Goal: Task Accomplishment & Management: Complete application form

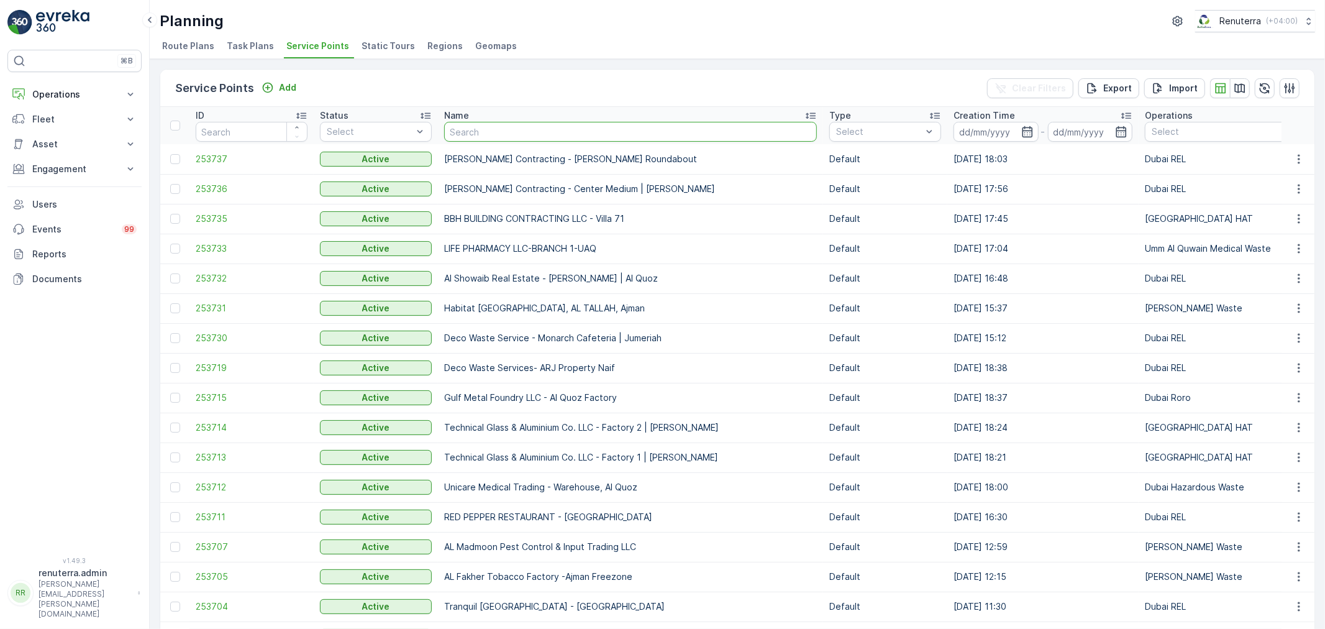
click at [512, 132] on input "text" at bounding box center [630, 132] width 373 height 20
type input "f"
type input "dott"
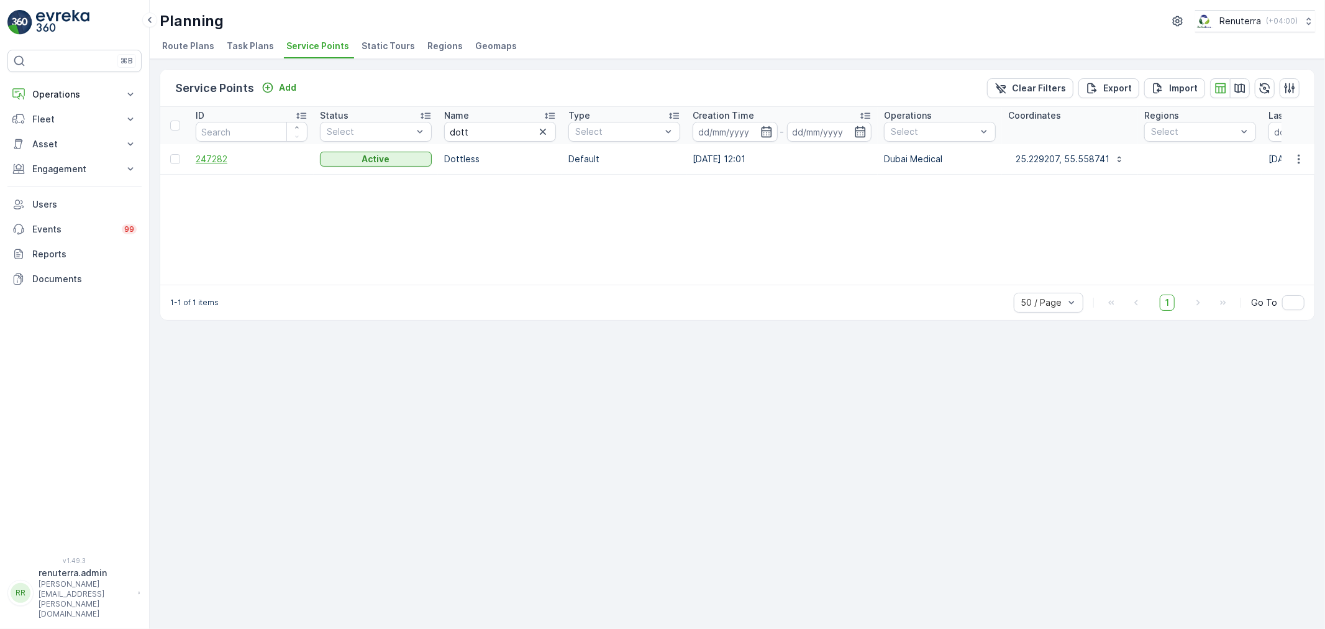
click at [225, 158] on span "247282" at bounding box center [252, 159] width 112 height 12
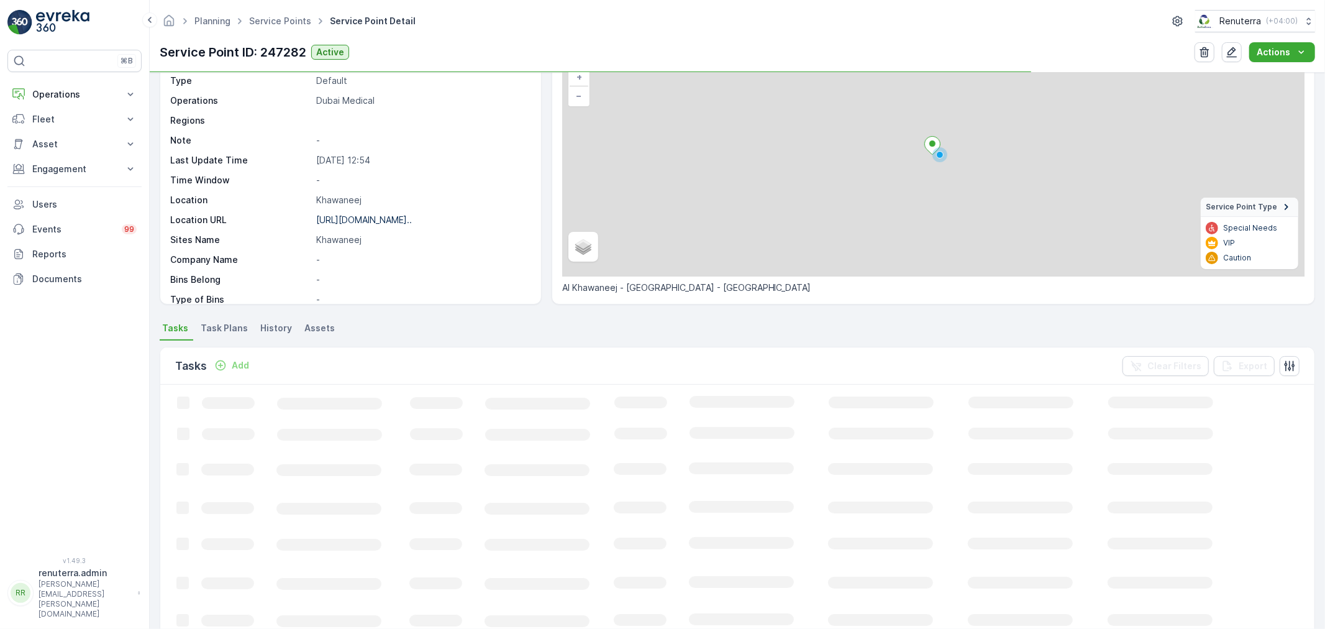
scroll to position [138, 0]
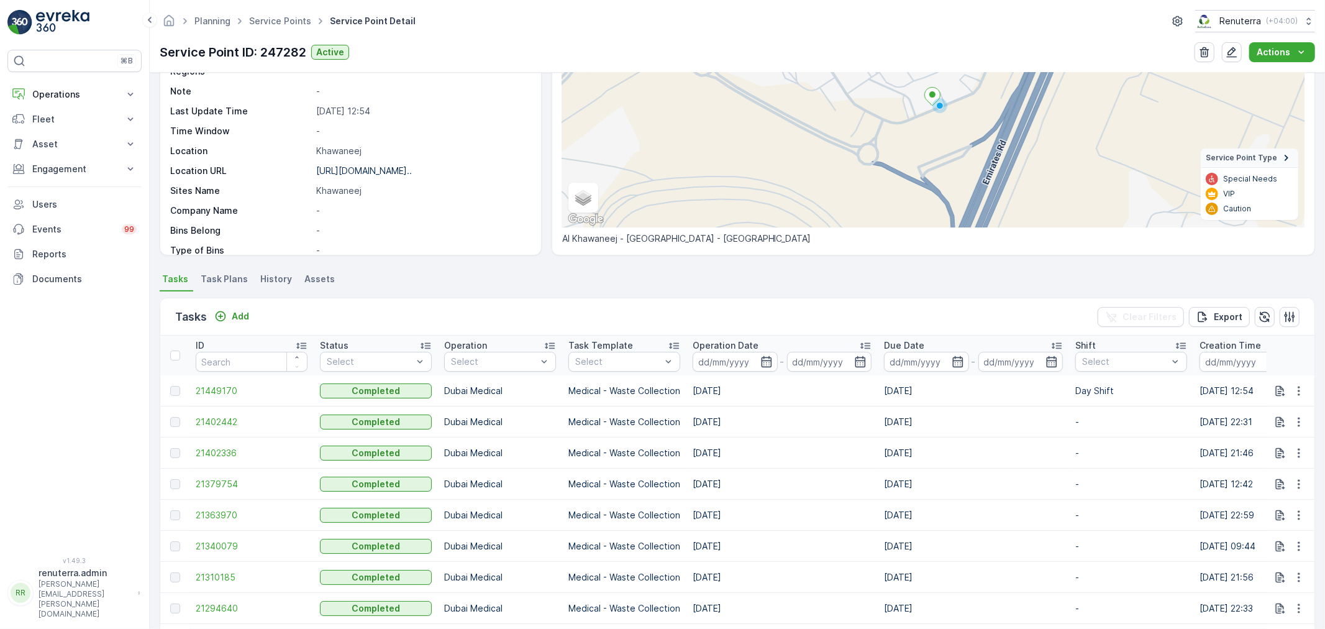
click at [245, 327] on div "Tasks Add Clear Filters Export" at bounding box center [737, 316] width 1154 height 37
click at [238, 316] on p "Add" at bounding box center [240, 316] width 17 height 12
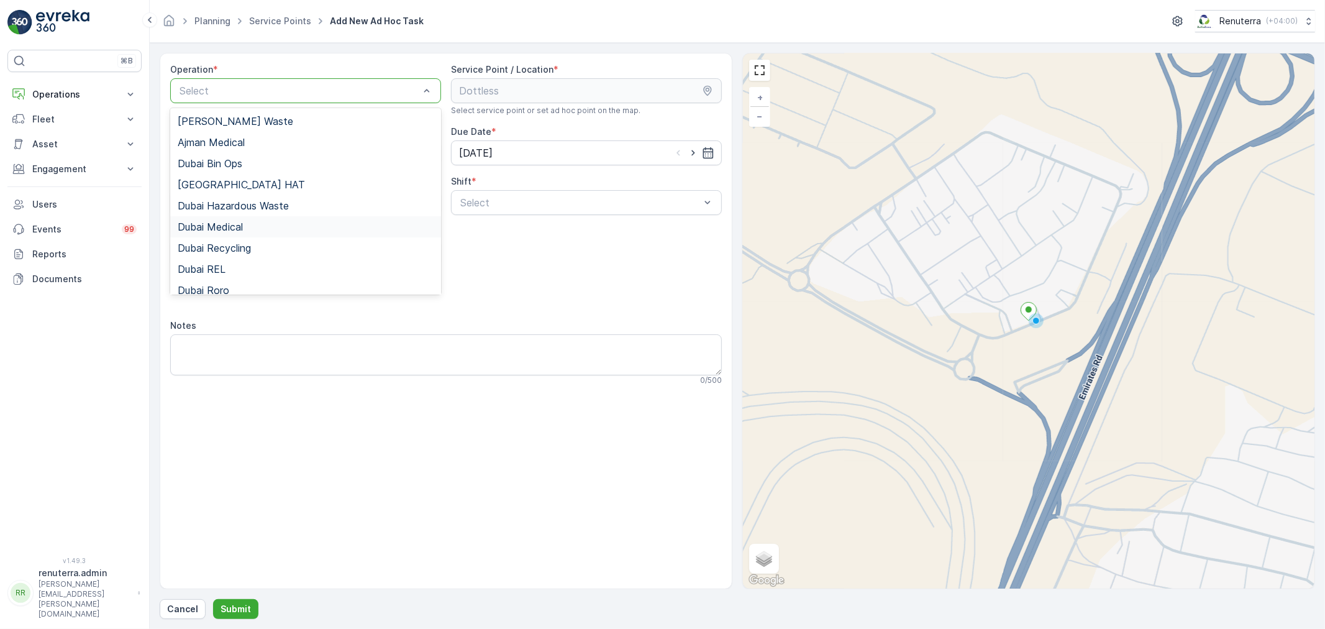
drag, startPoint x: 222, startPoint y: 222, endPoint x: 386, endPoint y: 228, distance: 164.7
click at [222, 222] on span "Dubai Medical" at bounding box center [210, 226] width 65 height 11
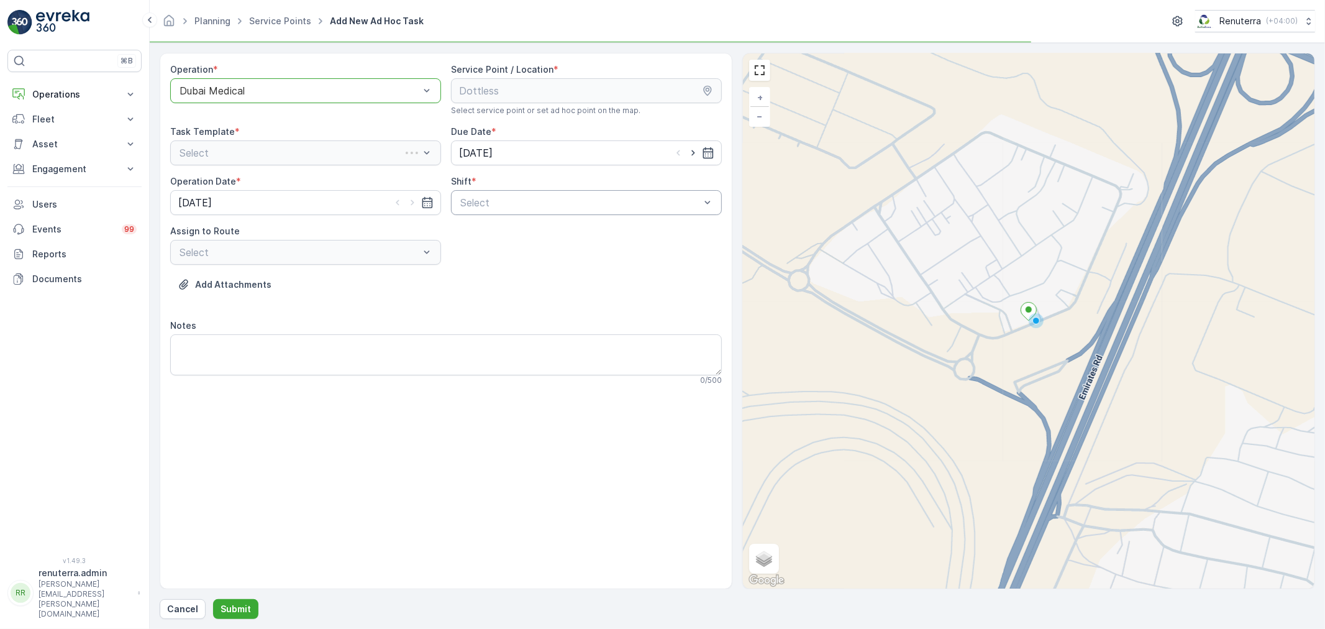
click at [562, 212] on div "Select" at bounding box center [586, 202] width 271 height 25
click at [485, 256] on span "Night Shift" at bounding box center [483, 254] width 50 height 11
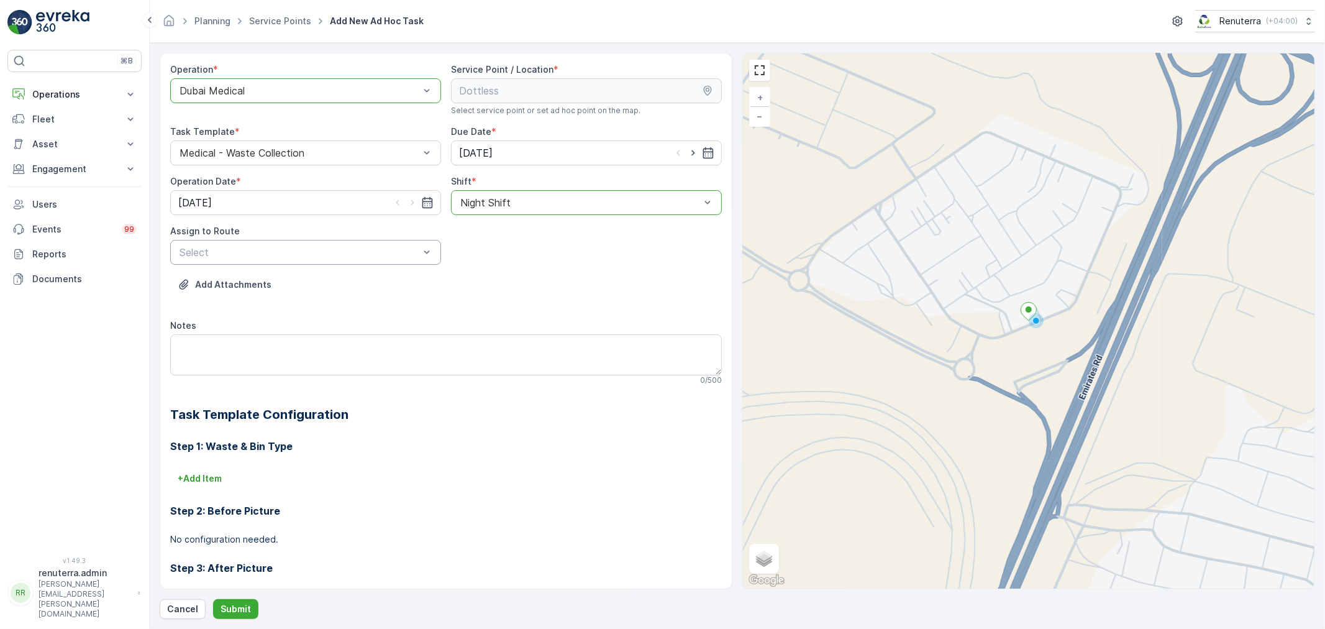
click at [345, 260] on div "Select" at bounding box center [305, 252] width 271 height 25
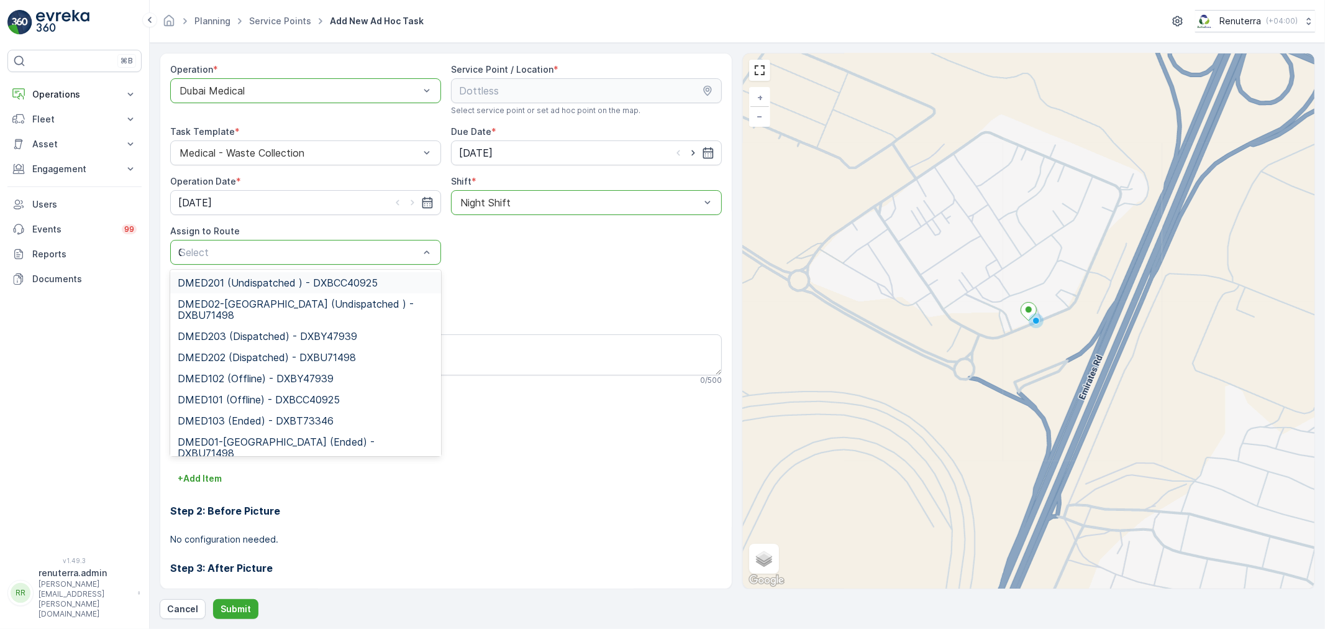
type input "02"
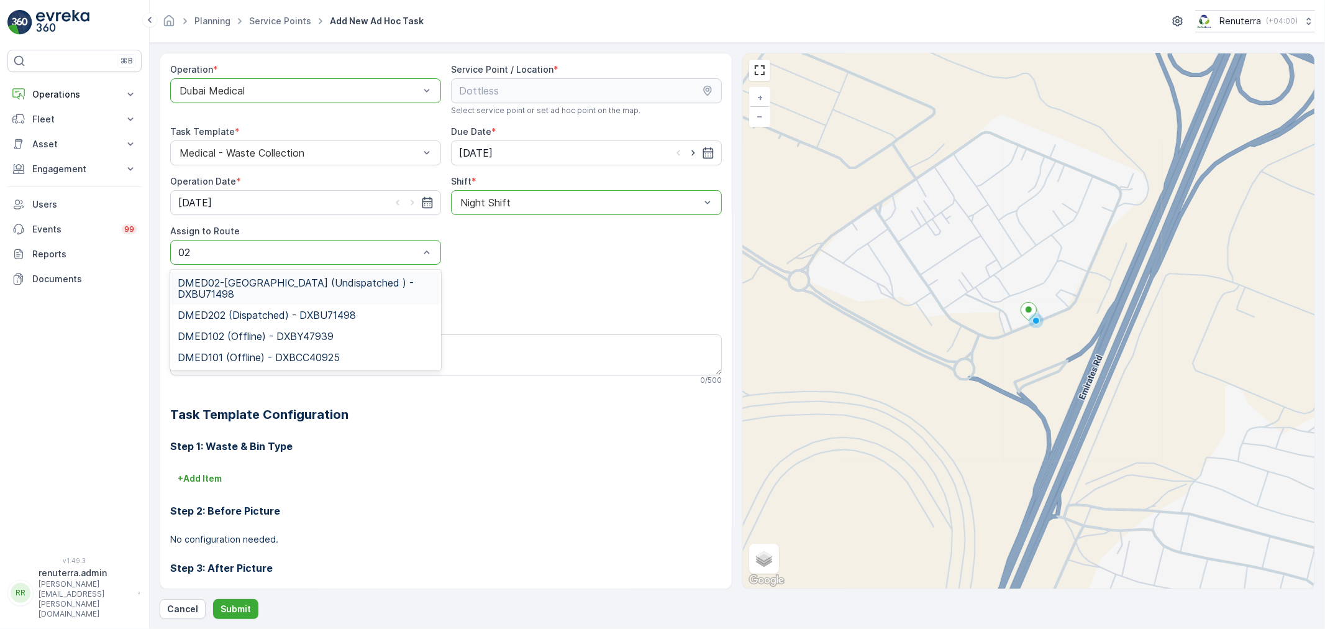
click at [318, 281] on span "DMED02-[GEOGRAPHIC_DATA] (Undispatched ) - DXBU71498" at bounding box center [306, 288] width 256 height 22
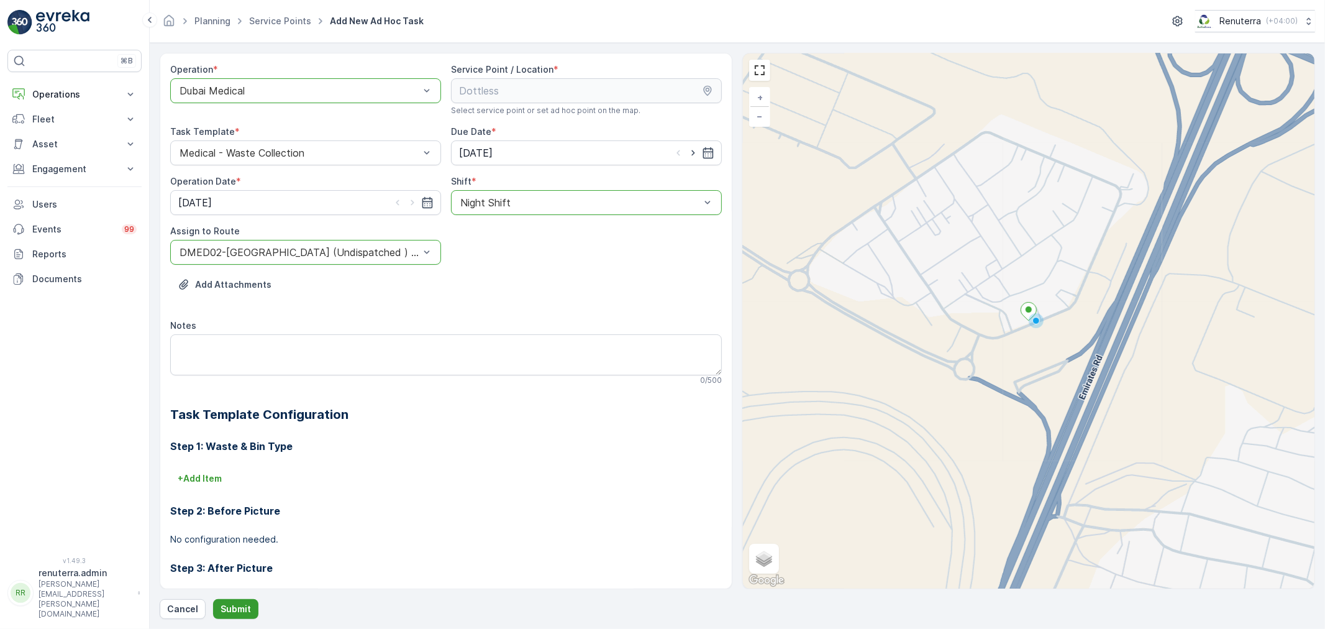
click at [244, 611] on p "Submit" at bounding box center [236, 609] width 30 height 12
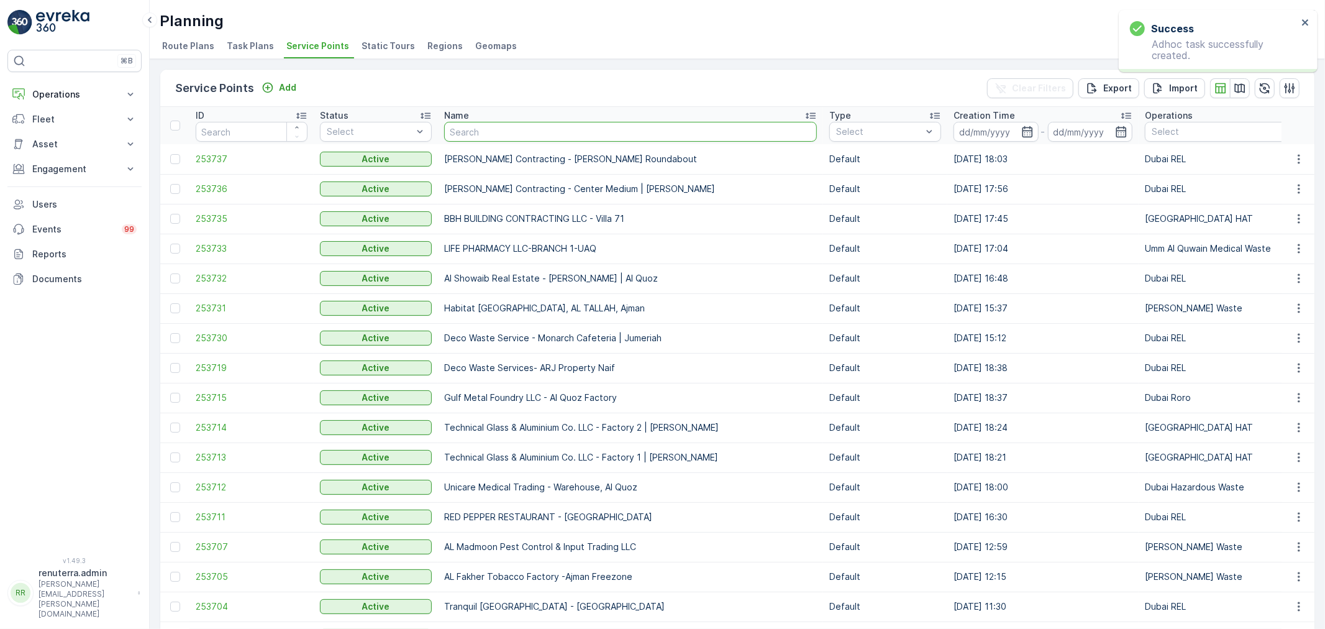
click at [481, 125] on input "text" at bounding box center [630, 132] width 373 height 20
type input "s"
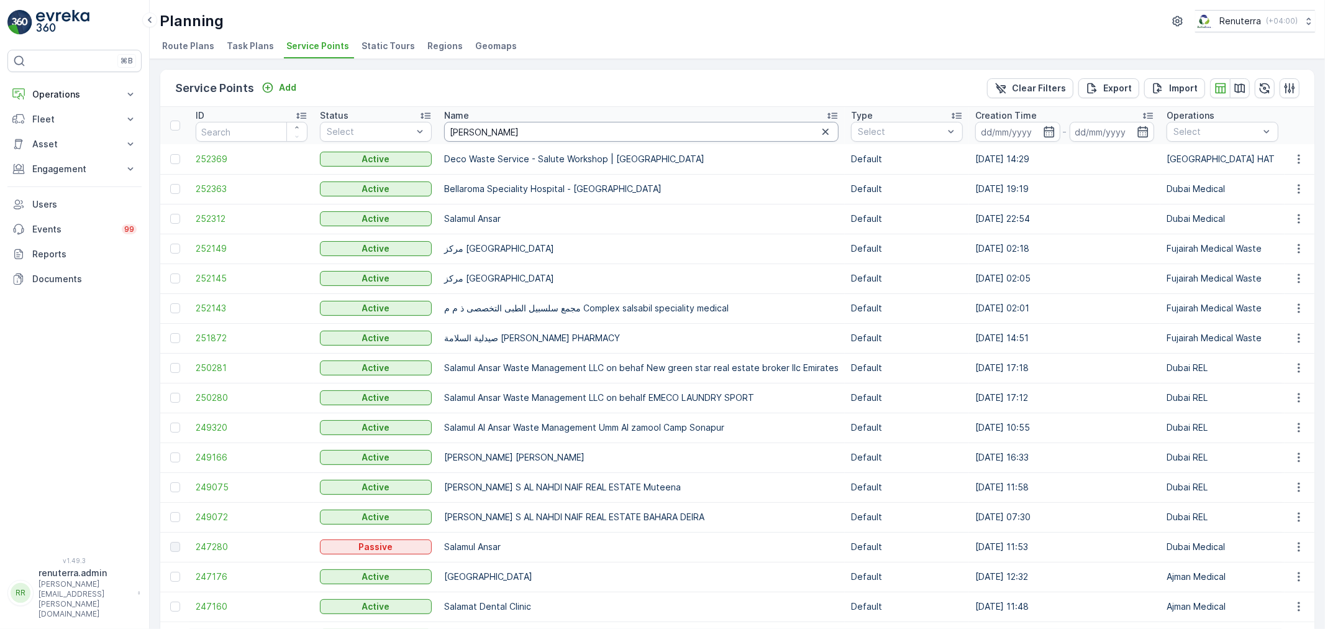
click at [485, 139] on input "[PERSON_NAME]" at bounding box center [641, 132] width 394 height 20
type input "salam"
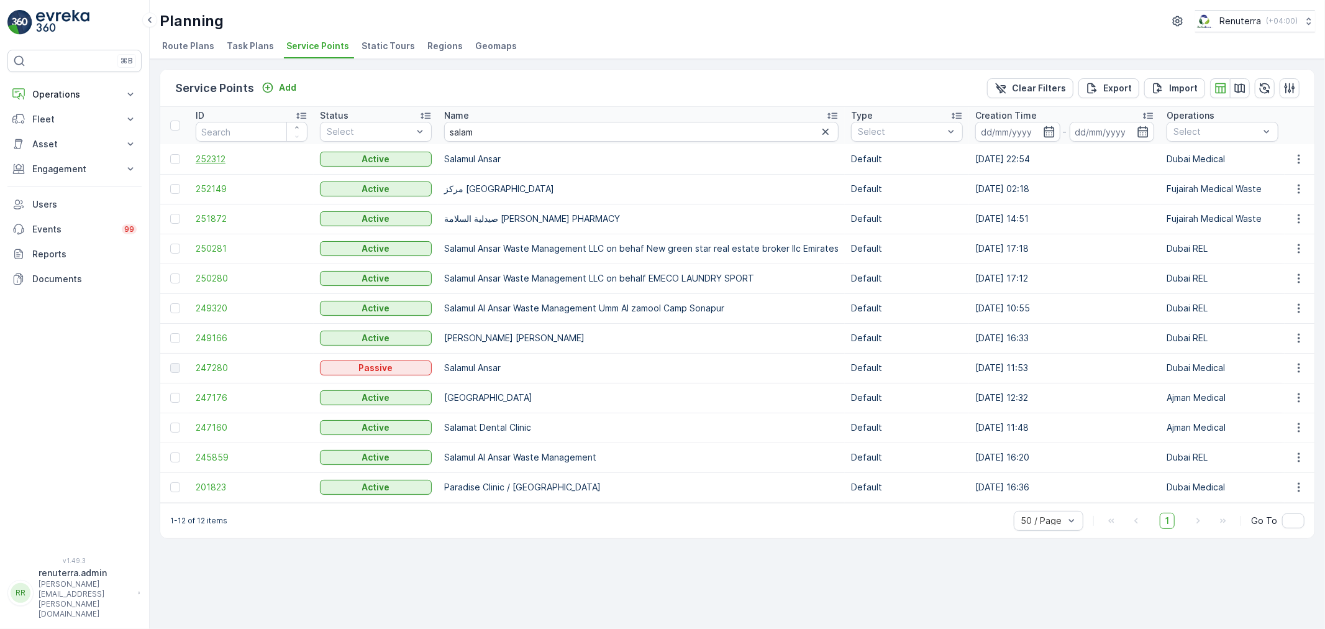
click at [224, 157] on span "252312" at bounding box center [252, 159] width 112 height 12
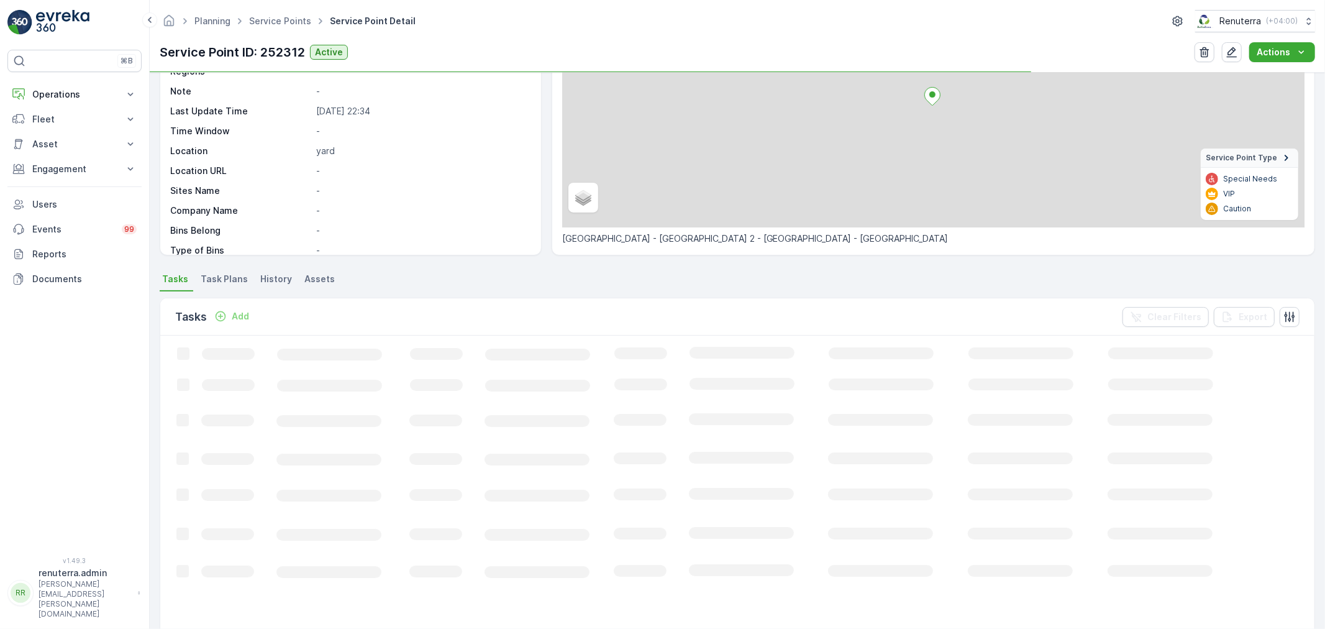
scroll to position [138, 0]
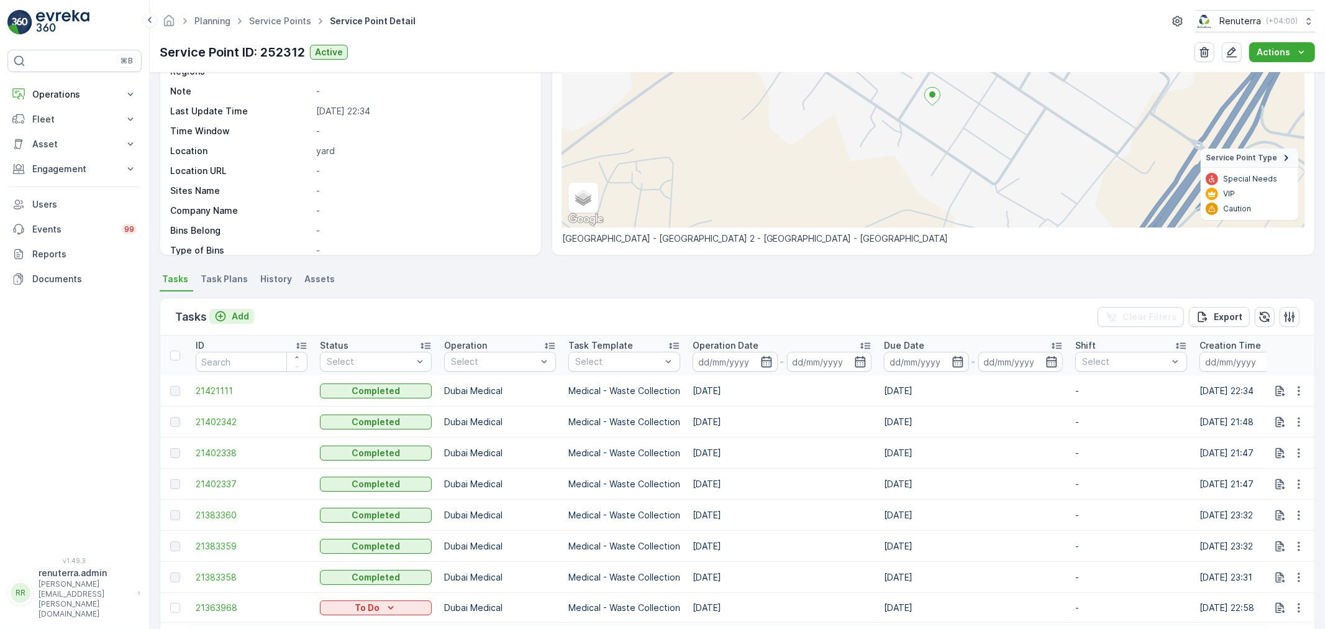
click at [244, 317] on p "Add" at bounding box center [240, 316] width 17 height 12
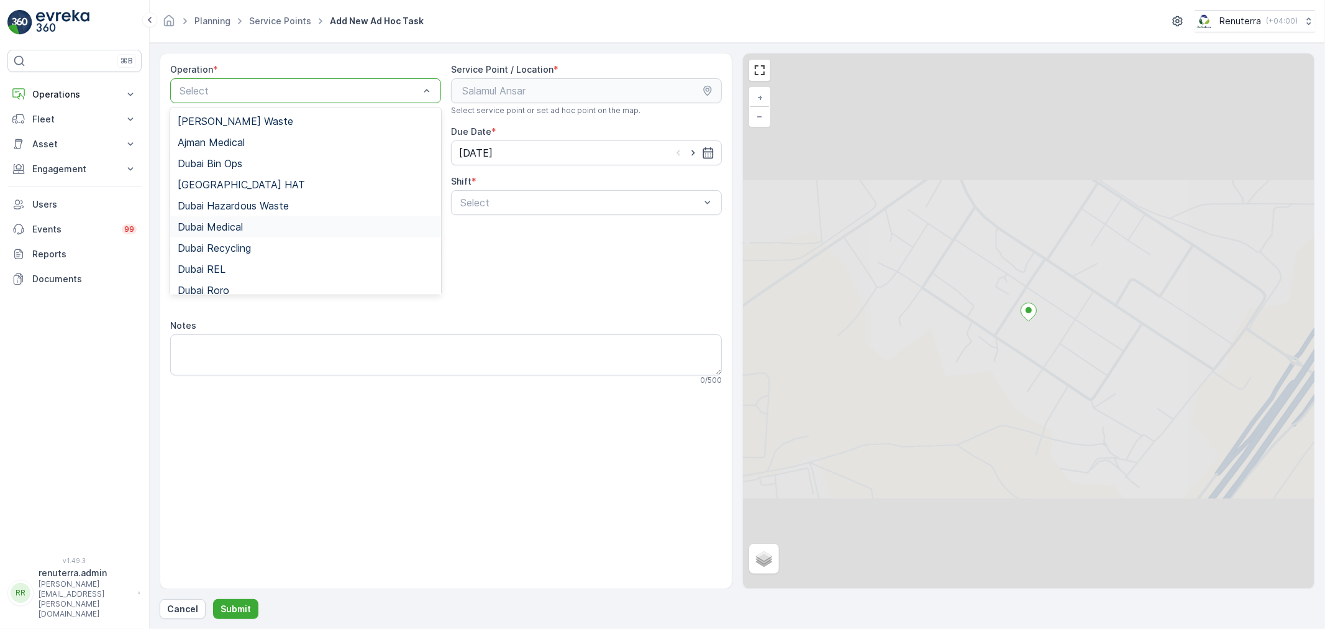
drag, startPoint x: 249, startPoint y: 234, endPoint x: 294, endPoint y: 228, distance: 45.8
click at [249, 234] on div "Dubai Medical" at bounding box center [305, 226] width 271 height 21
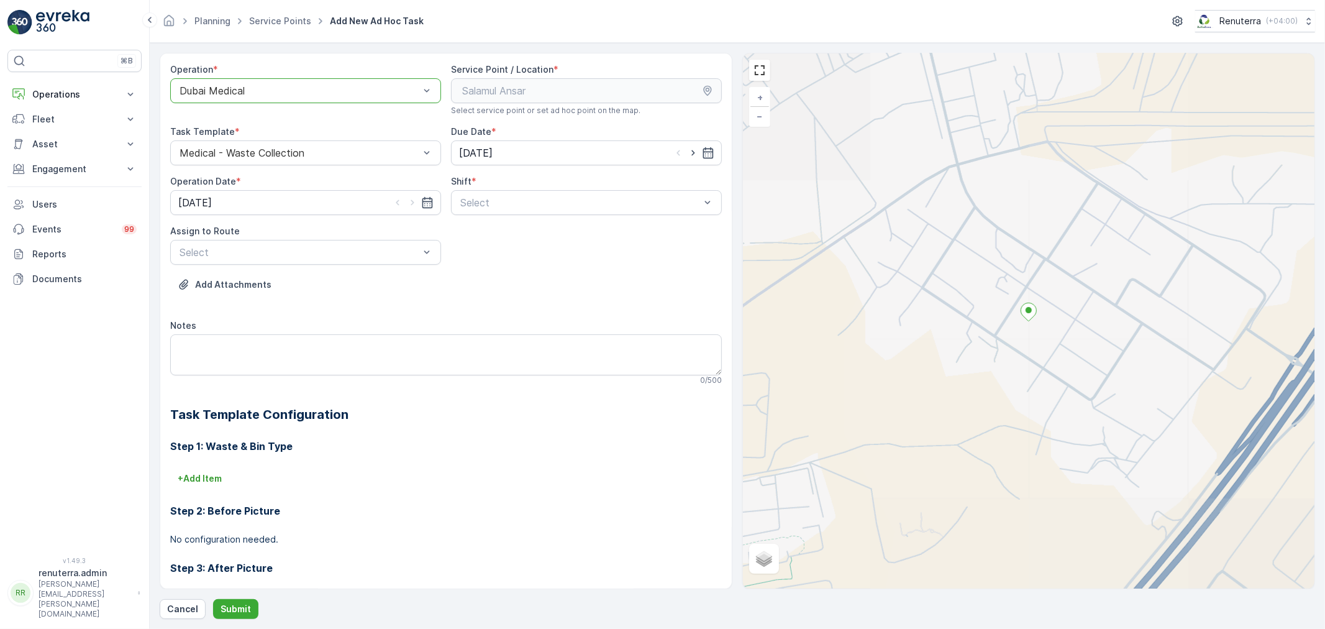
drag, startPoint x: 561, startPoint y: 185, endPoint x: 544, endPoint y: 230, distance: 48.6
click at [561, 186] on div "Shift *" at bounding box center [586, 181] width 271 height 12
click at [549, 212] on div "Select" at bounding box center [586, 202] width 271 height 25
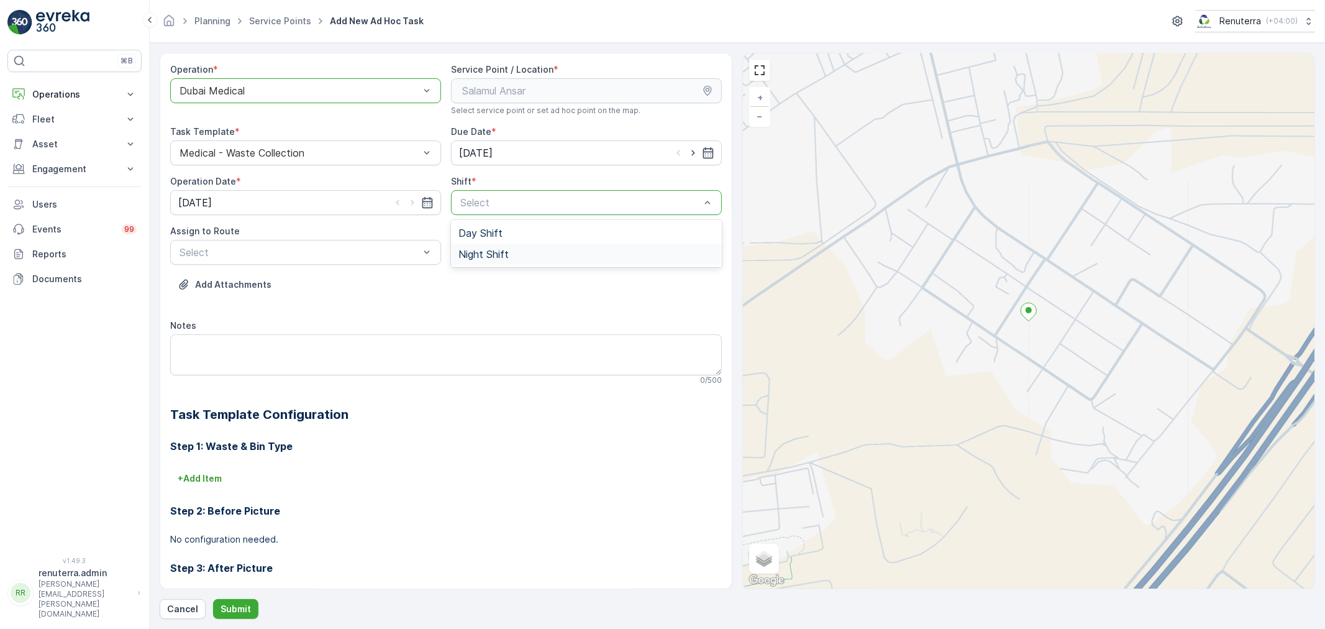
click at [518, 253] on div "Night Shift" at bounding box center [586, 254] width 256 height 11
drag, startPoint x: 297, startPoint y: 265, endPoint x: 306, endPoint y: 257, distance: 12.3
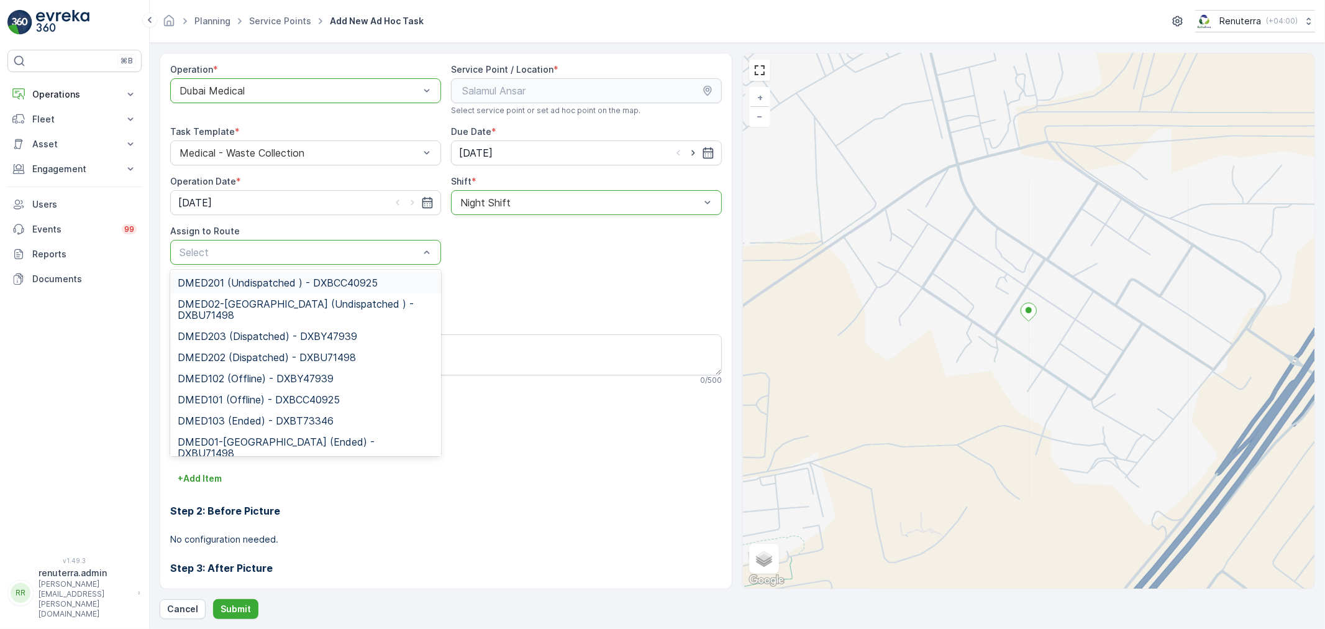
click at [275, 281] on span "DMED201 (Undispatched ) - DXBCC40925" at bounding box center [278, 282] width 200 height 11
click at [333, 251] on div at bounding box center [299, 252] width 242 height 11
click at [296, 301] on span "DMED02-[GEOGRAPHIC_DATA] (Undispatched ) - DXBU71498" at bounding box center [306, 309] width 256 height 22
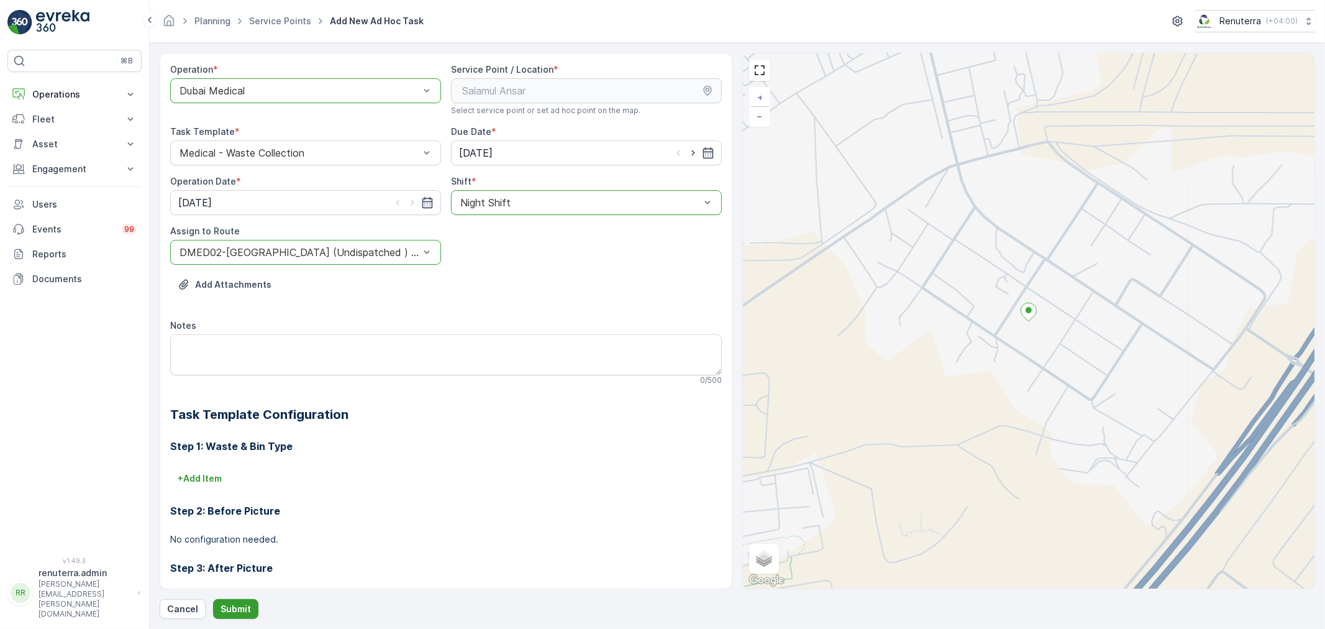
drag, startPoint x: 225, startPoint y: 606, endPoint x: 230, endPoint y: 601, distance: 7.1
click at [230, 601] on button "Submit" at bounding box center [235, 609] width 45 height 20
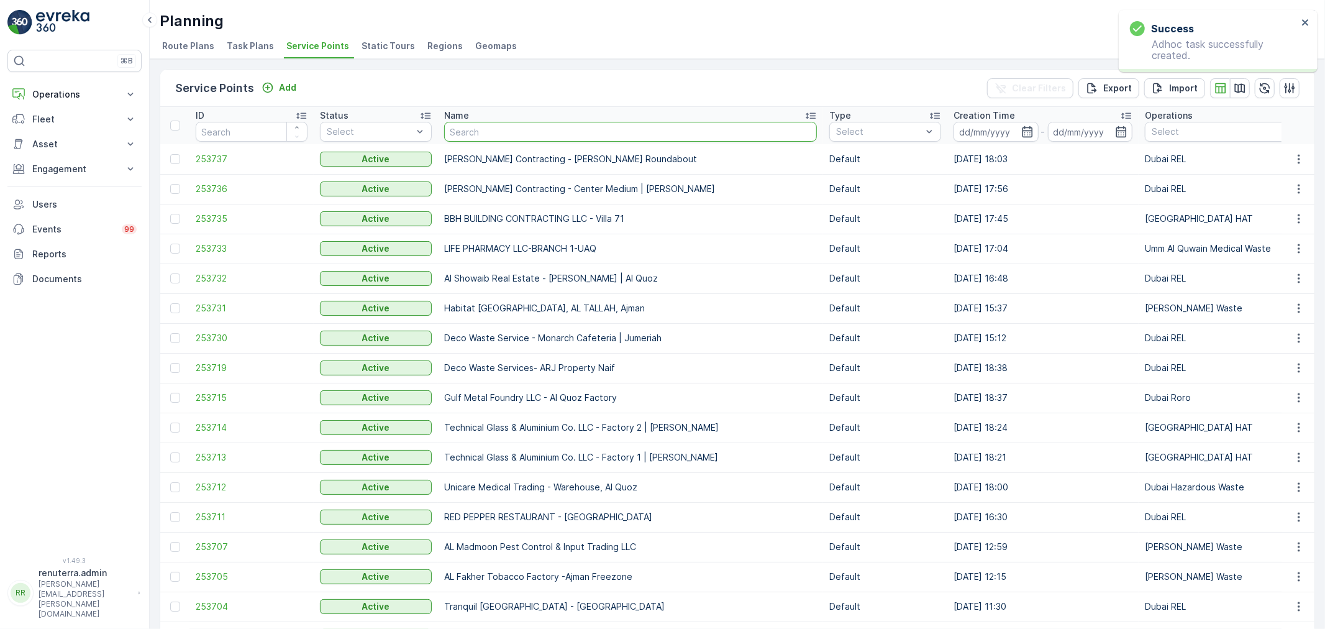
click at [488, 134] on input "text" at bounding box center [630, 132] width 373 height 20
type input "ras"
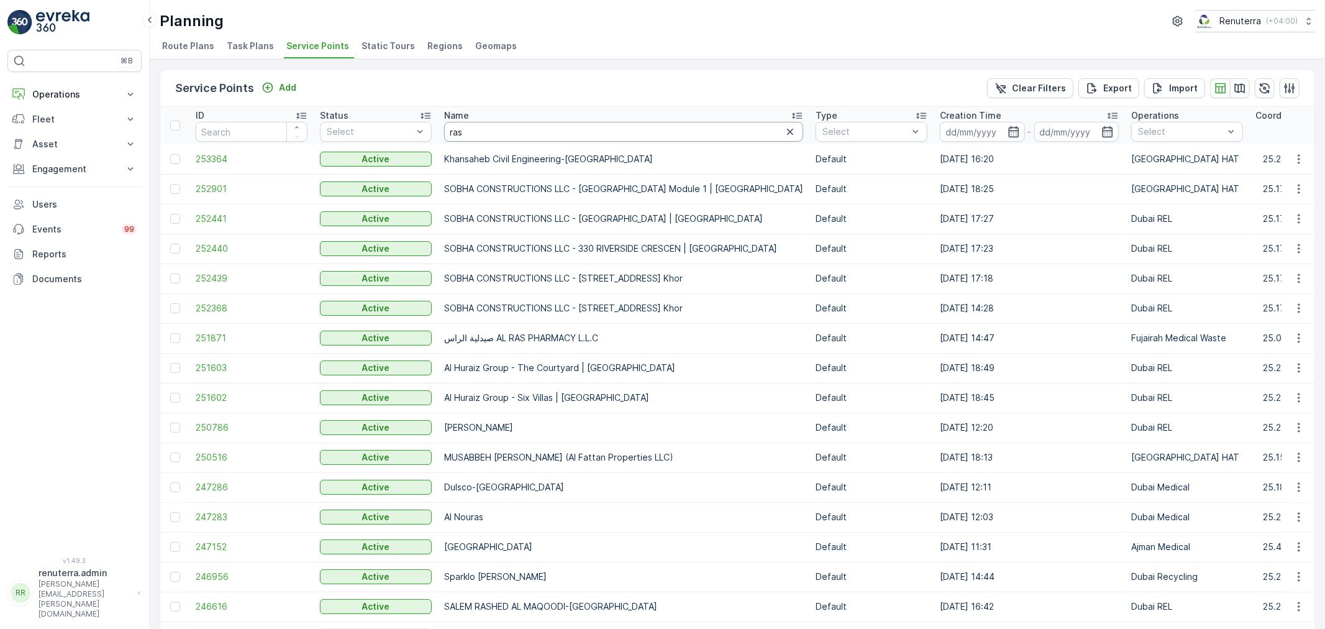
click at [502, 134] on input "ras" at bounding box center [623, 132] width 359 height 20
type input "s"
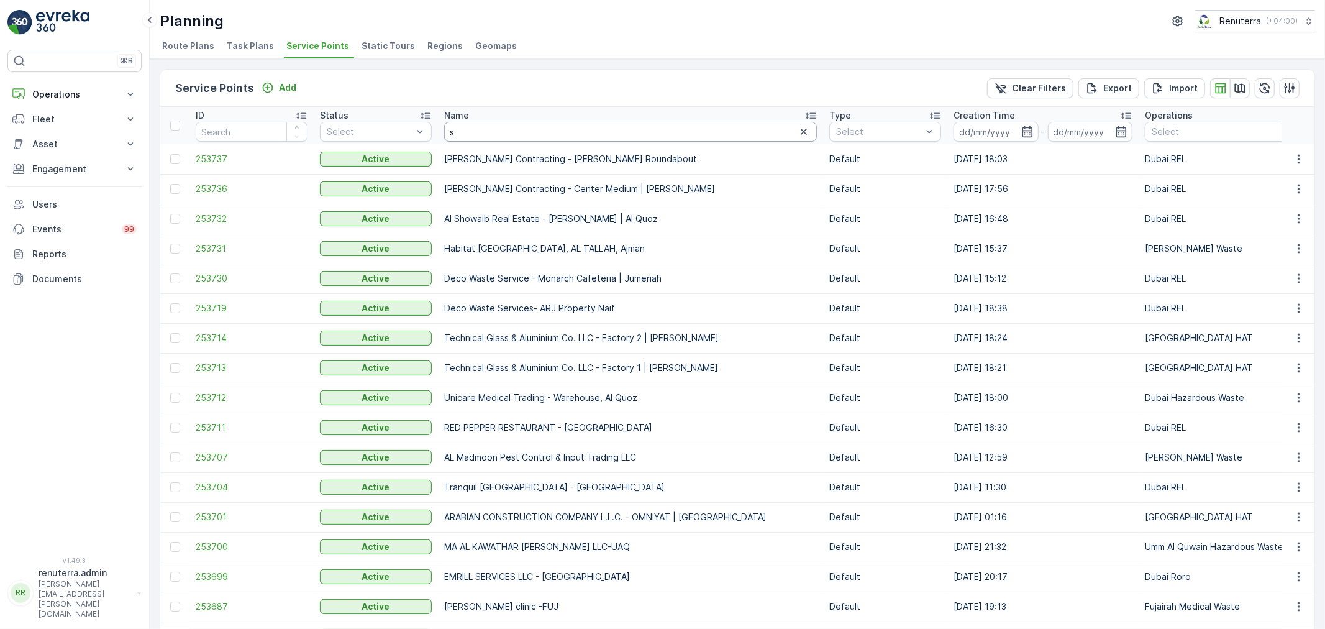
click at [502, 134] on input "s" at bounding box center [630, 132] width 373 height 20
type input "sparkl"
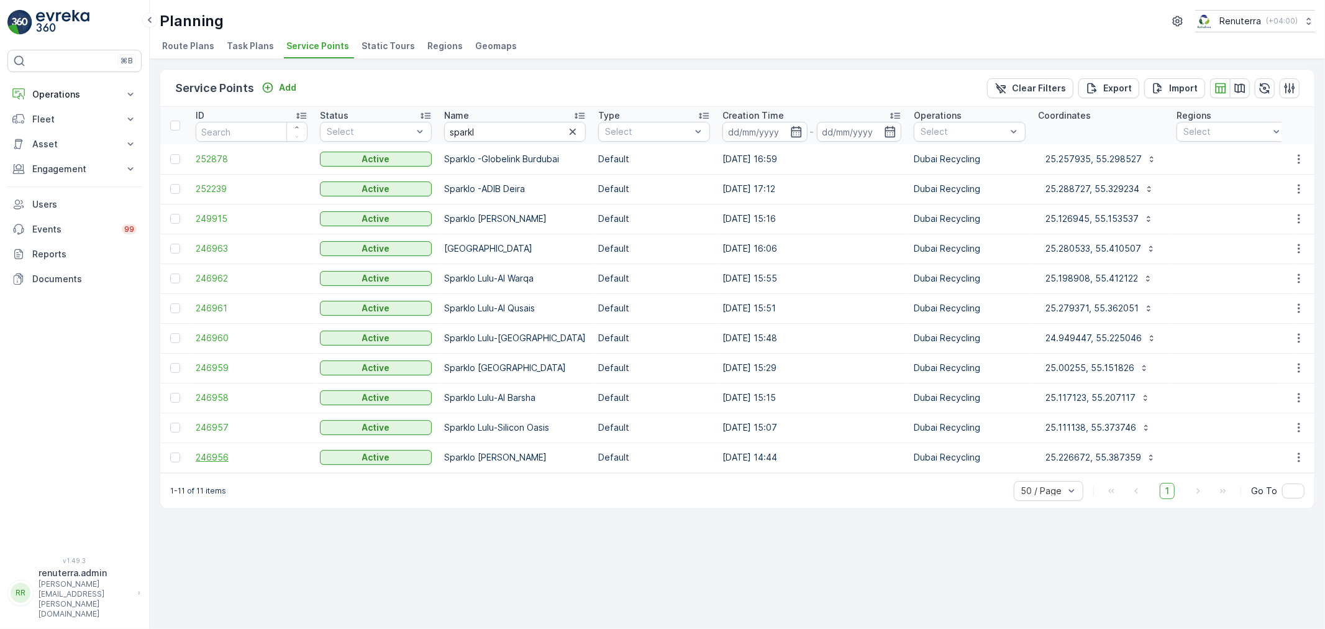
click at [217, 454] on span "246956" at bounding box center [252, 457] width 112 height 12
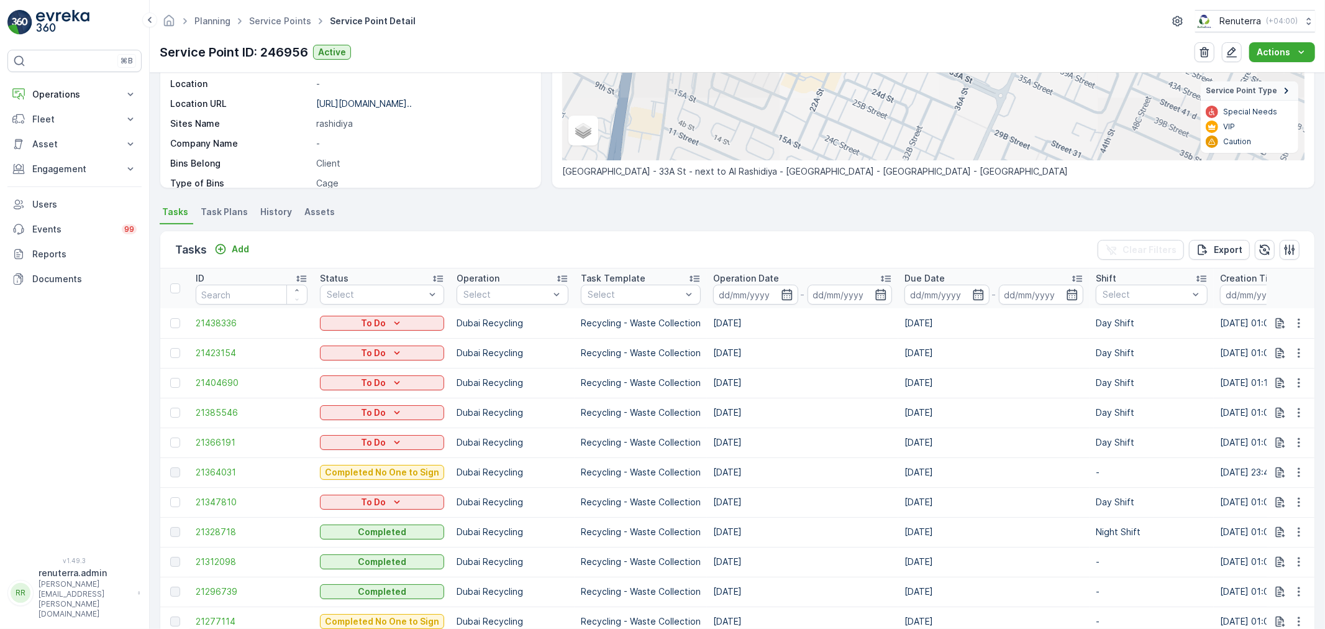
scroll to position [207, 0]
click at [1305, 497] on button "button" at bounding box center [1299, 500] width 22 height 15
click at [1276, 553] on span "Change Route" at bounding box center [1267, 553] width 60 height 12
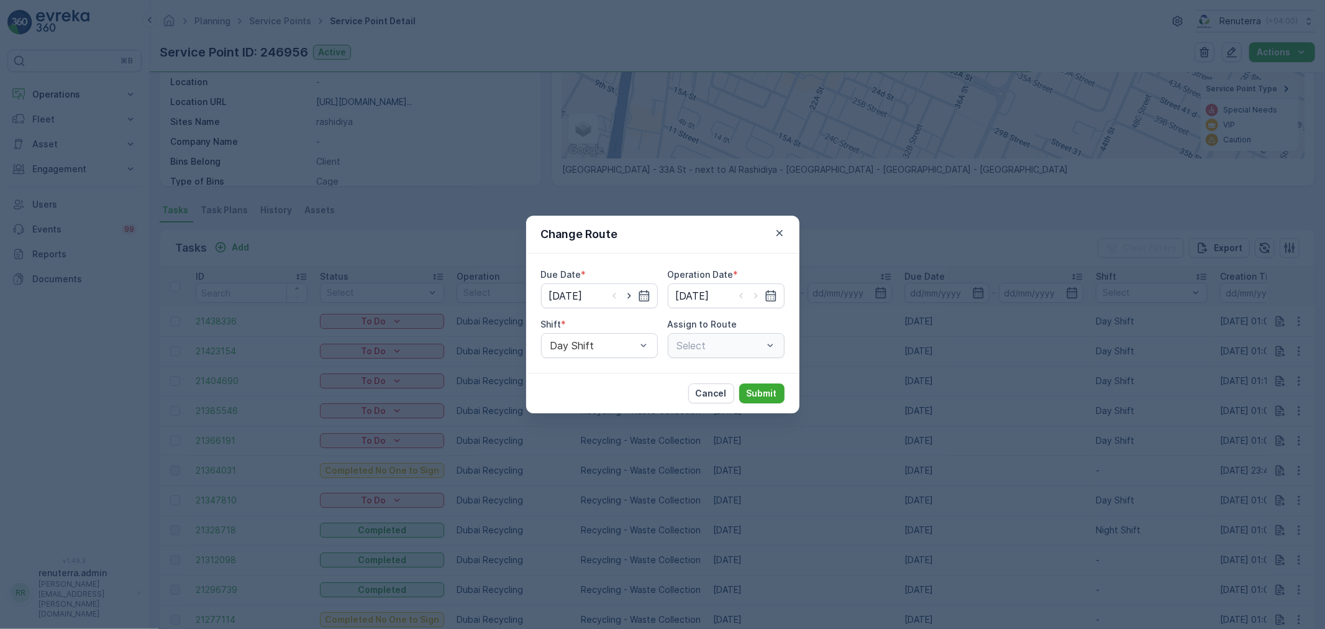
type input "[DATE]"
click at [582, 396] on span "Night Shift" at bounding box center [574, 396] width 50 height 11
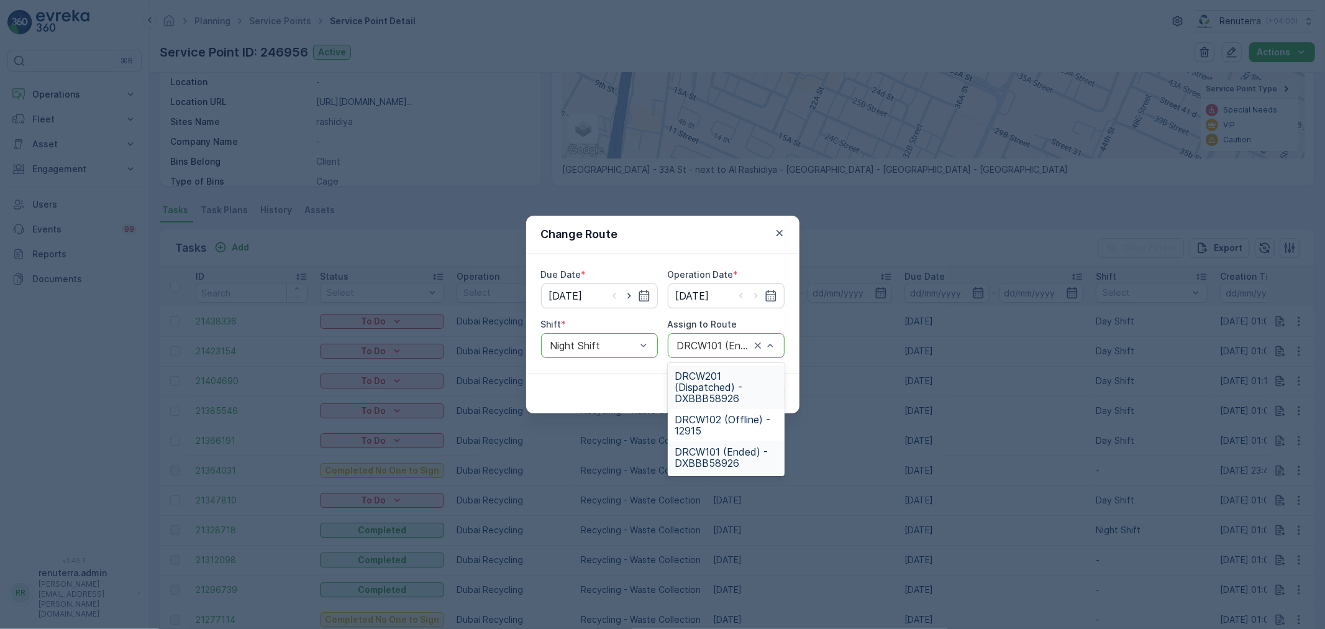
click at [713, 374] on span "DRCW201 (Dispatched) - DXBBB58926" at bounding box center [726, 387] width 102 height 34
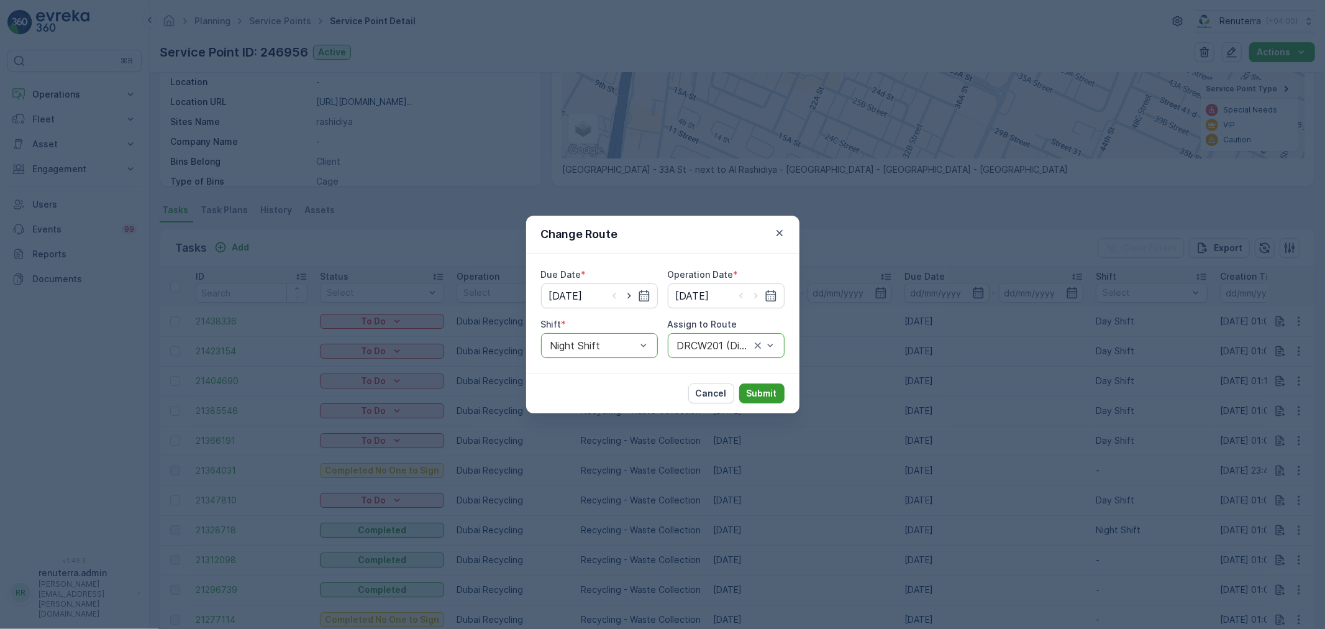
click at [757, 390] on p "Submit" at bounding box center [762, 393] width 30 height 12
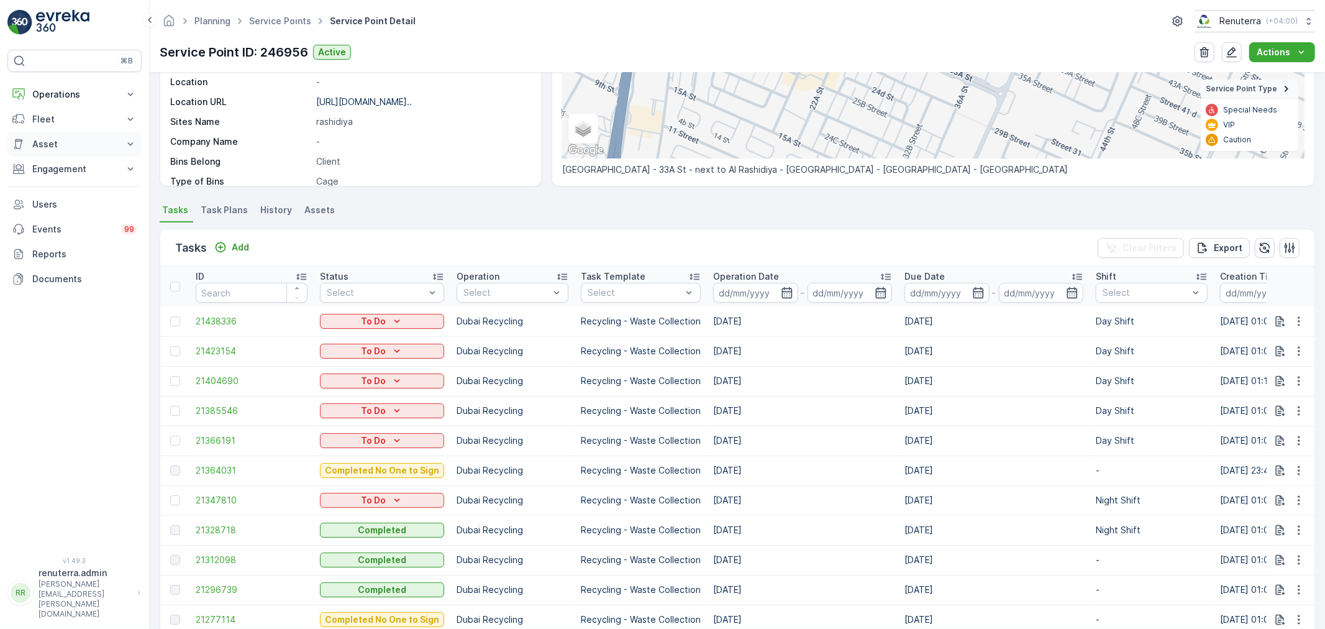
scroll to position [138, 0]
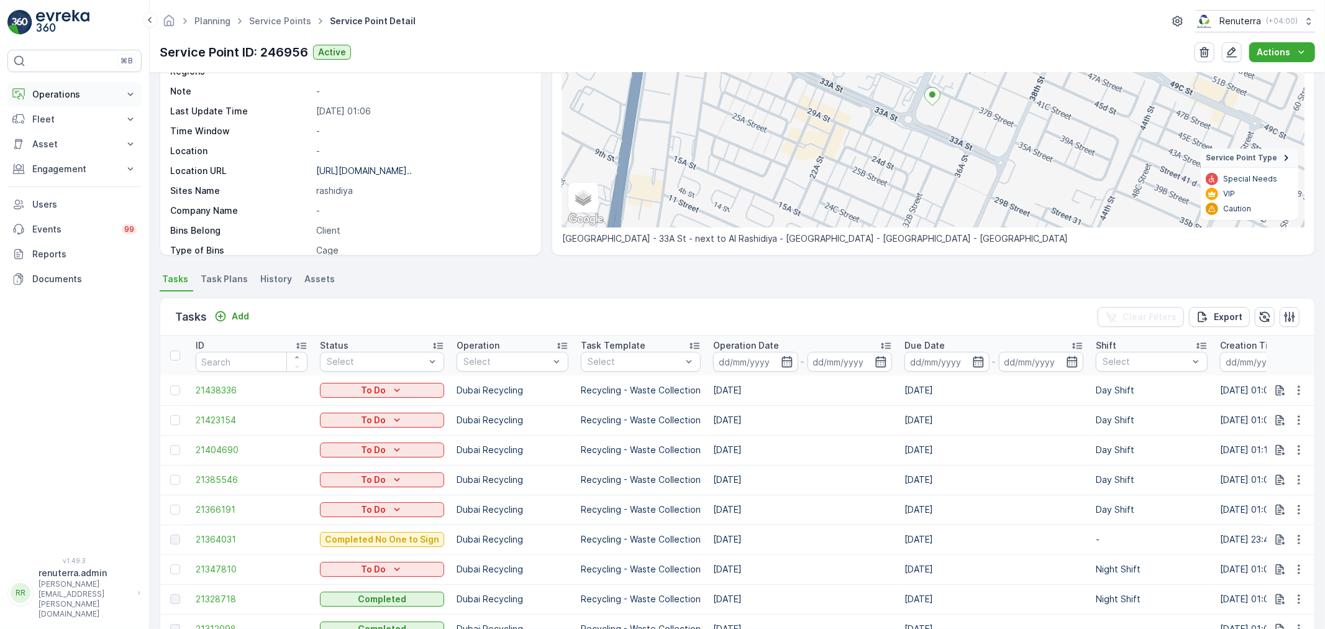
click at [86, 100] on p "Operations" at bounding box center [74, 94] width 84 height 12
click at [83, 152] on p "Routes & Tasks" at bounding box center [64, 150] width 64 height 12
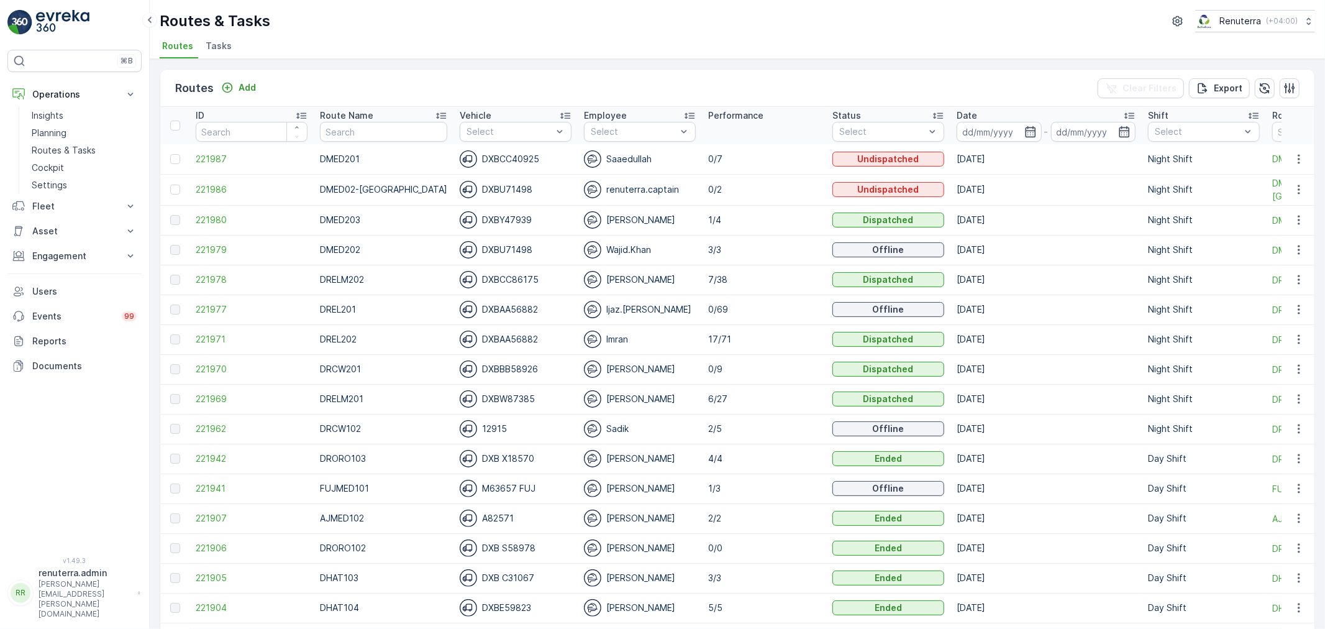
scroll to position [69, 0]
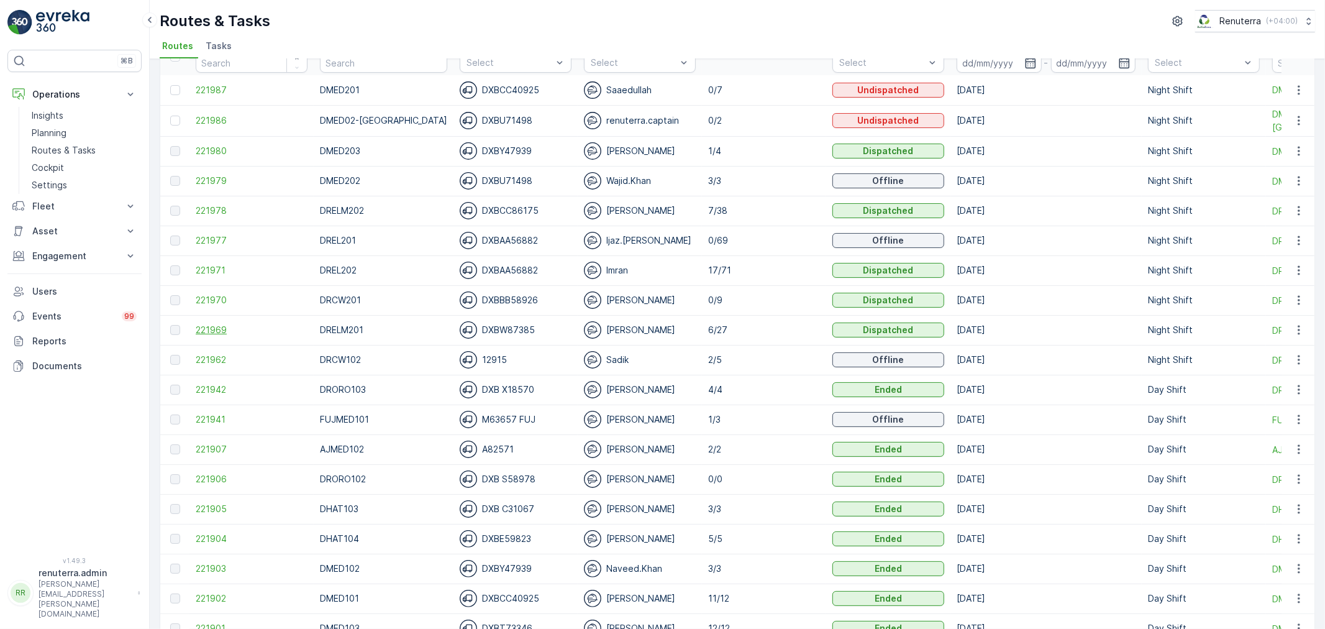
click at [222, 329] on span "221969" at bounding box center [252, 330] width 112 height 12
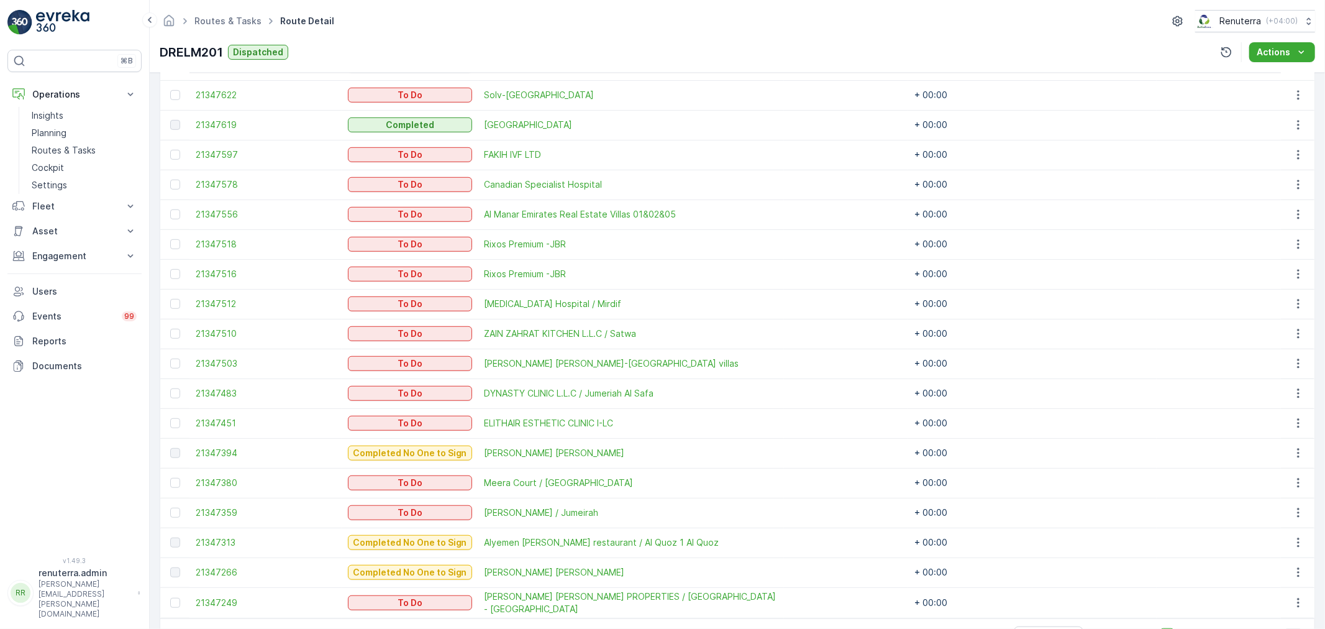
scroll to position [678, 0]
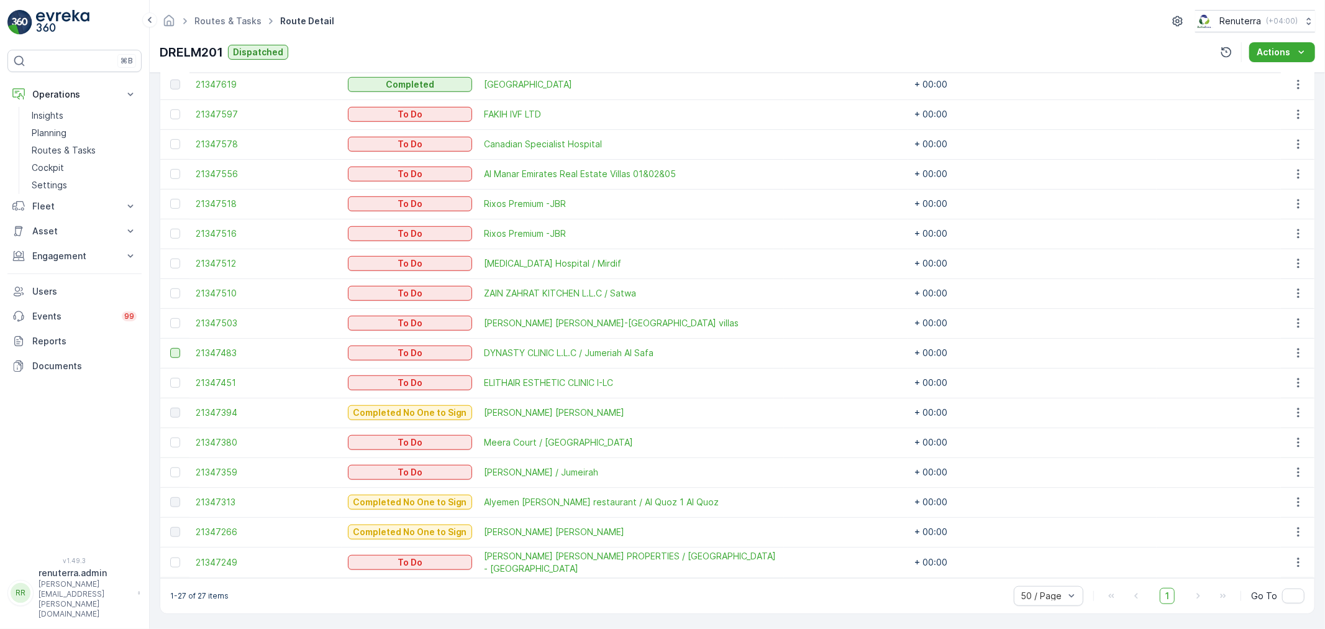
click at [173, 351] on div at bounding box center [175, 353] width 10 height 10
click at [170, 348] on input "checkbox" at bounding box center [170, 348] width 0 height 0
click at [172, 379] on div at bounding box center [175, 383] width 10 height 10
click at [170, 378] on input "checkbox" at bounding box center [170, 378] width 0 height 0
click at [180, 324] on div at bounding box center [175, 323] width 10 height 10
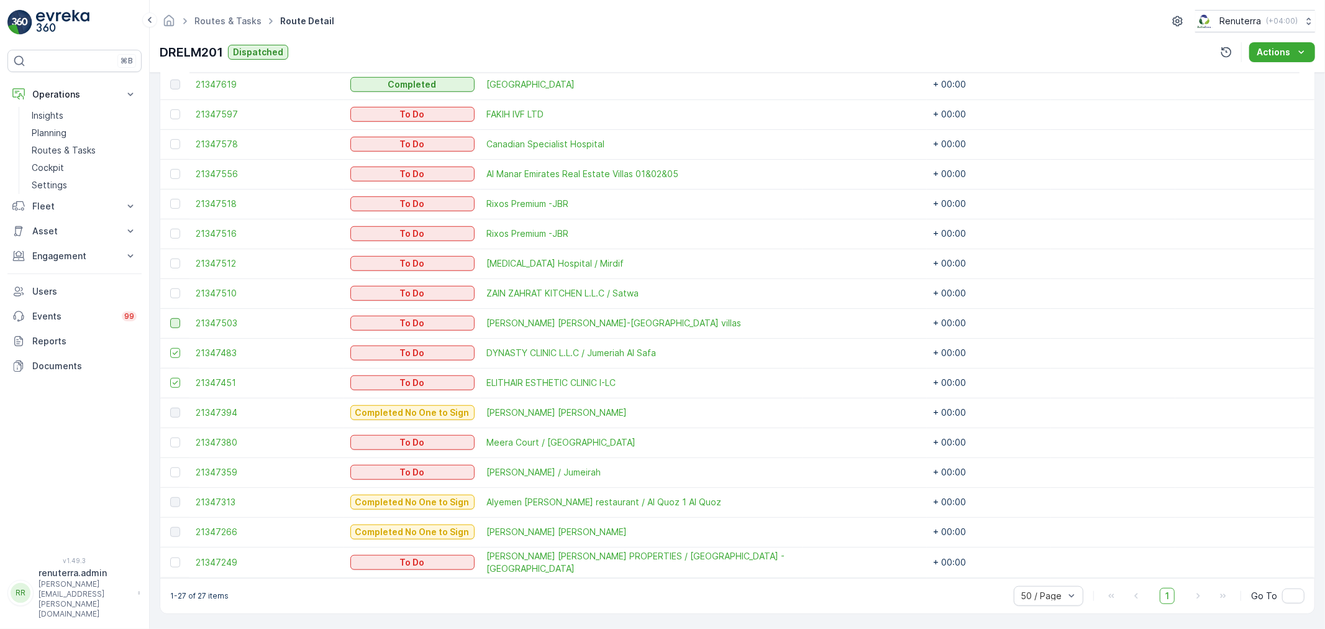
click at [170, 318] on input "checkbox" at bounding box center [170, 318] width 0 height 0
click at [178, 442] on div at bounding box center [175, 442] width 10 height 10
click at [170, 437] on input "checkbox" at bounding box center [170, 437] width 0 height 0
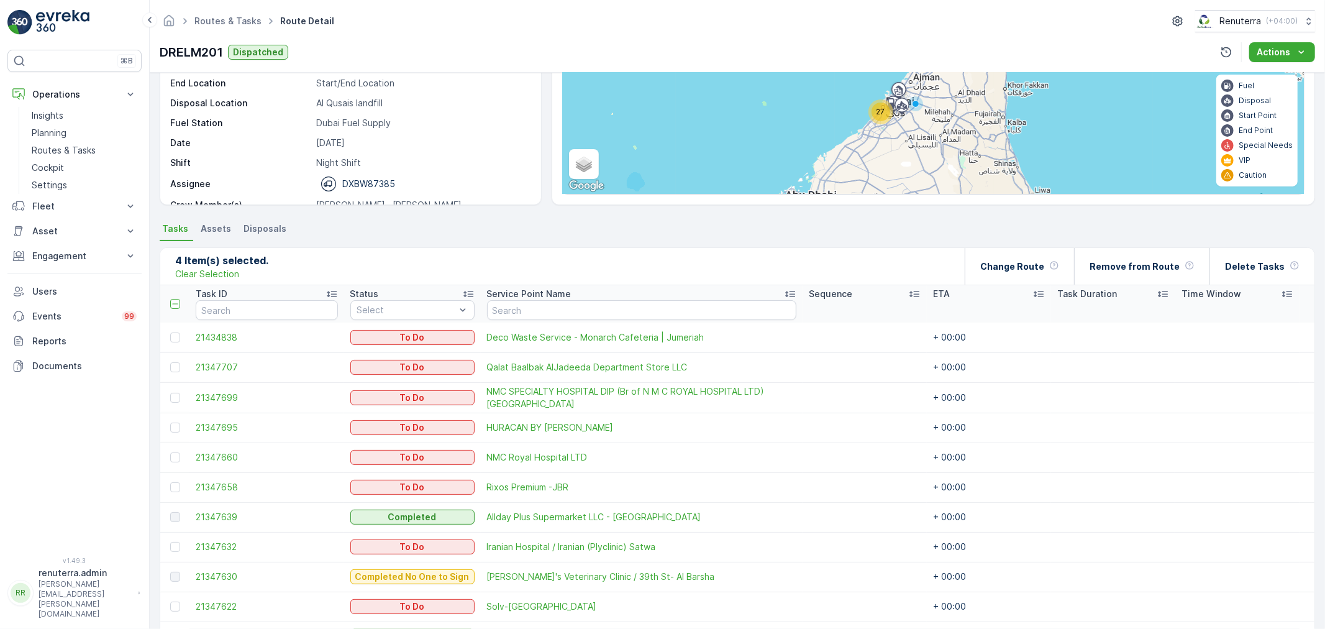
scroll to position [125, 0]
click at [1042, 270] on p "Change Route" at bounding box center [1012, 267] width 64 height 12
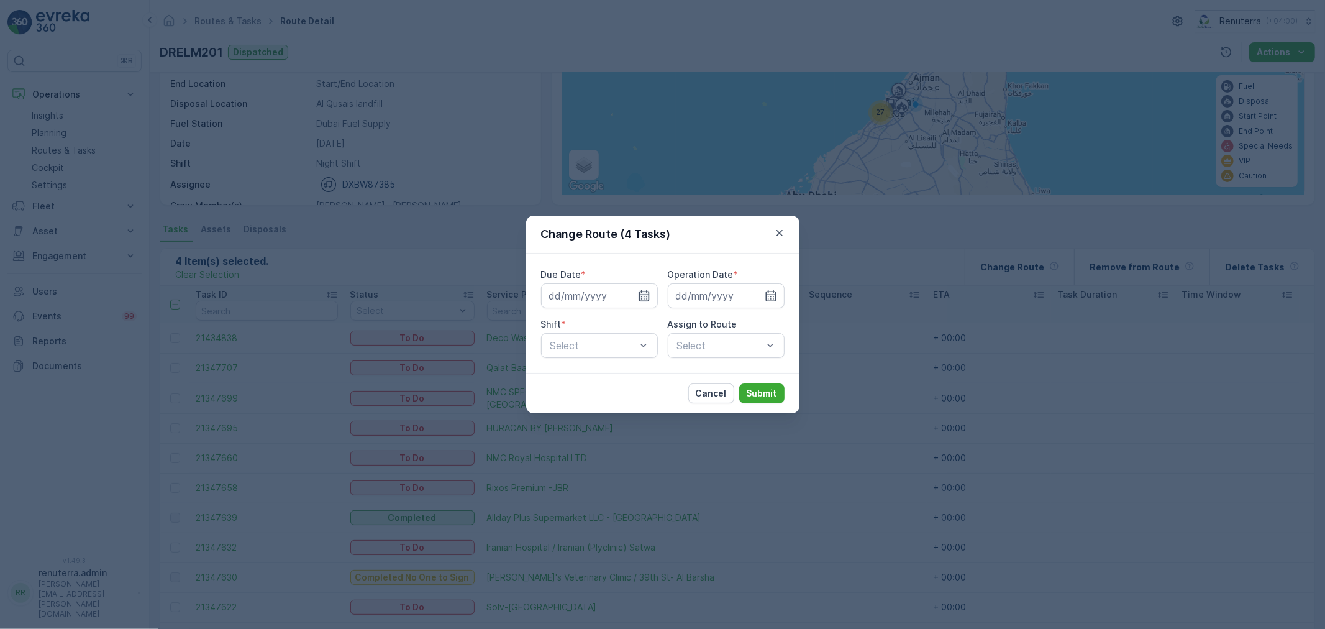
click at [641, 291] on icon "button" at bounding box center [644, 295] width 11 height 11
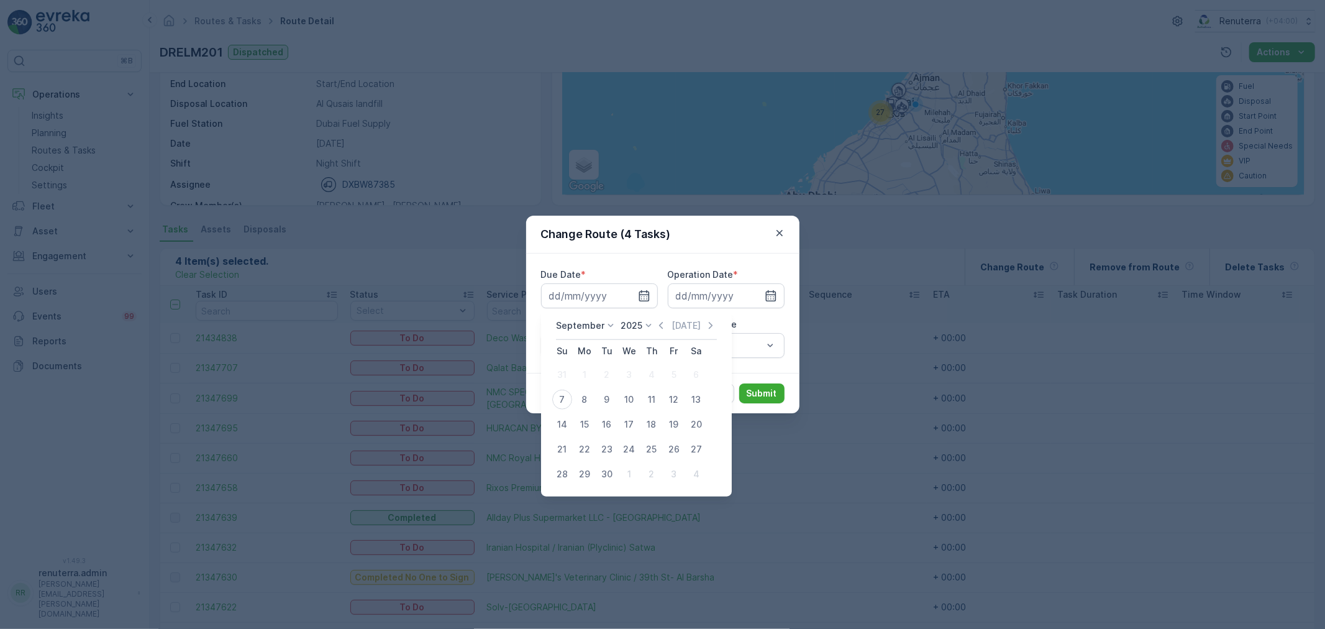
drag, startPoint x: 560, startPoint y: 393, endPoint x: 585, endPoint y: 389, distance: 24.6
click at [560, 394] on div "7" at bounding box center [562, 400] width 20 height 20
type input "[DATE]"
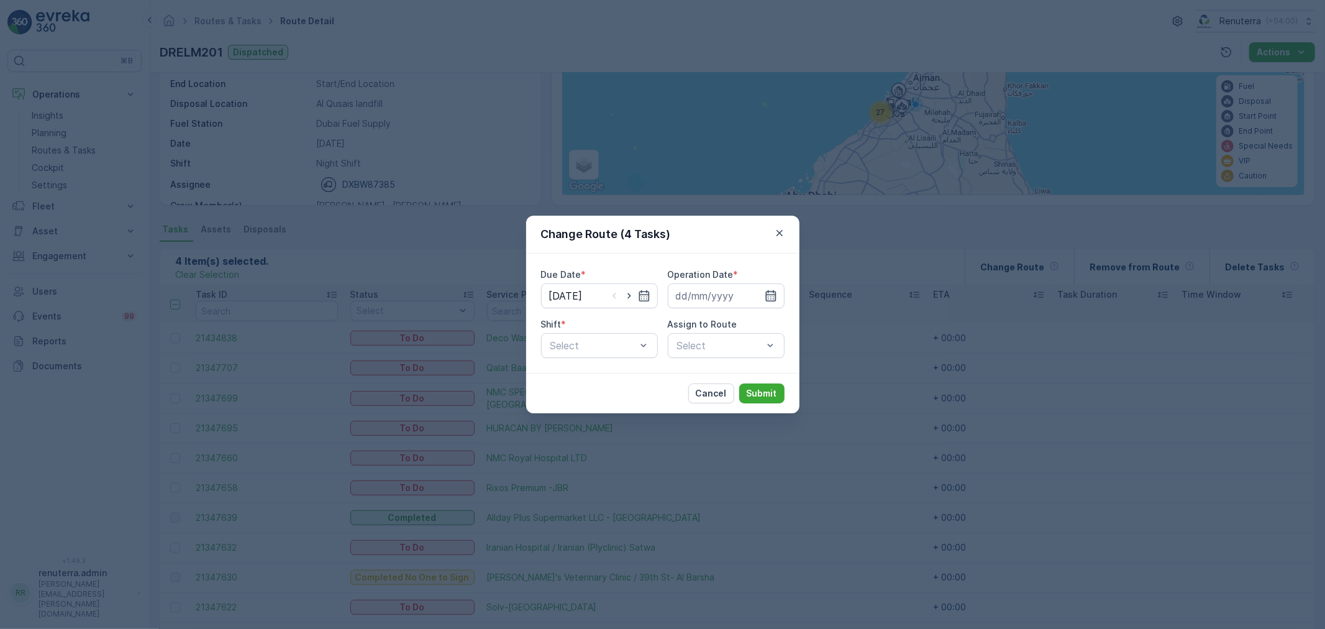
click at [771, 297] on icon "button" at bounding box center [771, 296] width 12 height 12
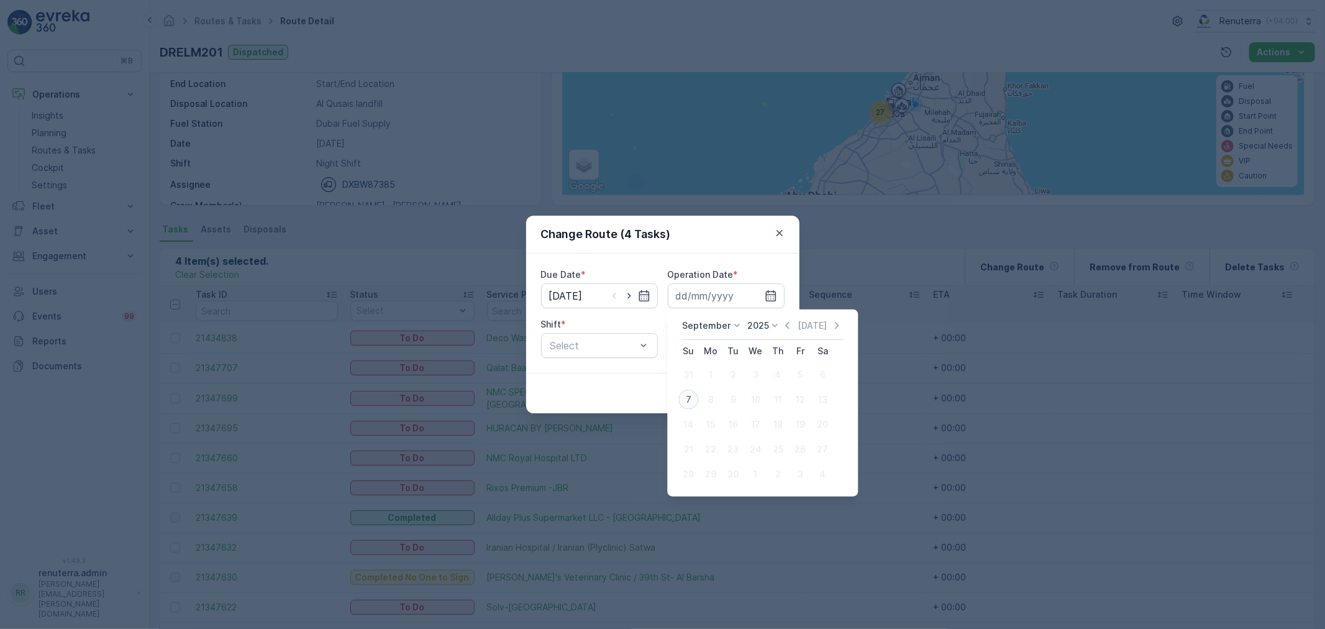
click at [695, 404] on div "7" at bounding box center [688, 400] width 20 height 20
type input "[DATE]"
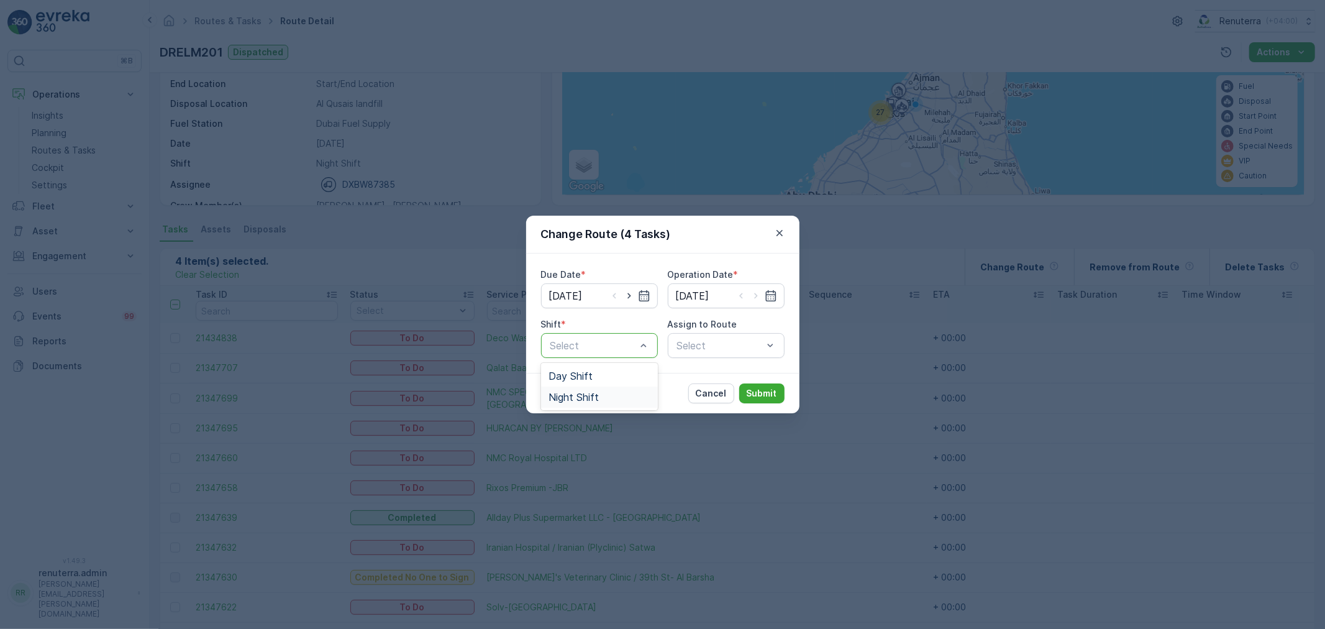
click at [598, 396] on span "Night Shift" at bounding box center [574, 396] width 50 height 11
click at [731, 356] on div "Select" at bounding box center [726, 345] width 117 height 25
click at [734, 353] on div "Select" at bounding box center [726, 345] width 117 height 25
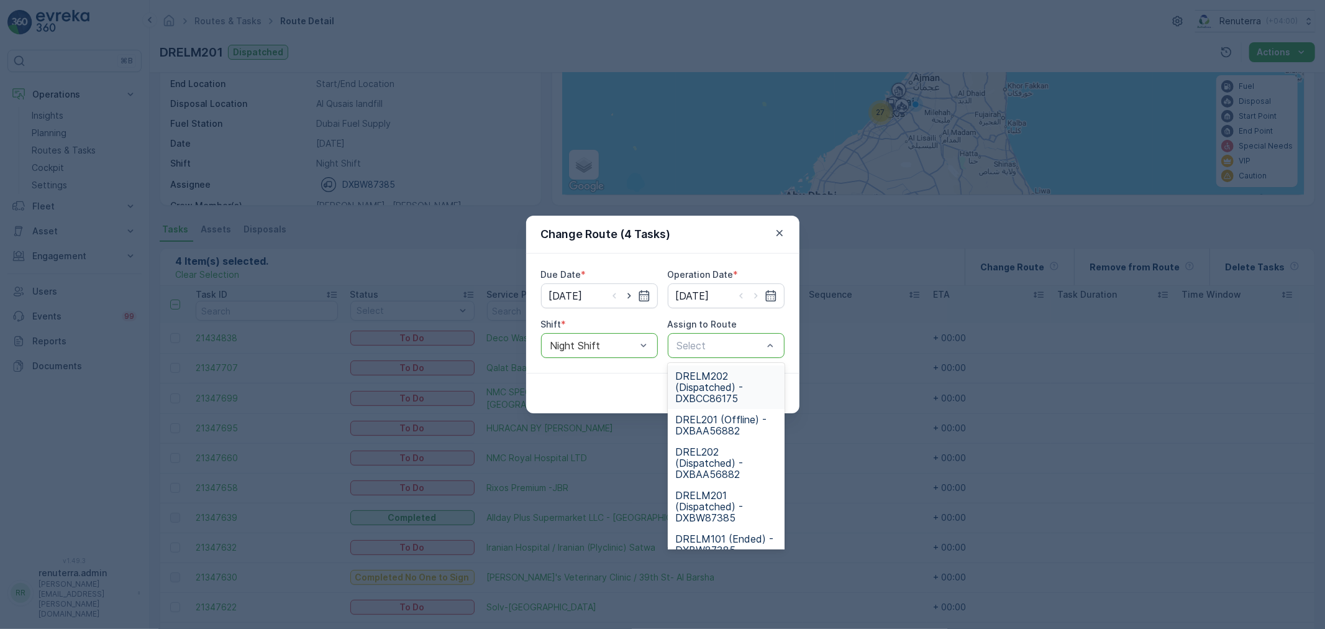
click at [726, 381] on span "DRELM202 (Dispatched) - DXBCC86175" at bounding box center [726, 387] width 102 height 34
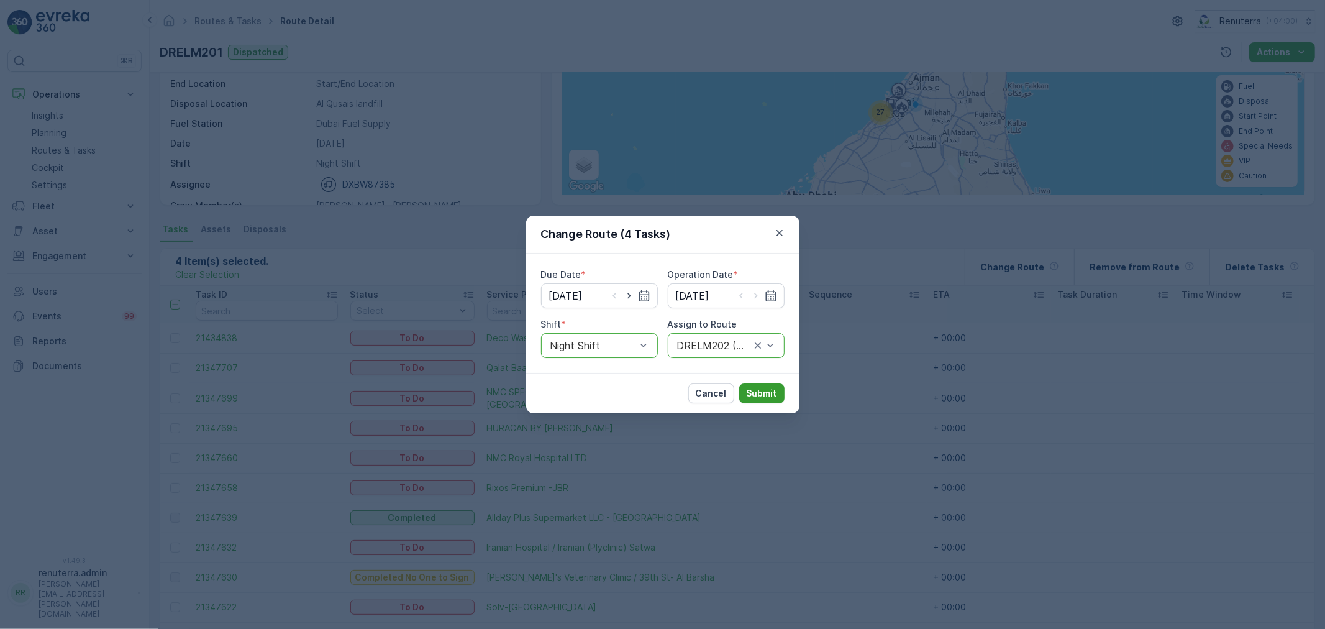
click at [775, 387] on p "Submit" at bounding box center [762, 393] width 30 height 12
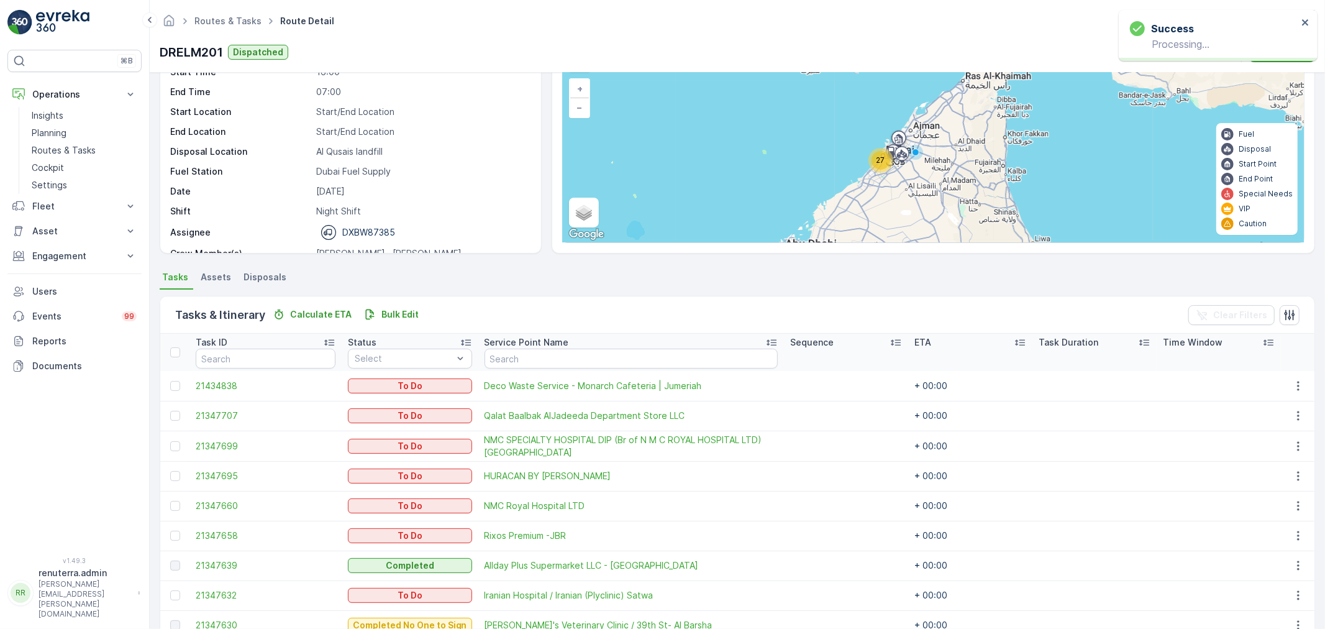
scroll to position [0, 0]
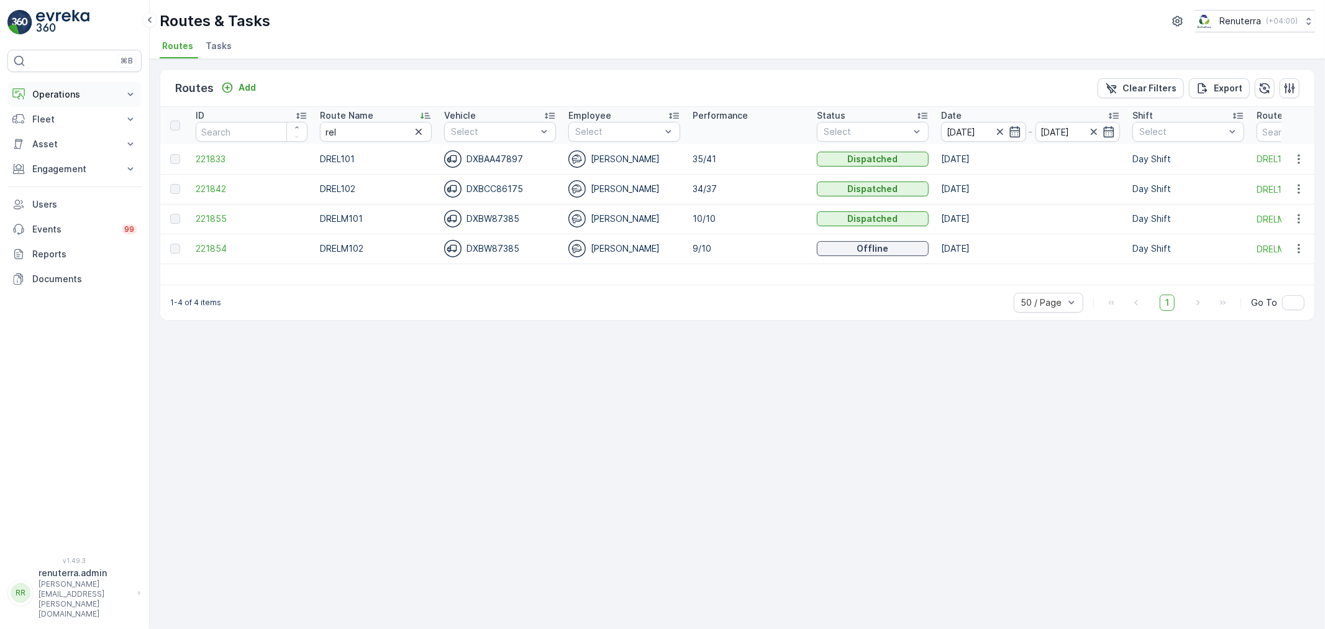
click at [63, 93] on p "Operations" at bounding box center [74, 94] width 84 height 12
click at [61, 150] on p "Routes & Tasks" at bounding box center [64, 150] width 64 height 12
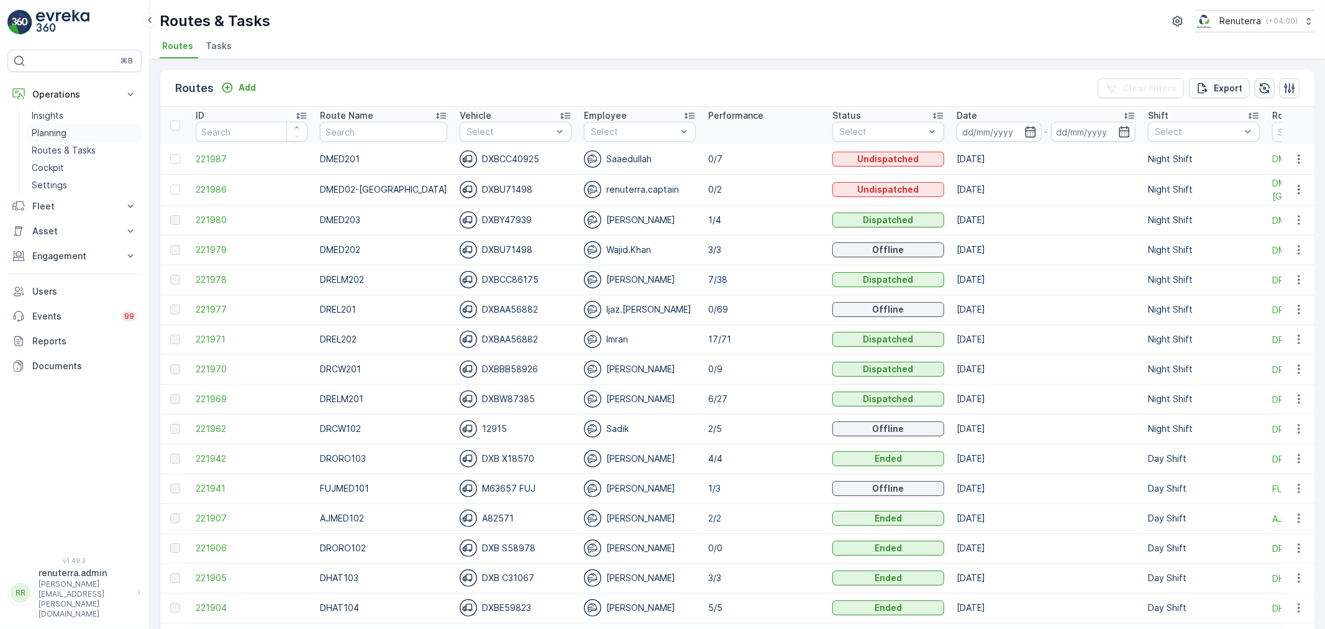
click at [94, 127] on link "Planning" at bounding box center [84, 132] width 115 height 17
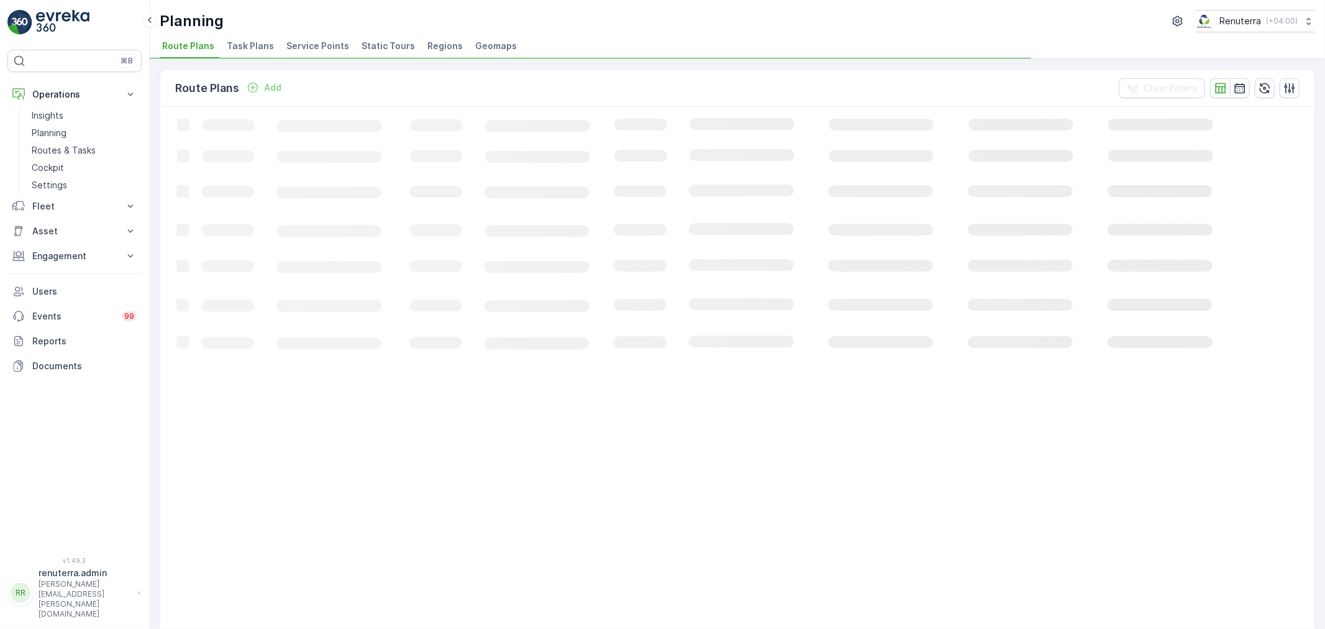
click at [308, 45] on span "Service Points" at bounding box center [317, 46] width 63 height 12
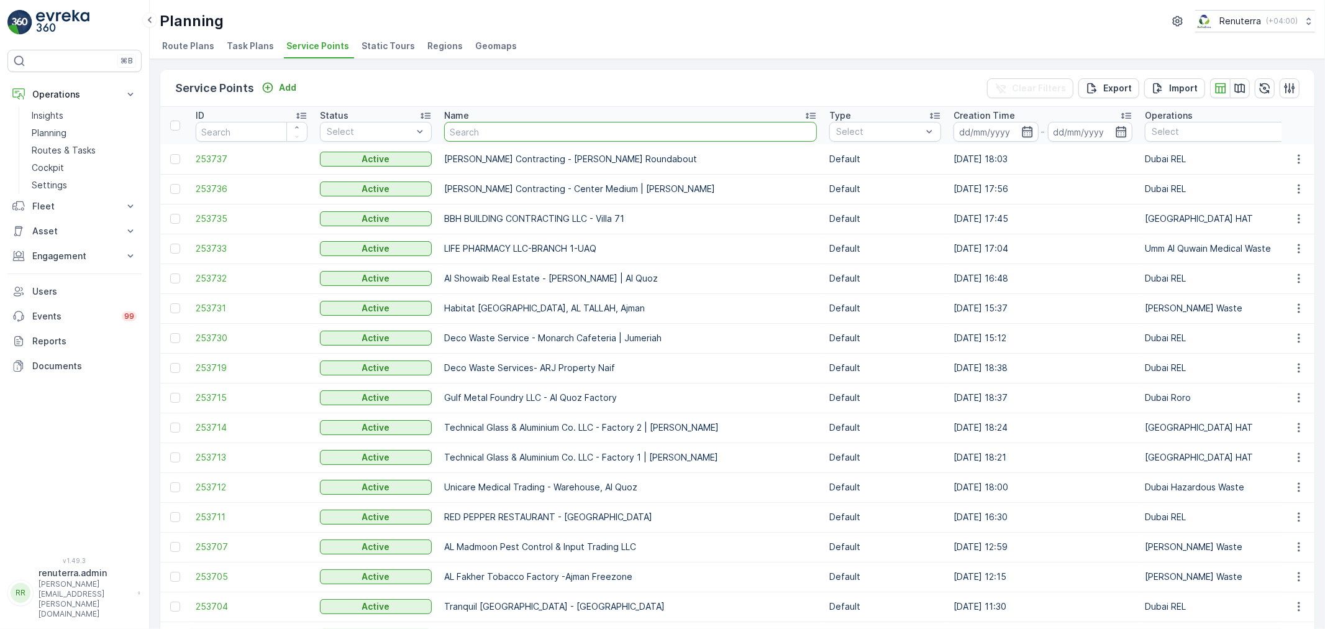
click at [529, 132] on input "text" at bounding box center [630, 132] width 373 height 20
type input "nephr"
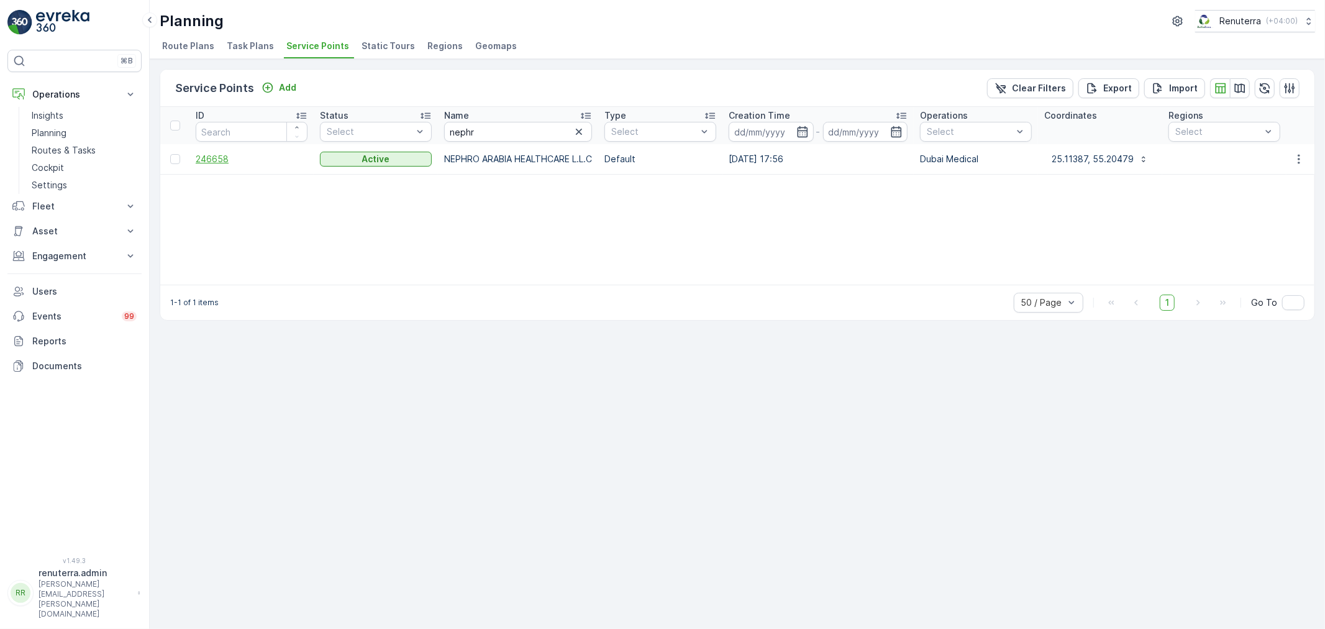
click at [199, 162] on span "246658" at bounding box center [252, 159] width 112 height 12
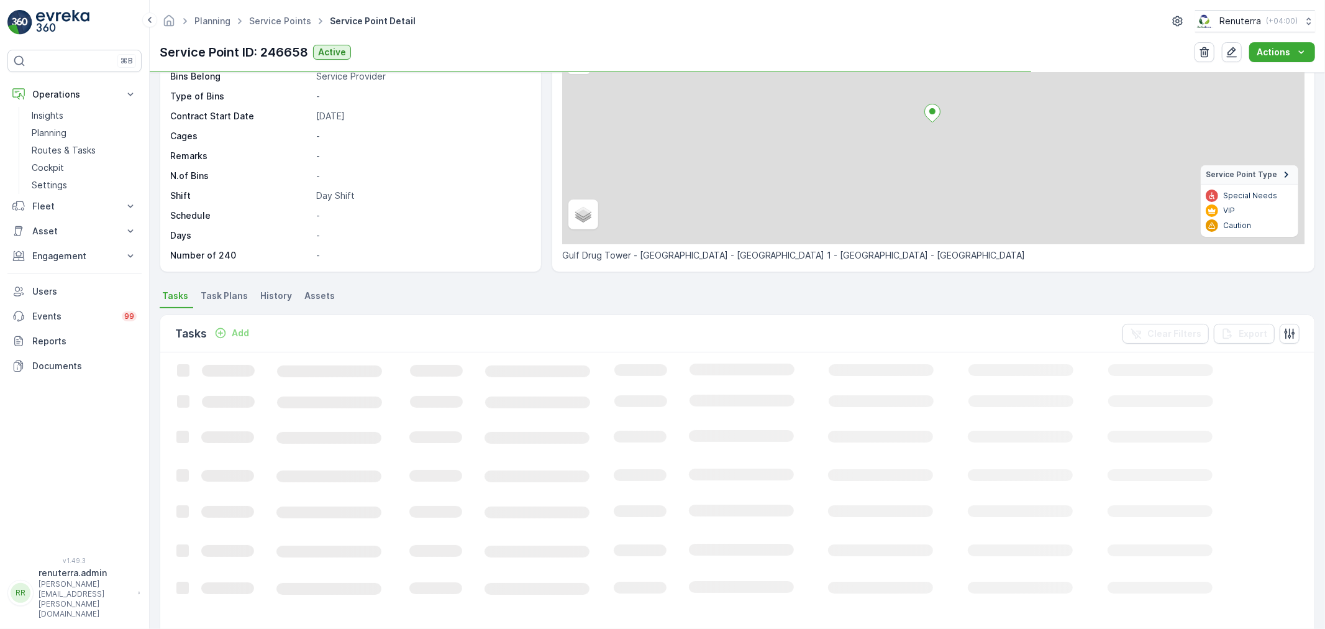
scroll to position [138, 0]
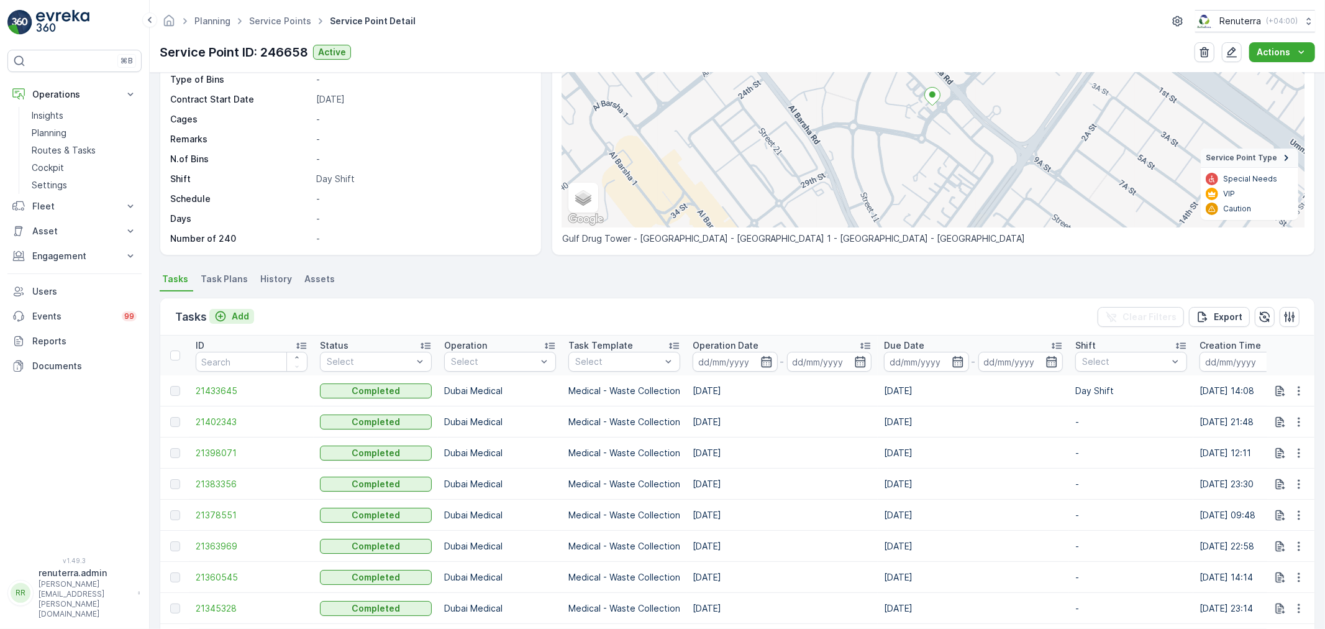
click at [235, 317] on p "Add" at bounding box center [240, 316] width 17 height 12
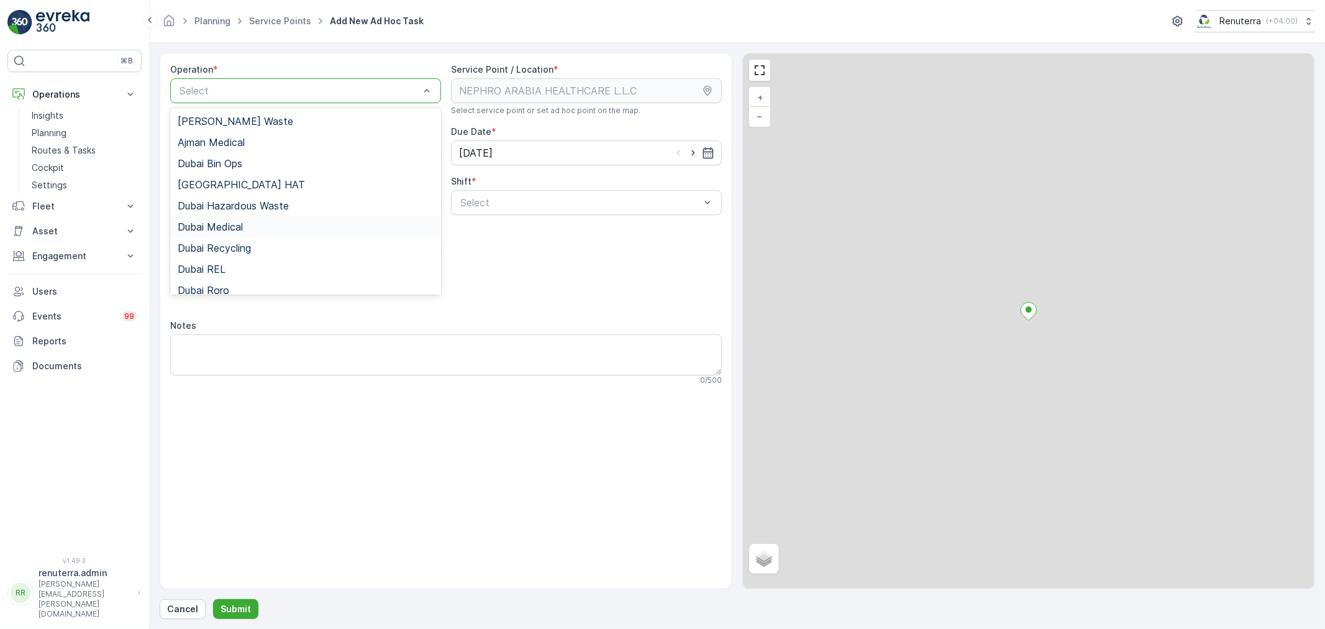
click at [230, 224] on span "Dubai Medical" at bounding box center [210, 226] width 65 height 11
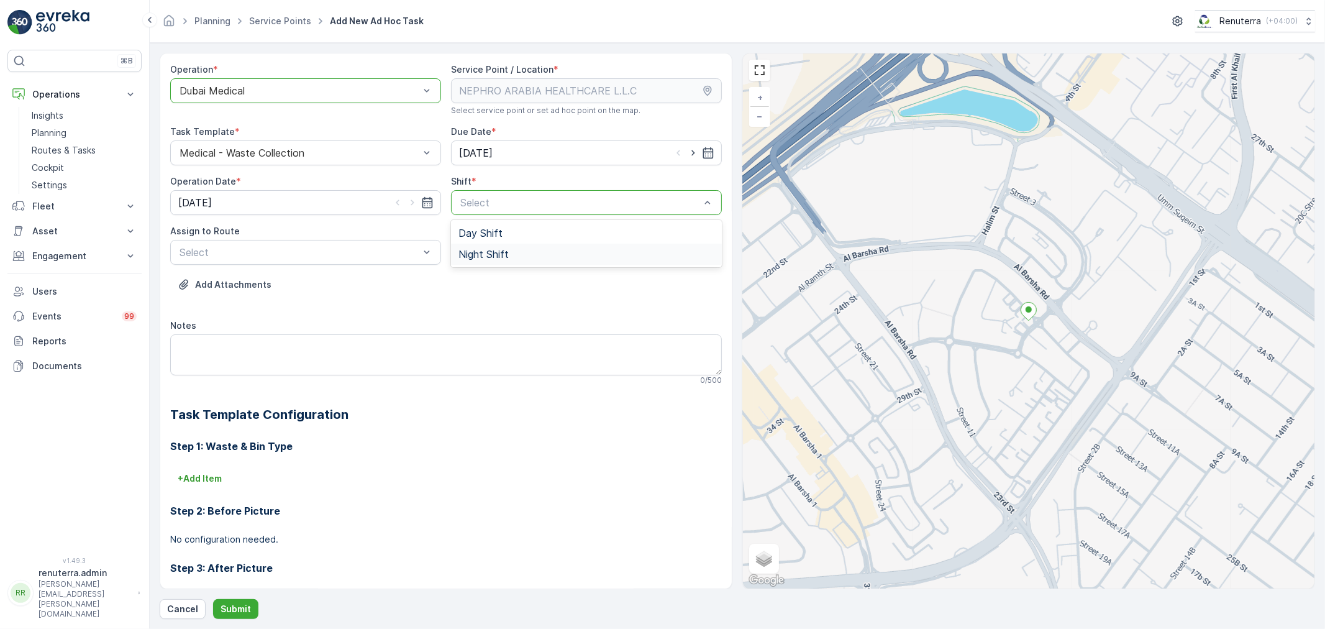
drag, startPoint x: 462, startPoint y: 191, endPoint x: 473, endPoint y: 261, distance: 71.1
click at [474, 258] on span "Night Shift" at bounding box center [483, 254] width 50 height 11
drag, startPoint x: 193, startPoint y: 268, endPoint x: 233, endPoint y: 250, distance: 44.0
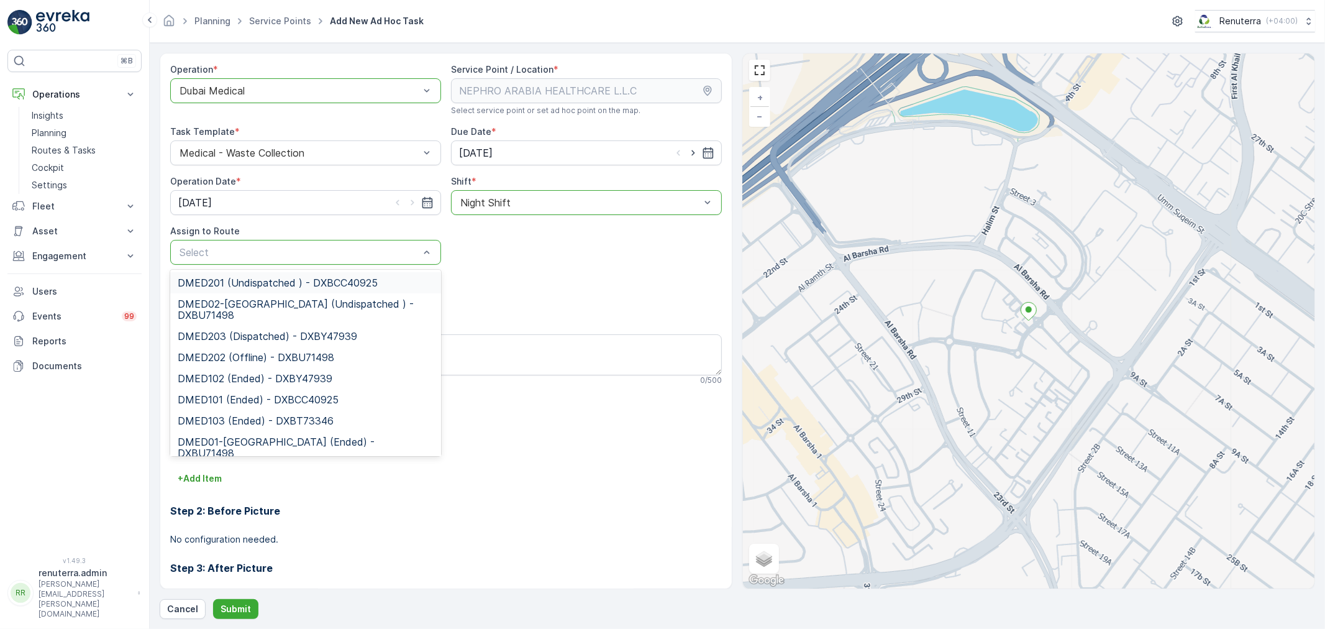
drag, startPoint x: 221, startPoint y: 277, endPoint x: 219, endPoint y: 299, distance: 22.4
click at [221, 280] on span "DMED201 (Undispatched ) - DXBCC40925" at bounding box center [278, 282] width 200 height 11
click at [278, 262] on div "DMED201 (Undispatched ) - DXBCC40925" at bounding box center [305, 252] width 271 height 25
click at [255, 314] on span "DMED02-[GEOGRAPHIC_DATA] (Undispatched ) - DXBU71498" at bounding box center [306, 309] width 256 height 22
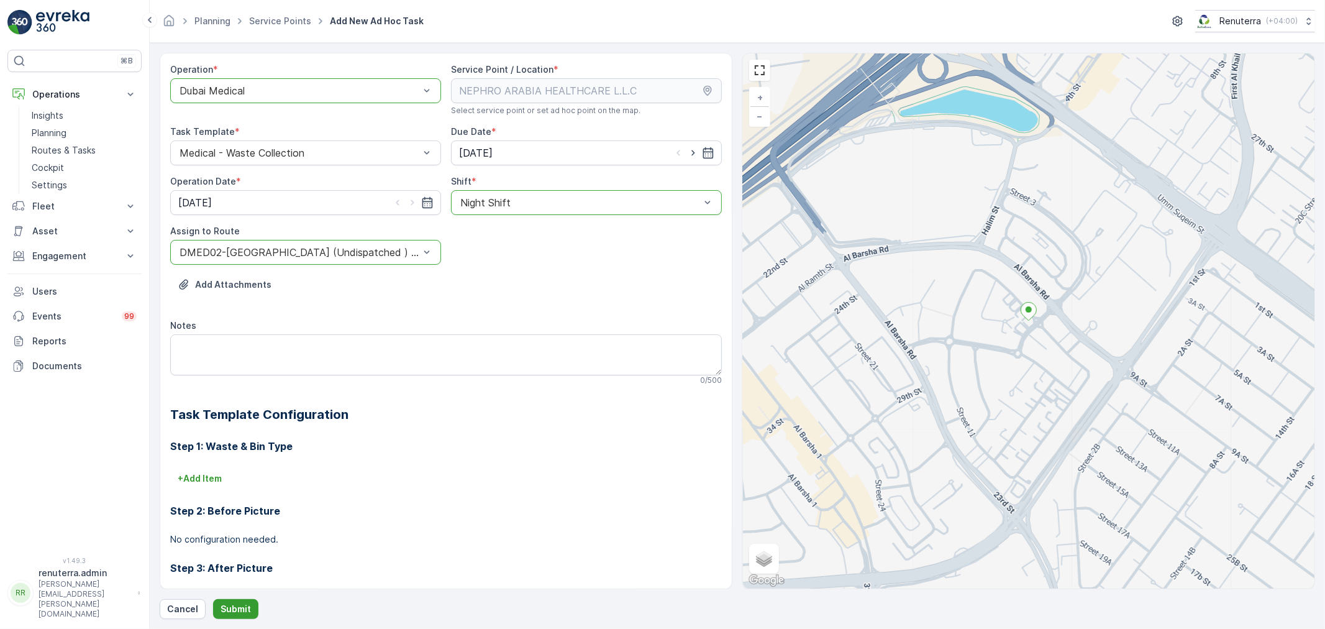
click at [242, 611] on p "Submit" at bounding box center [236, 609] width 30 height 12
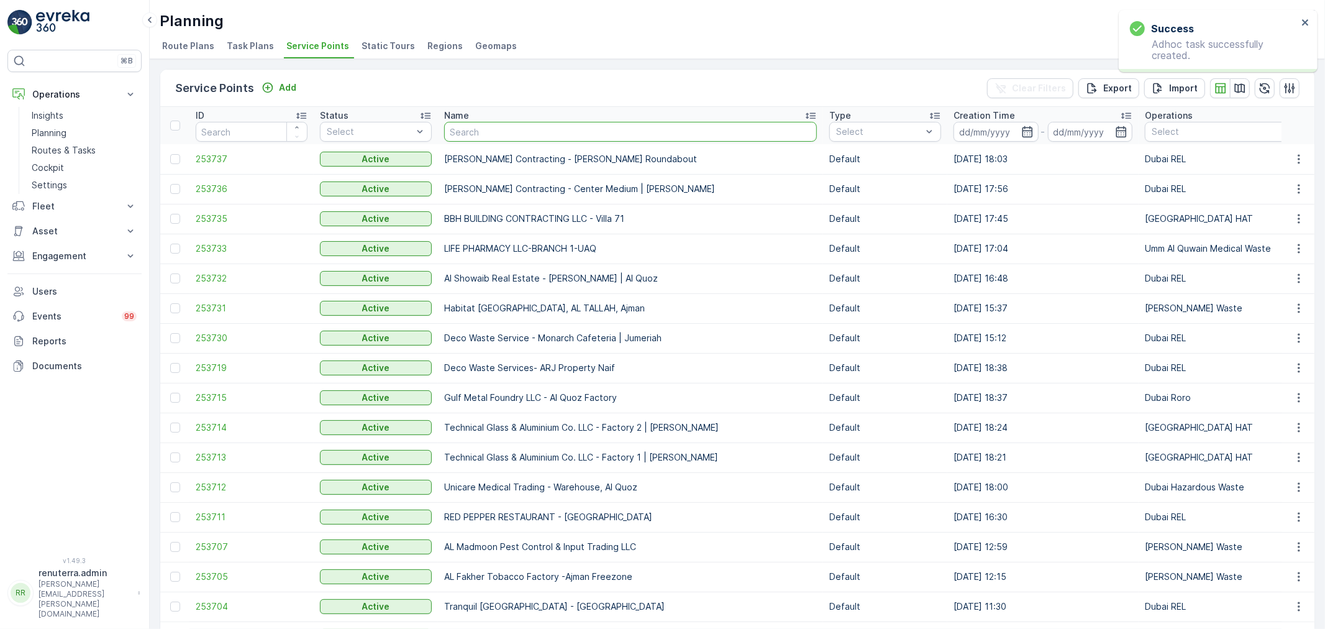
click at [536, 137] on input "text" at bounding box center [630, 132] width 373 height 20
type input "ssala"
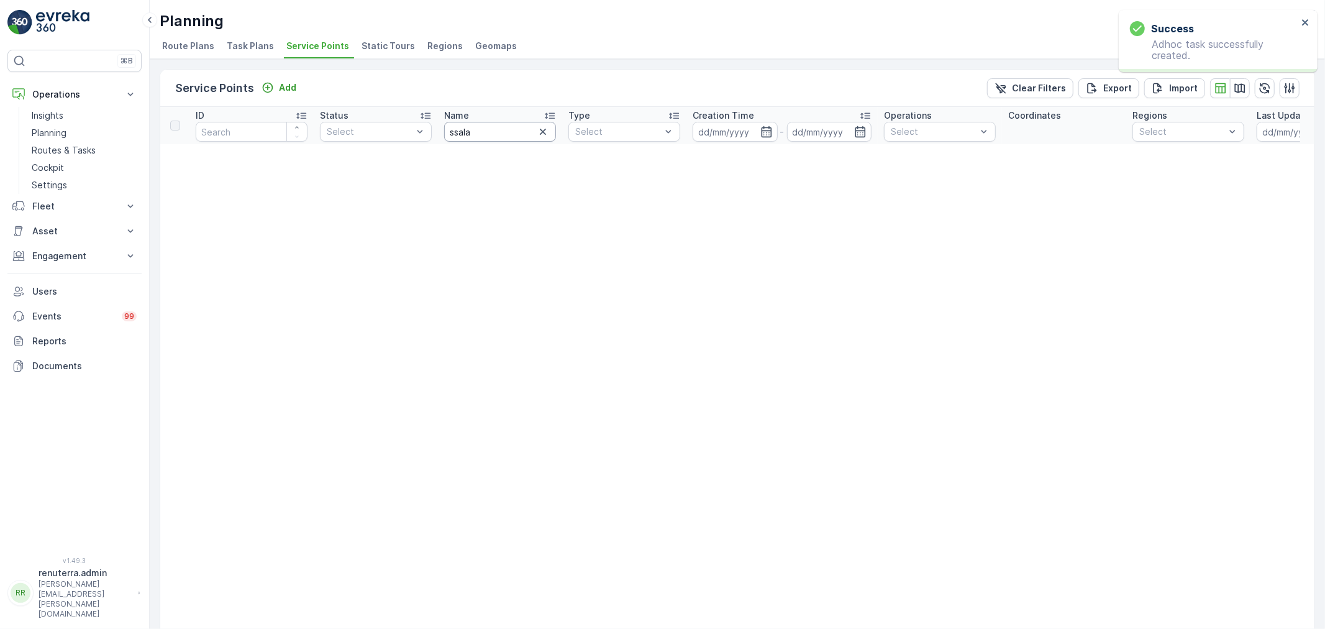
click at [532, 134] on input "ssala" at bounding box center [500, 132] width 112 height 20
type input "salam"
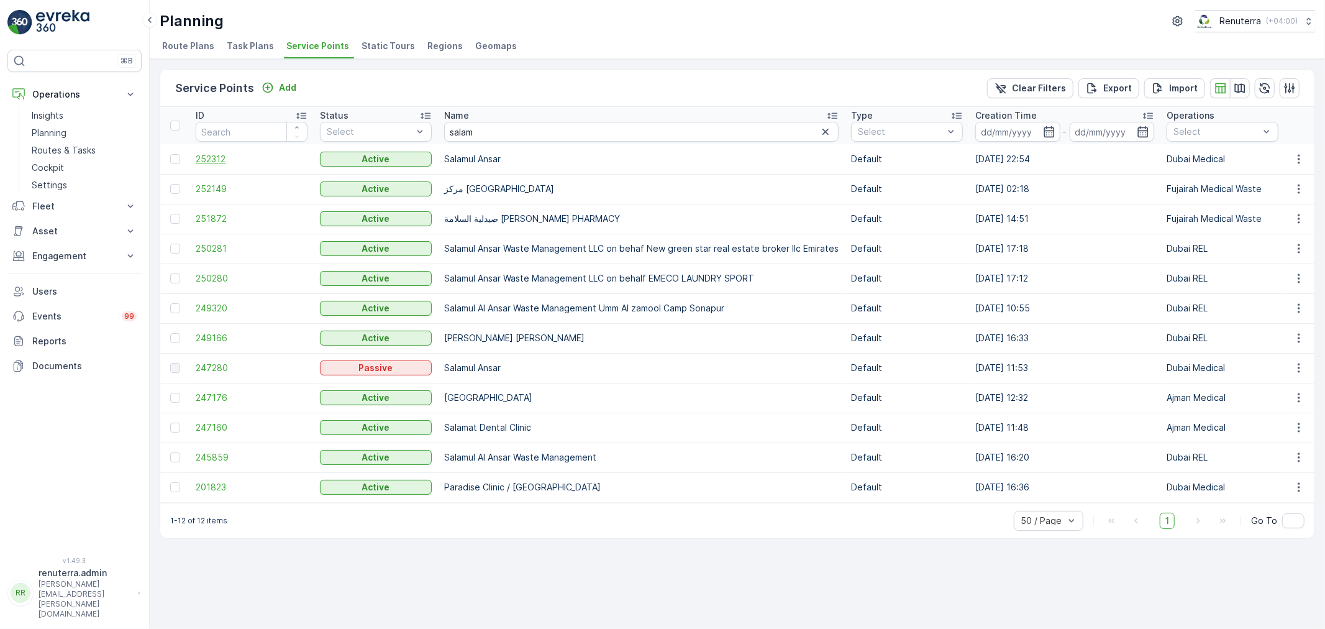
click at [224, 164] on span "252312" at bounding box center [252, 159] width 112 height 12
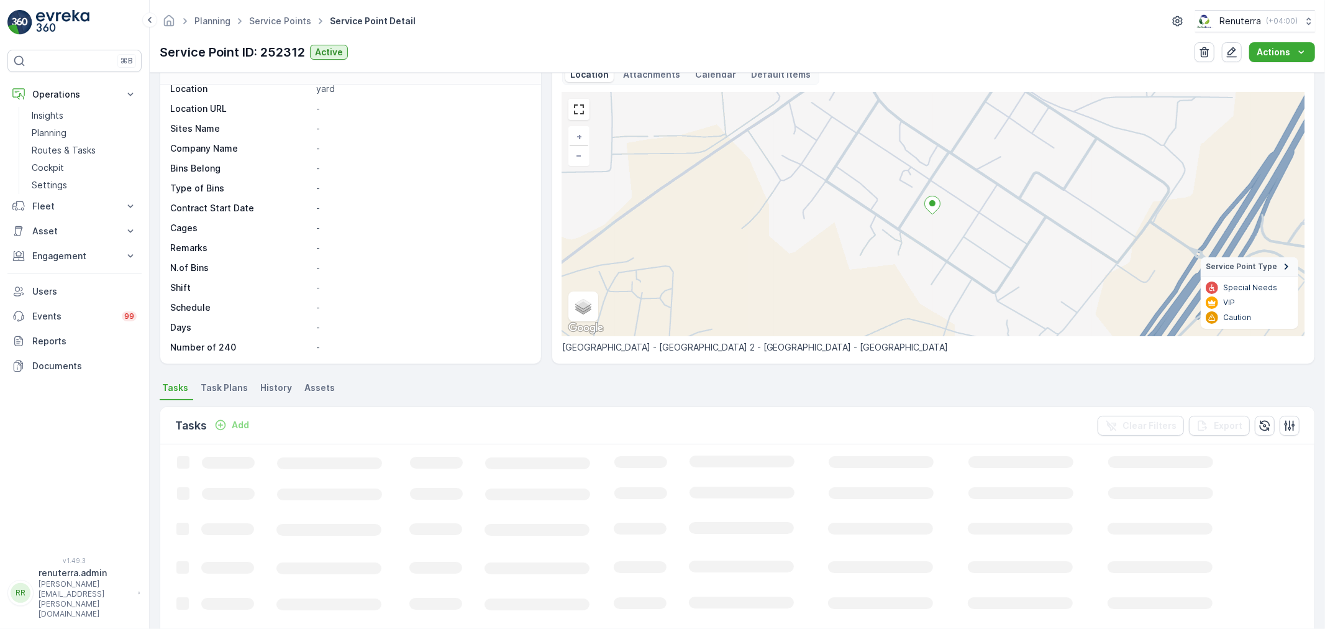
scroll to position [69, 0]
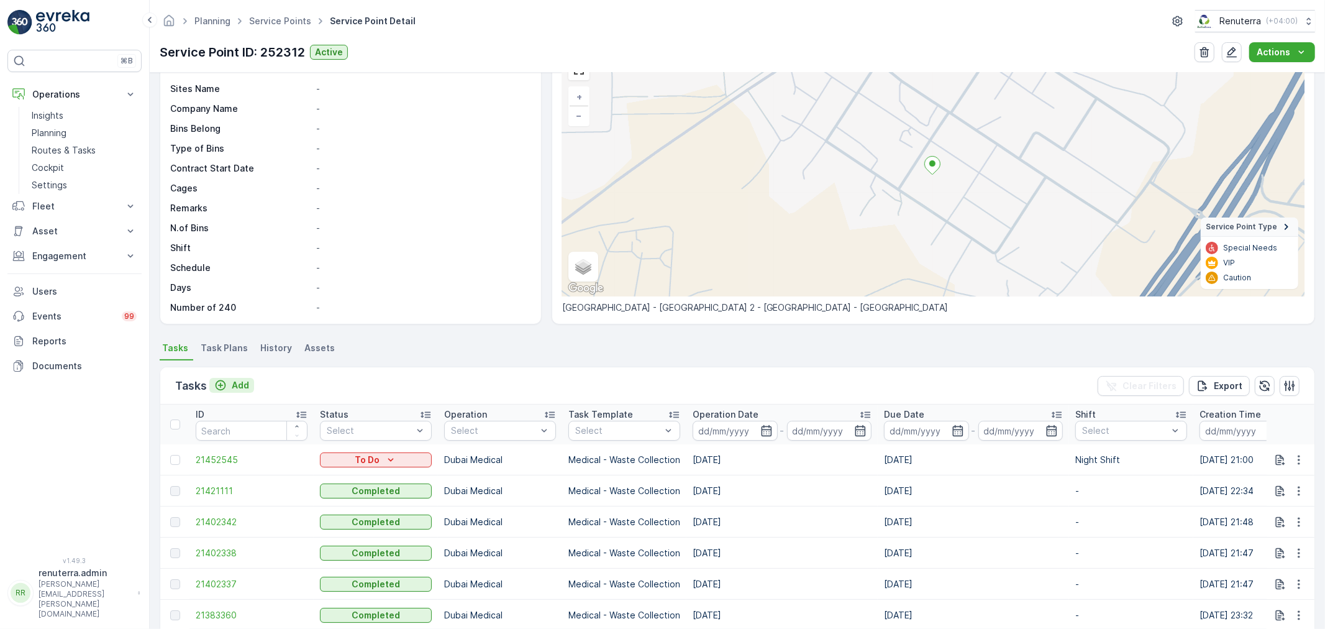
drag, startPoint x: 258, startPoint y: 374, endPoint x: 235, endPoint y: 380, distance: 24.4
click at [245, 376] on div "Tasks Add Clear Filters Export" at bounding box center [737, 385] width 1154 height 37
click at [235, 381] on p "Add" at bounding box center [240, 385] width 17 height 12
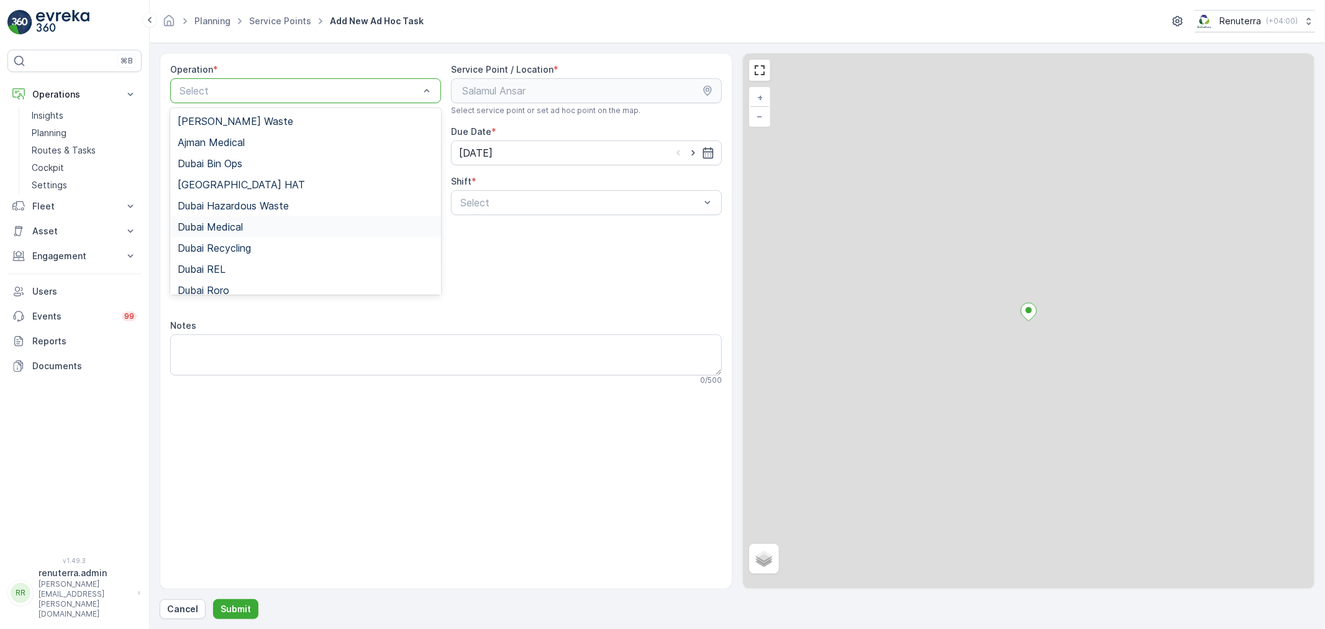
click at [276, 222] on div "Dubai Medical" at bounding box center [306, 226] width 256 height 11
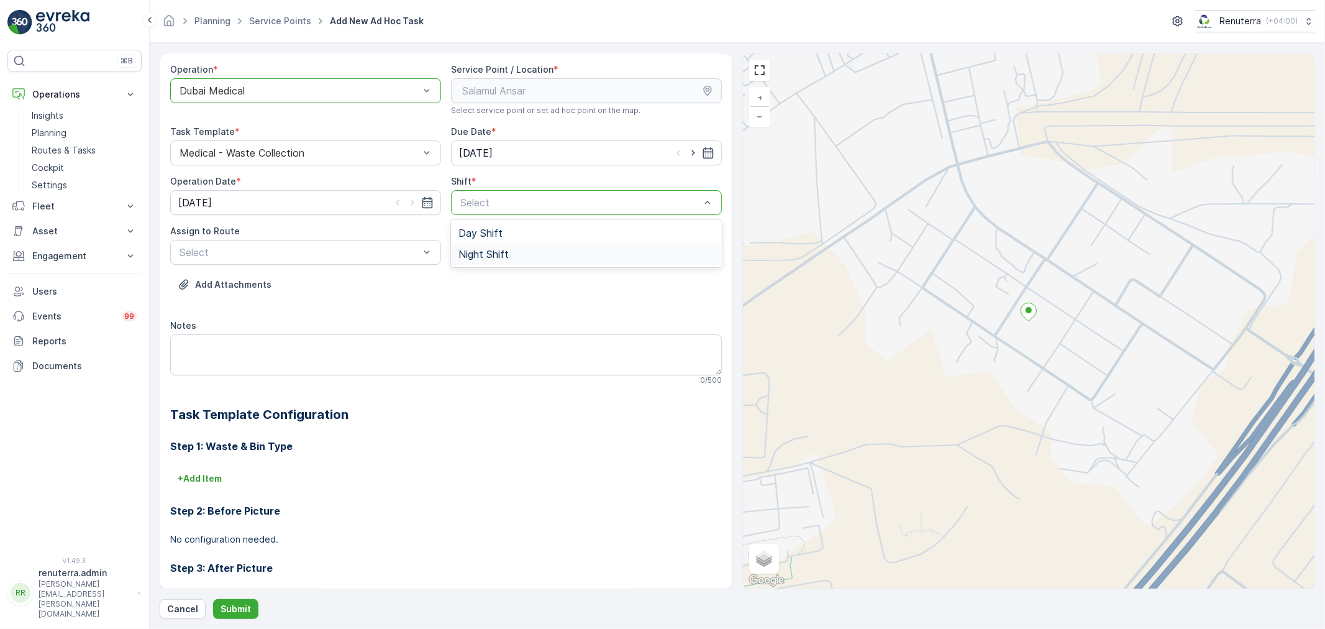
drag, startPoint x: 536, startPoint y: 252, endPoint x: 488, endPoint y: 261, distance: 49.2
click at [532, 252] on div "Night Shift" at bounding box center [586, 254] width 256 height 11
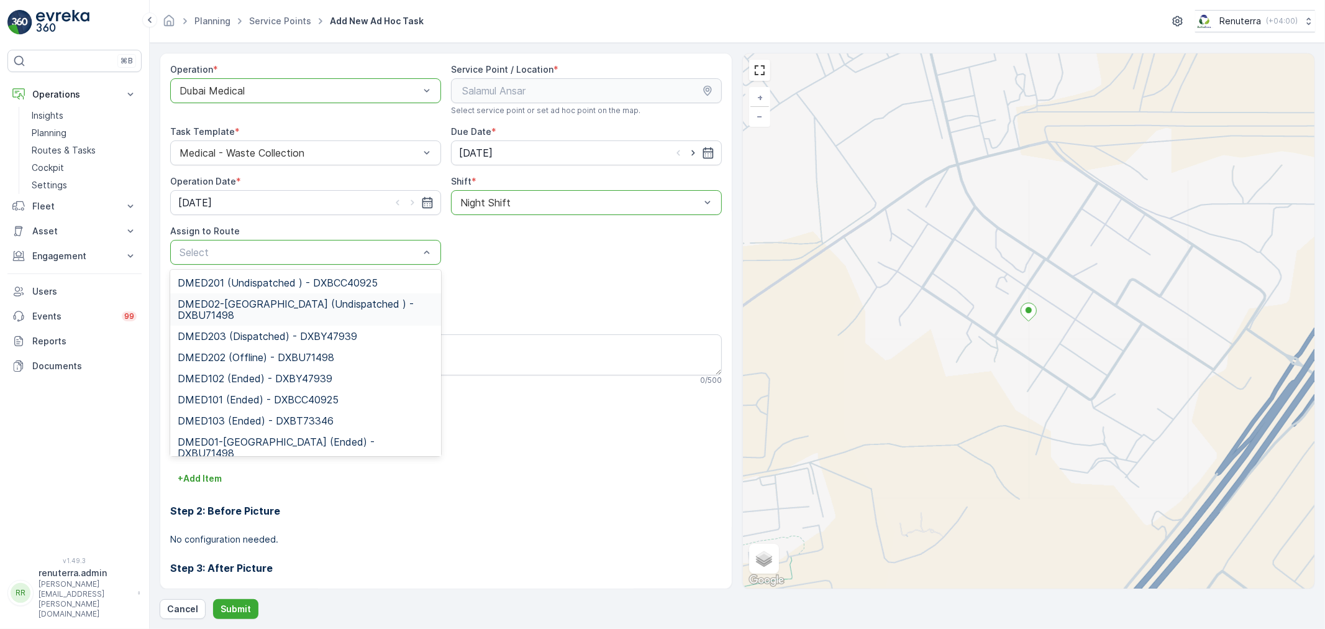
drag, startPoint x: 281, startPoint y: 309, endPoint x: 287, endPoint y: 419, distance: 110.7
click at [281, 308] on span "DMED02-[GEOGRAPHIC_DATA] (Undispatched ) - DXBU71498" at bounding box center [306, 309] width 256 height 22
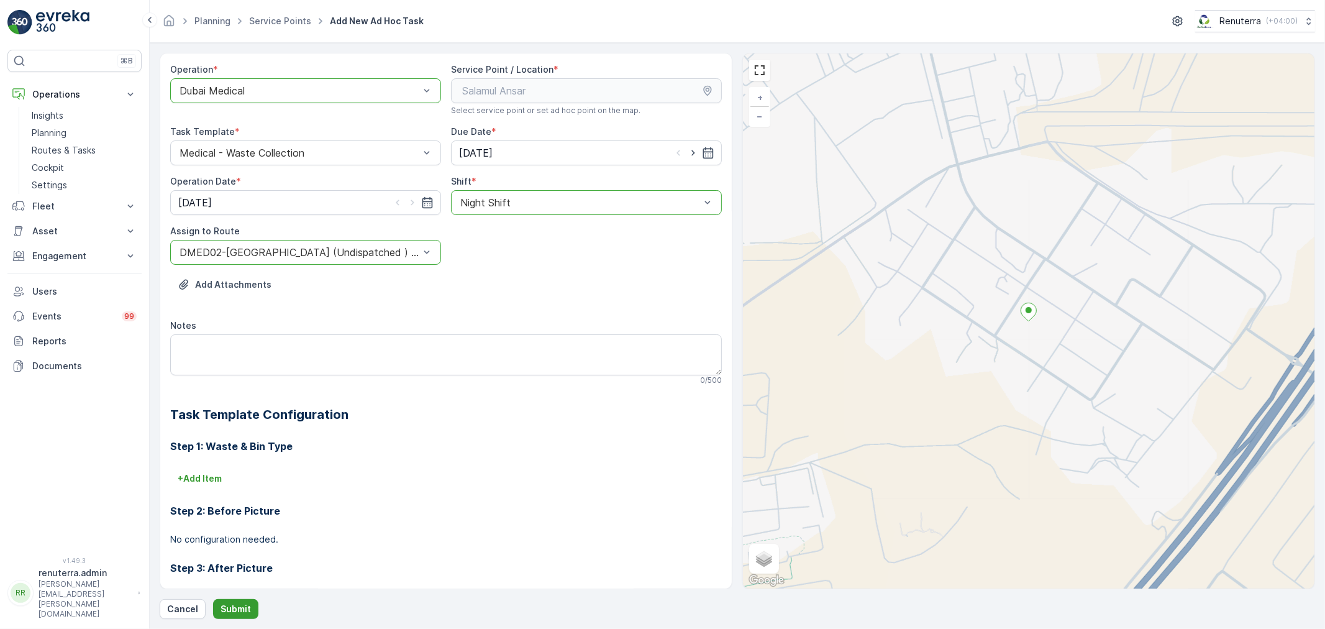
click at [237, 617] on form "Operation * option Dubai Medical, selected. Dubai Medical Service Point / Locat…" at bounding box center [737, 336] width 1175 height 586
click at [237, 613] on button "Submit" at bounding box center [235, 609] width 45 height 20
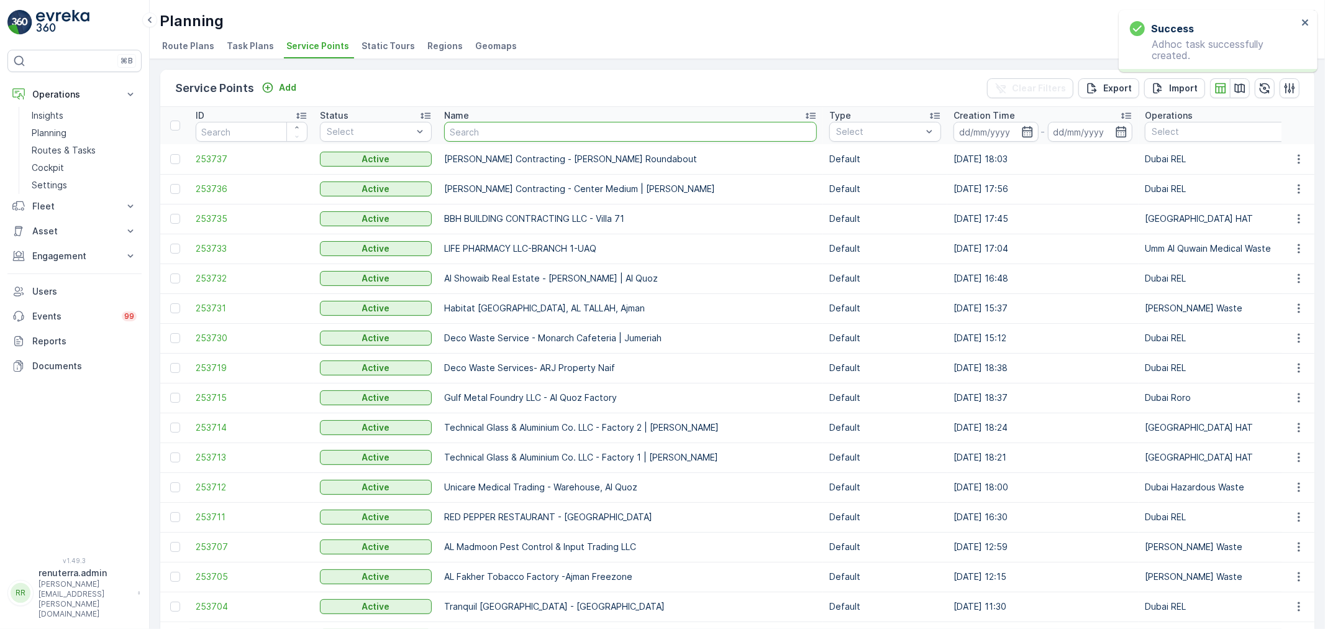
click at [493, 125] on input "text" at bounding box center [630, 132] width 373 height 20
type input "alam"
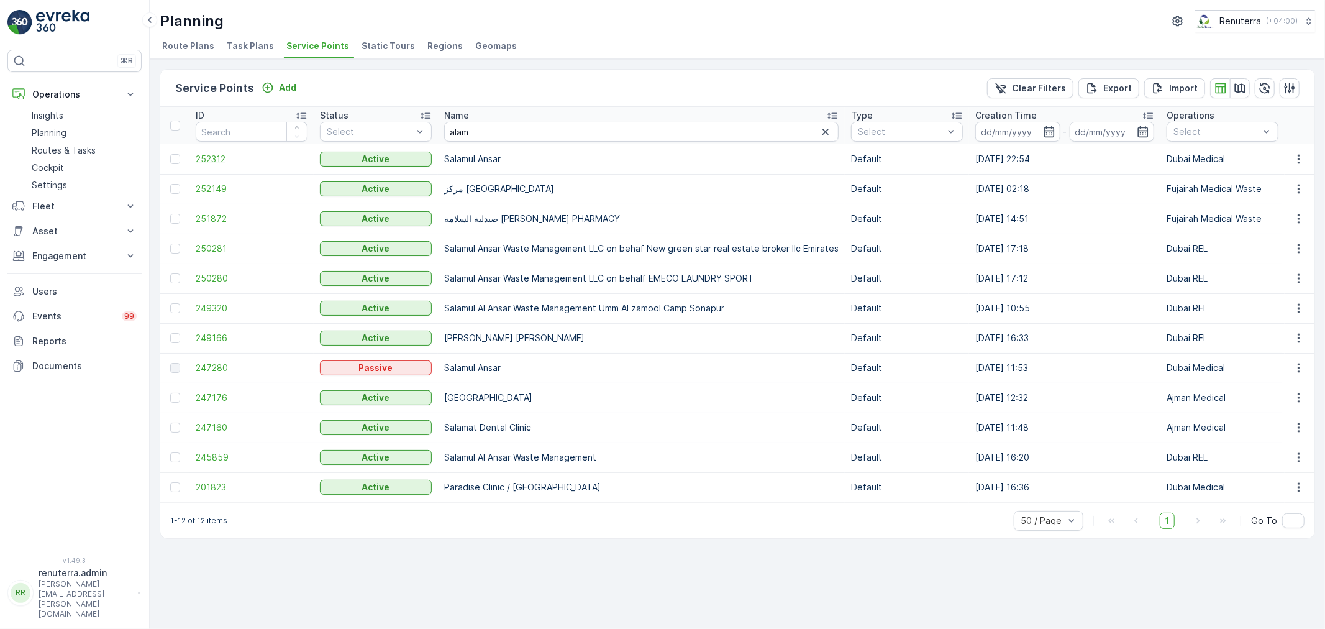
click at [212, 158] on span "252312" at bounding box center [252, 159] width 112 height 12
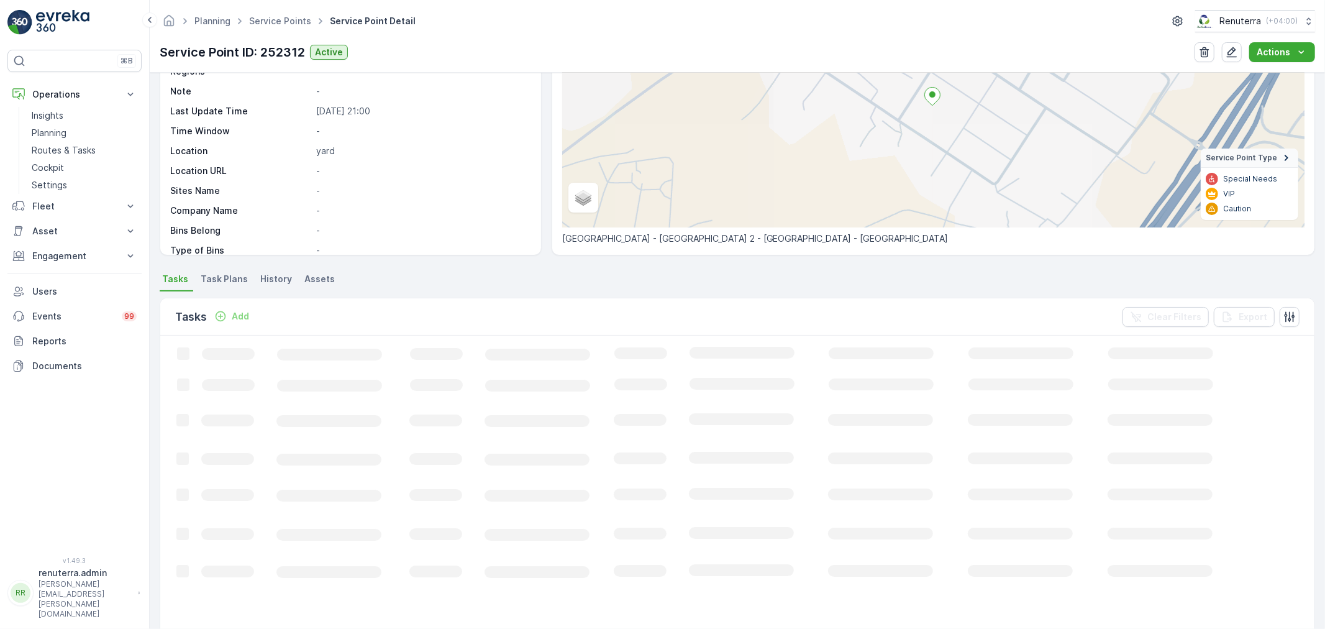
scroll to position [207, 0]
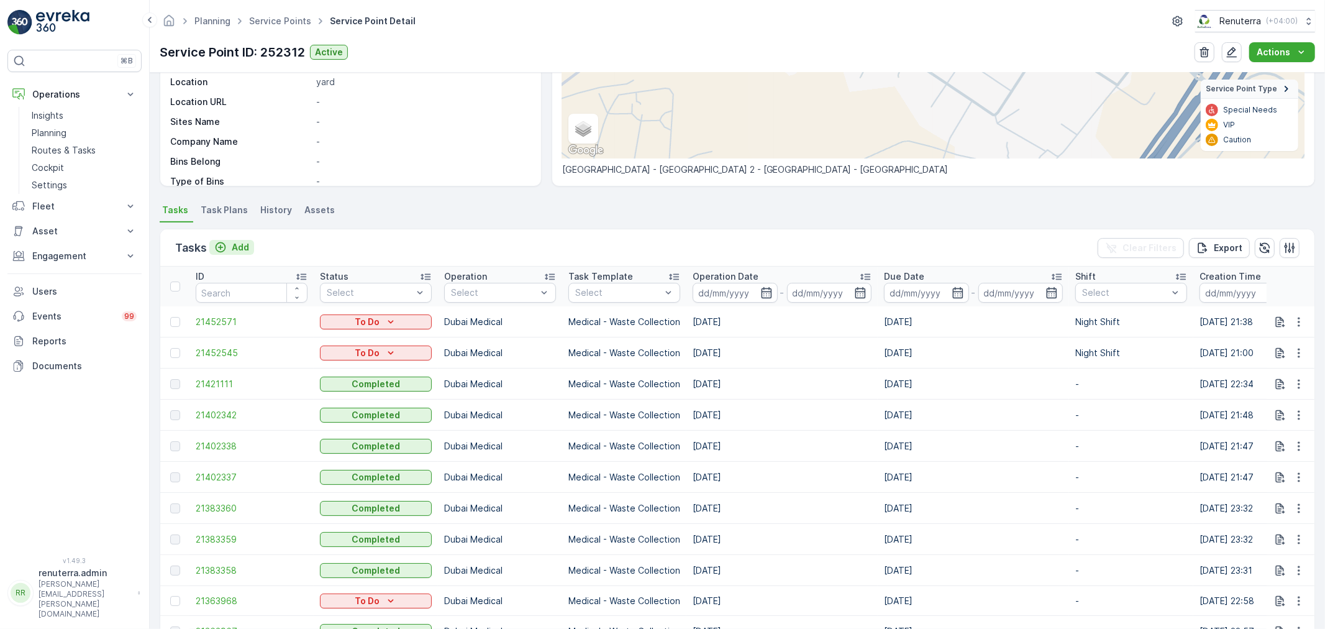
click at [241, 253] on button "Add" at bounding box center [231, 247] width 45 height 15
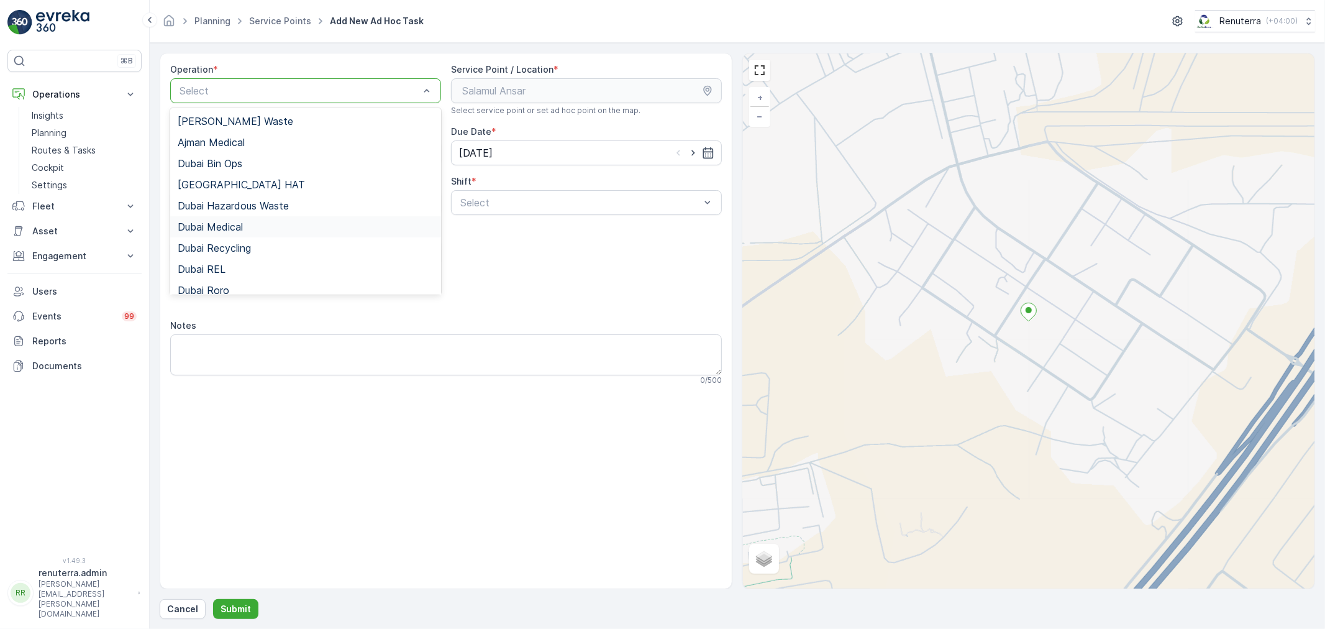
click at [261, 220] on div "Dubai Medical" at bounding box center [305, 226] width 271 height 21
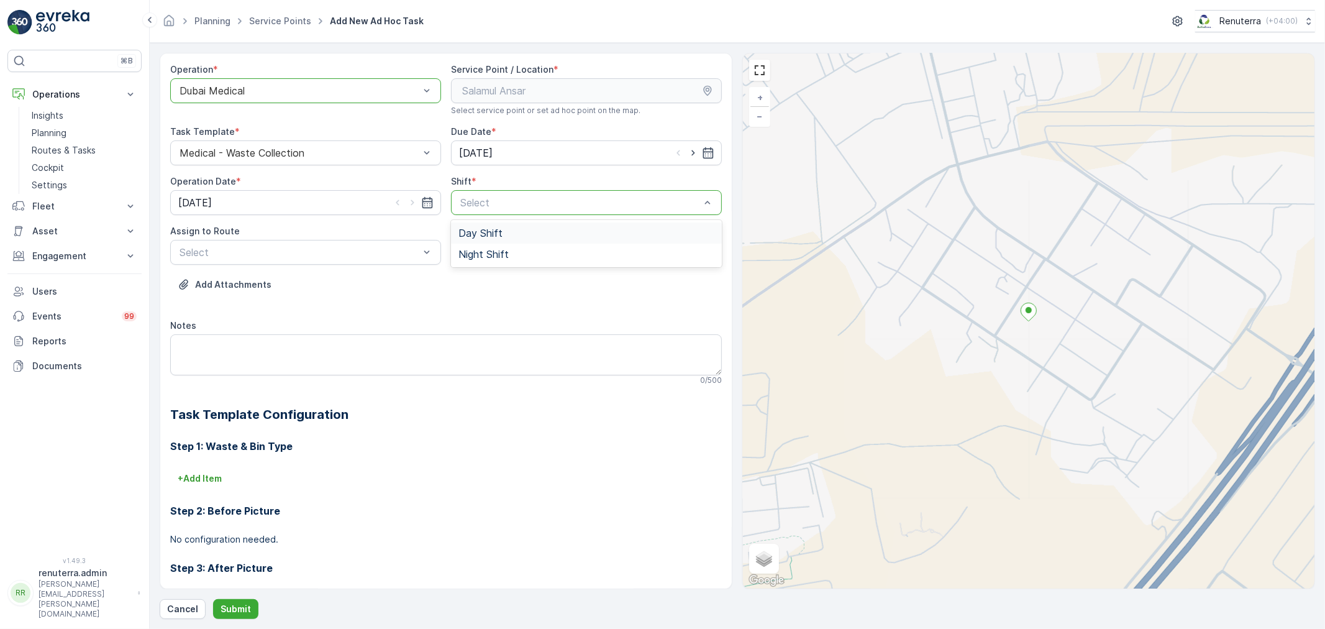
click at [603, 210] on div "Select" at bounding box center [586, 202] width 271 height 25
click at [507, 252] on div "Night Shift" at bounding box center [586, 254] width 256 height 11
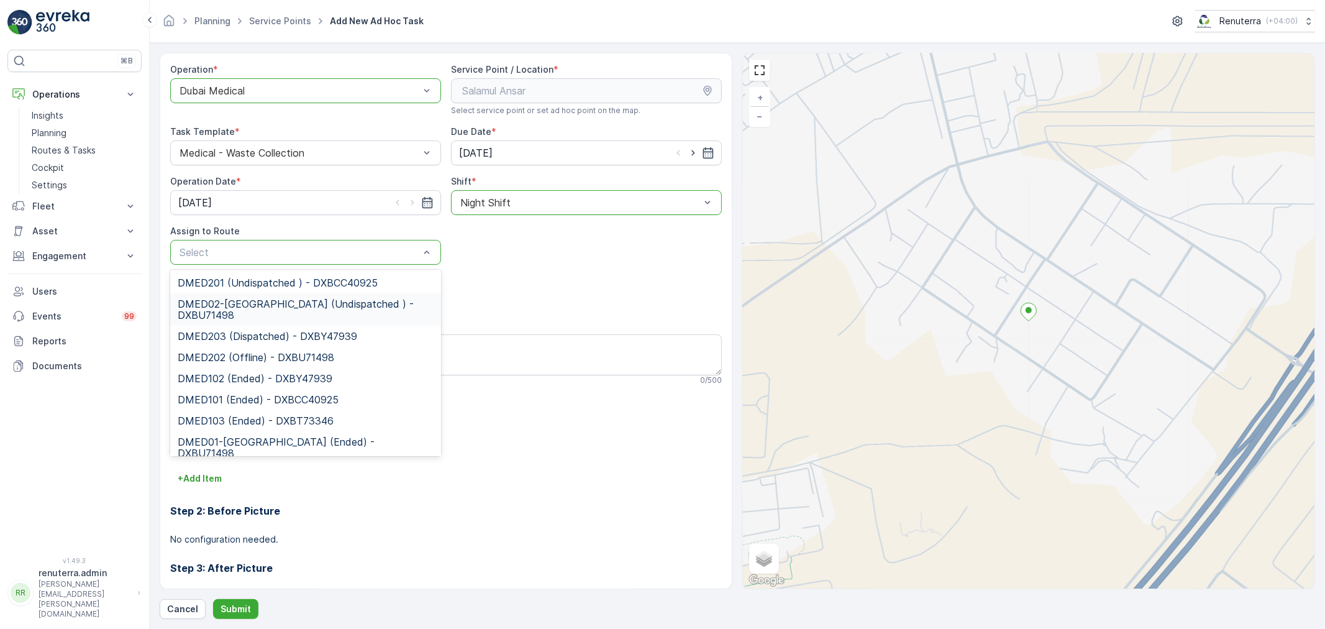
drag, startPoint x: 260, startPoint y: 309, endPoint x: 255, endPoint y: 375, distance: 66.0
click at [259, 309] on span "DMED02-[GEOGRAPHIC_DATA] (Undispatched ) - DXBU71498" at bounding box center [306, 309] width 256 height 22
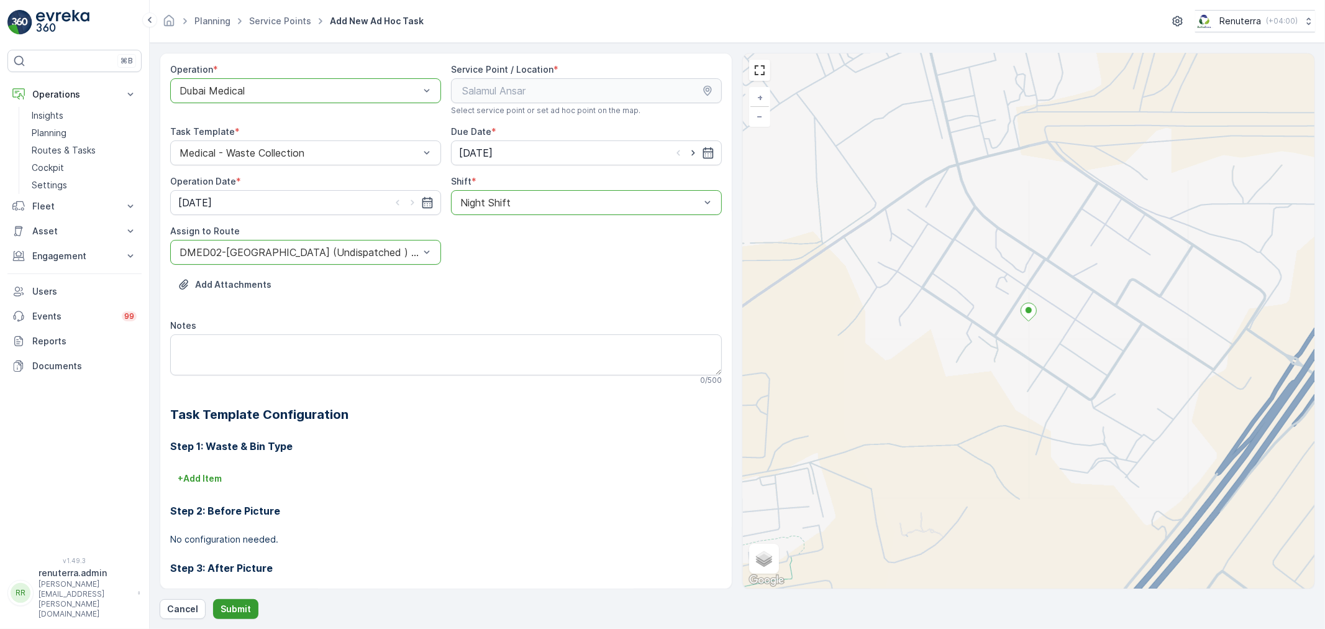
click at [239, 606] on p "Submit" at bounding box center [236, 609] width 30 height 12
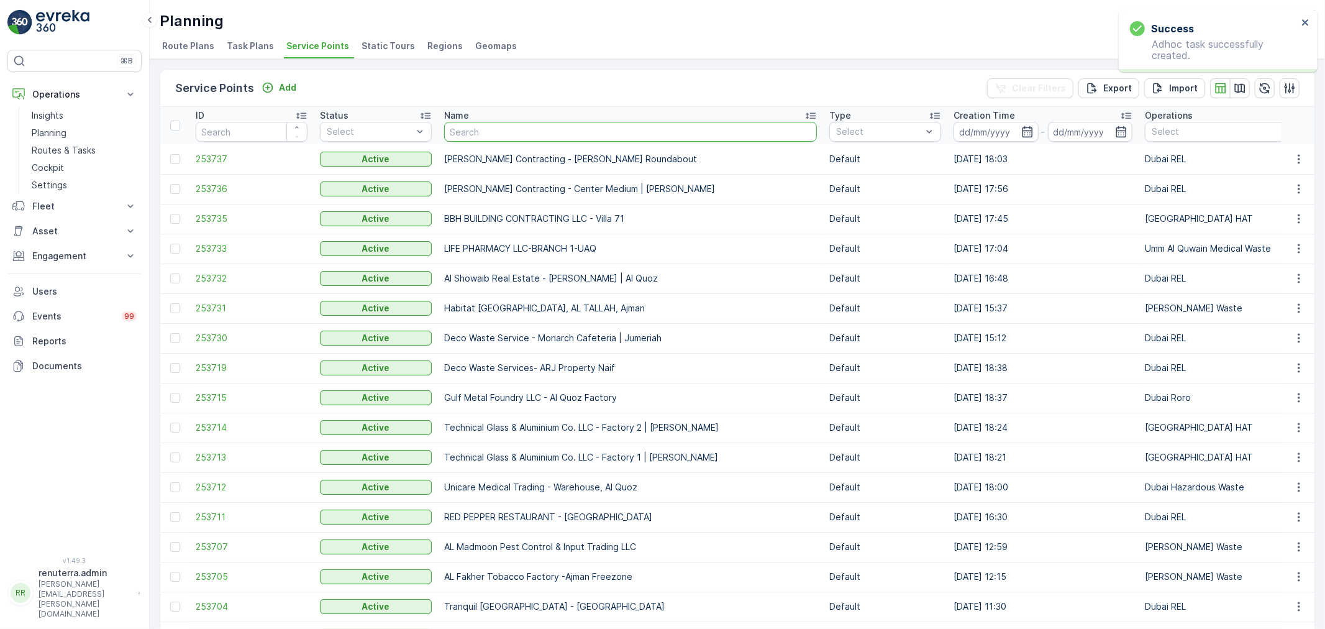
click at [493, 139] on input "text" at bounding box center [630, 132] width 373 height 20
type input "litt"
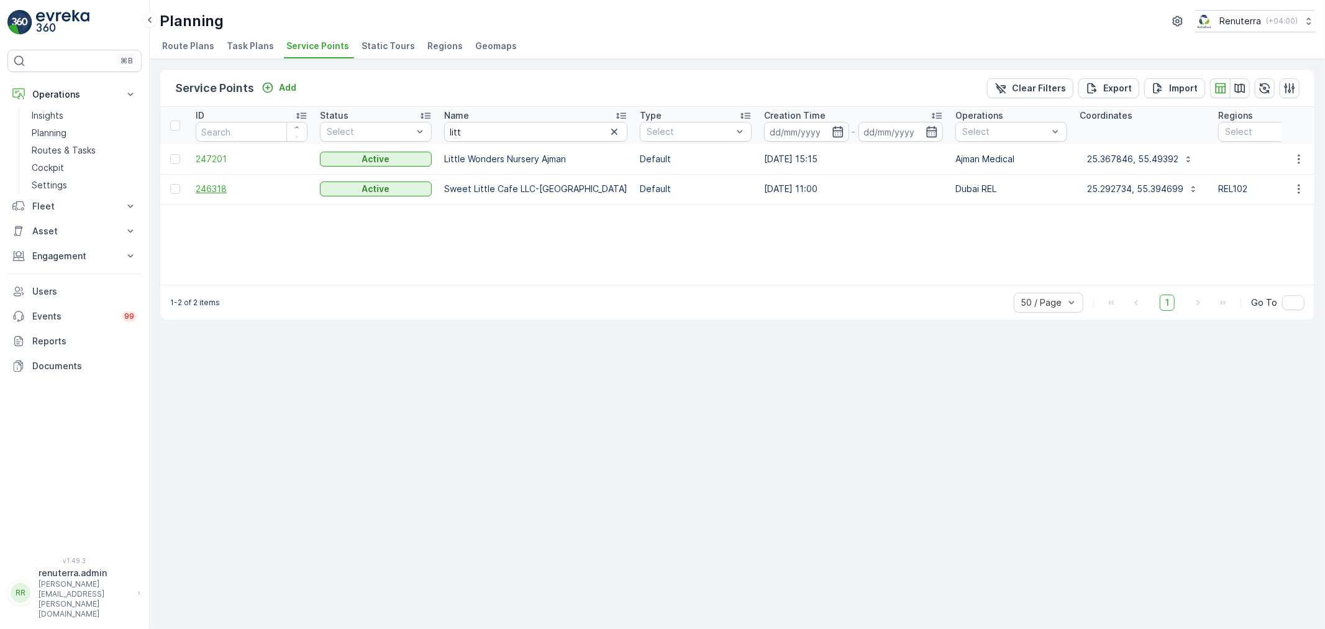
click at [227, 188] on span "246318" at bounding box center [252, 189] width 112 height 12
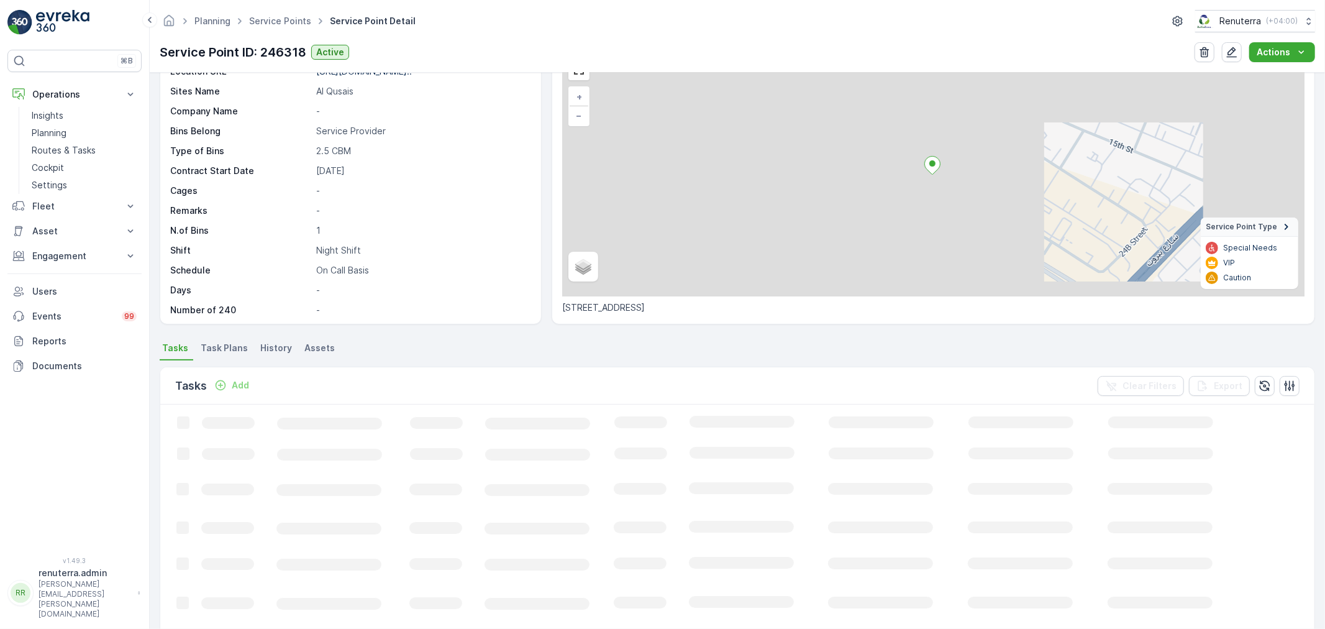
scroll to position [171, 0]
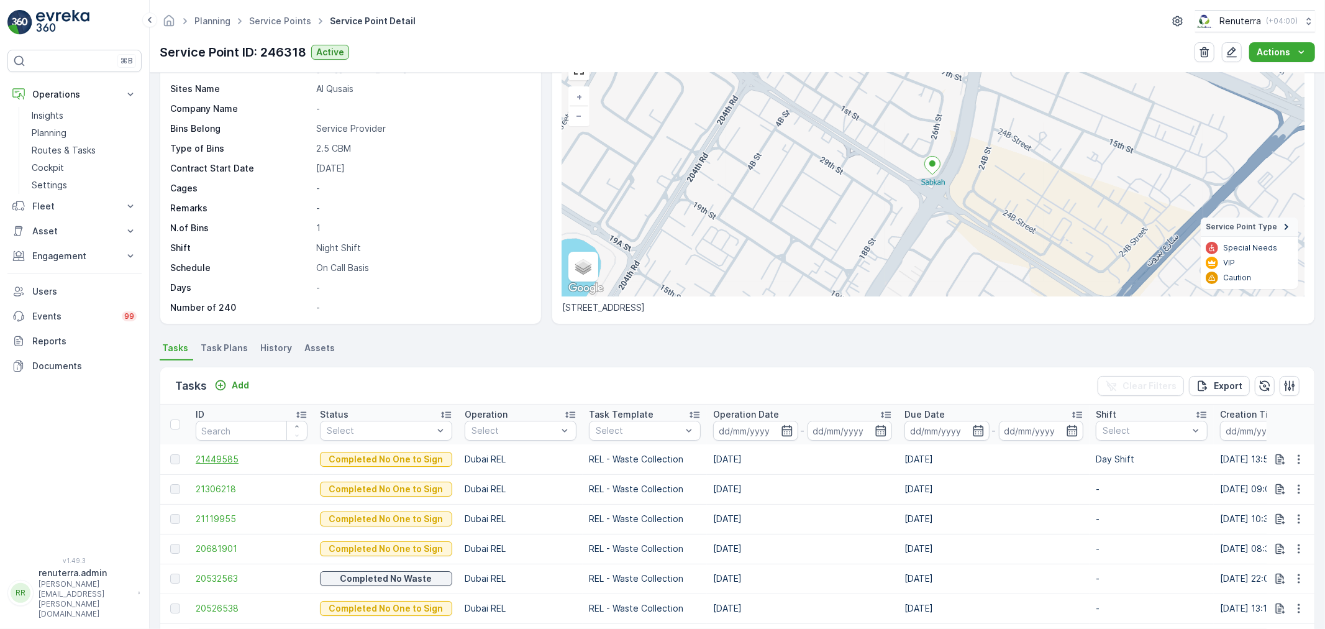
click at [208, 457] on span "21449585" at bounding box center [252, 459] width 112 height 12
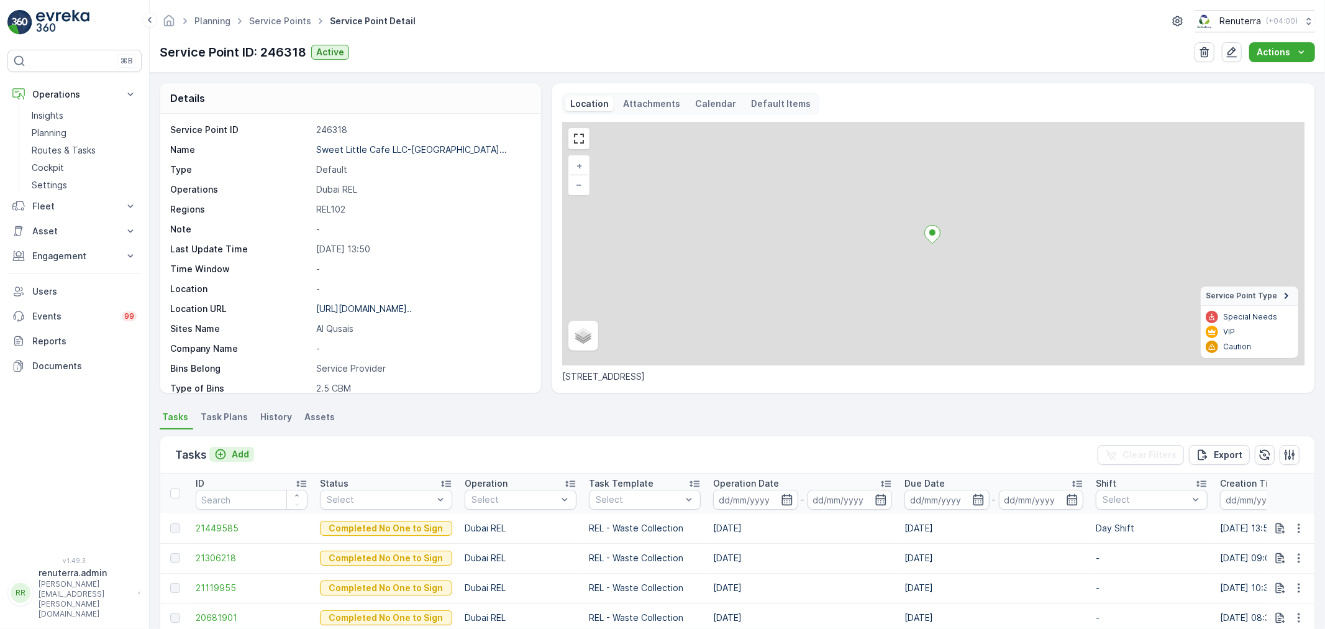
click at [239, 456] on p "Add" at bounding box center [240, 454] width 17 height 12
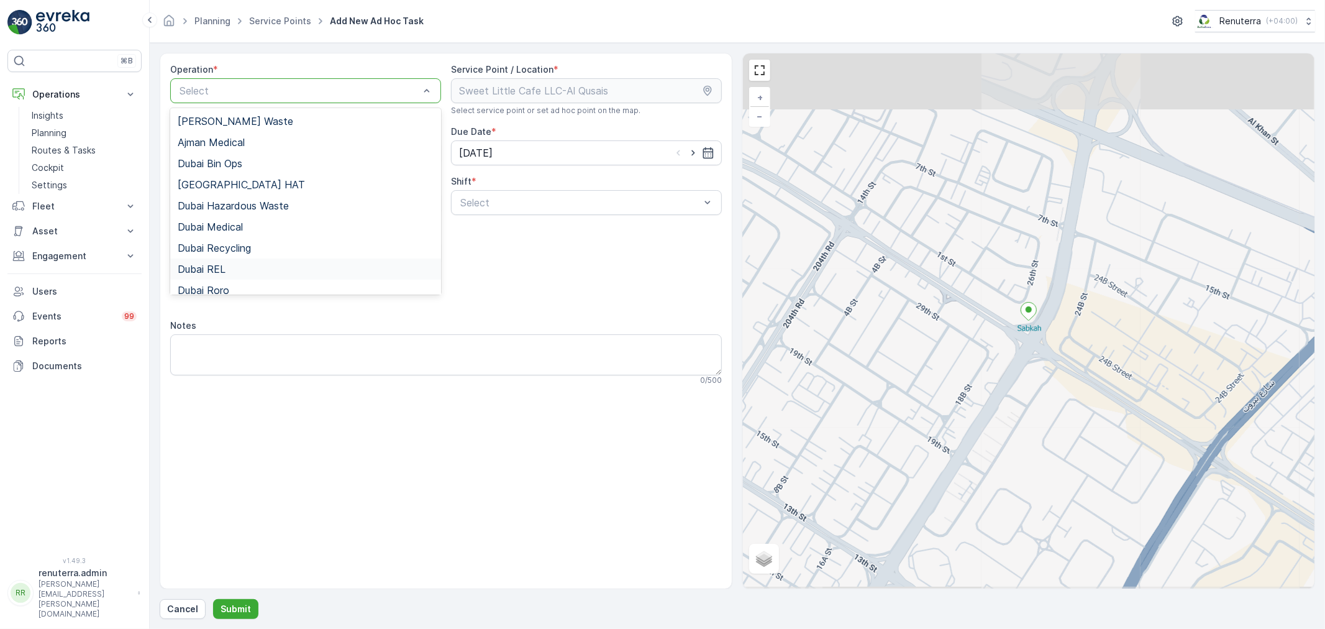
drag, startPoint x: 252, startPoint y: 271, endPoint x: 278, endPoint y: 271, distance: 25.5
click at [252, 271] on div "Dubai REL" at bounding box center [306, 268] width 256 height 11
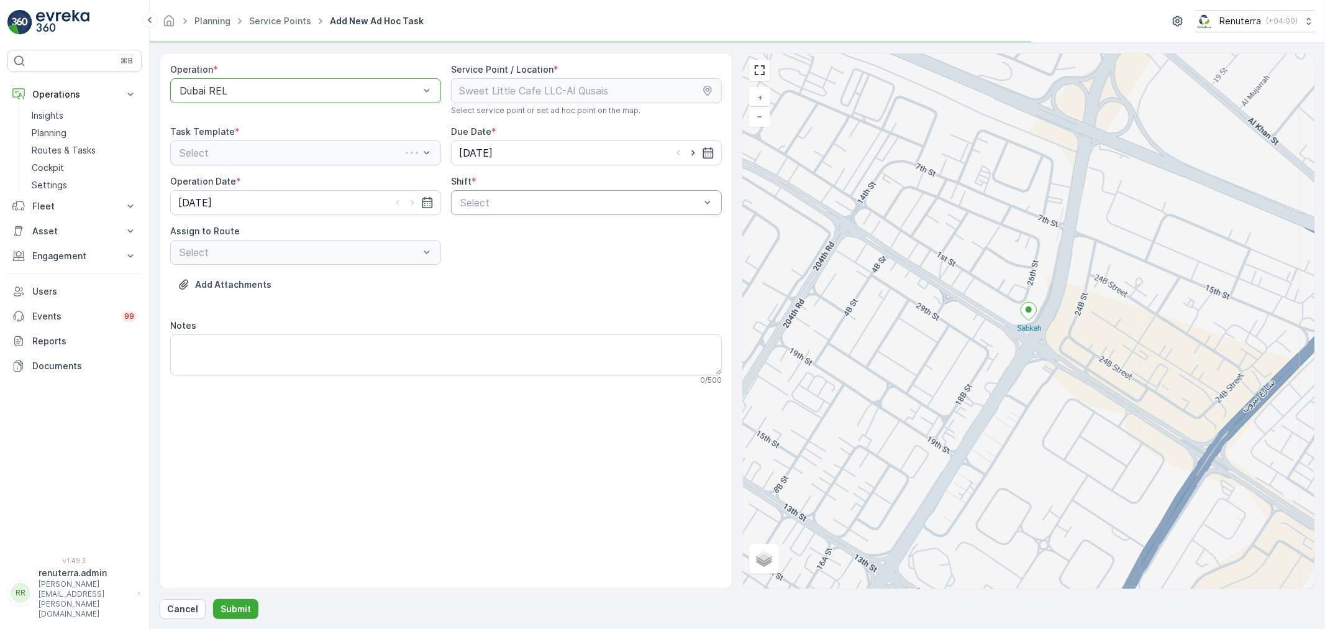
drag, startPoint x: 562, startPoint y: 174, endPoint x: 530, endPoint y: 203, distance: 43.1
click at [556, 181] on div "Operation * option Dubai REL, selected. Dubai REL Service Point / Location * Se…" at bounding box center [446, 229] width 552 height 332
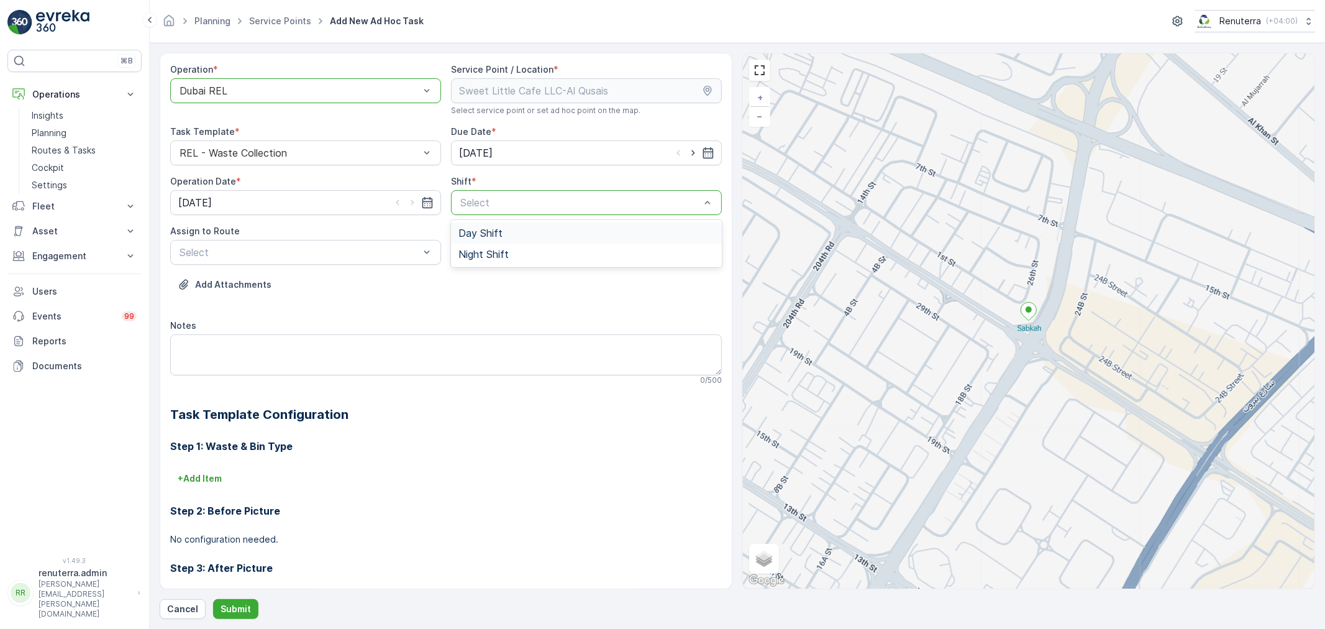
click at [500, 236] on div "Day Shift" at bounding box center [586, 232] width 256 height 11
drag, startPoint x: 694, startPoint y: 156, endPoint x: 682, endPoint y: 160, distance: 13.0
click at [694, 155] on icon "button" at bounding box center [693, 153] width 12 height 12
type input "[DATE]"
click at [417, 200] on icon "button" at bounding box center [412, 202] width 12 height 12
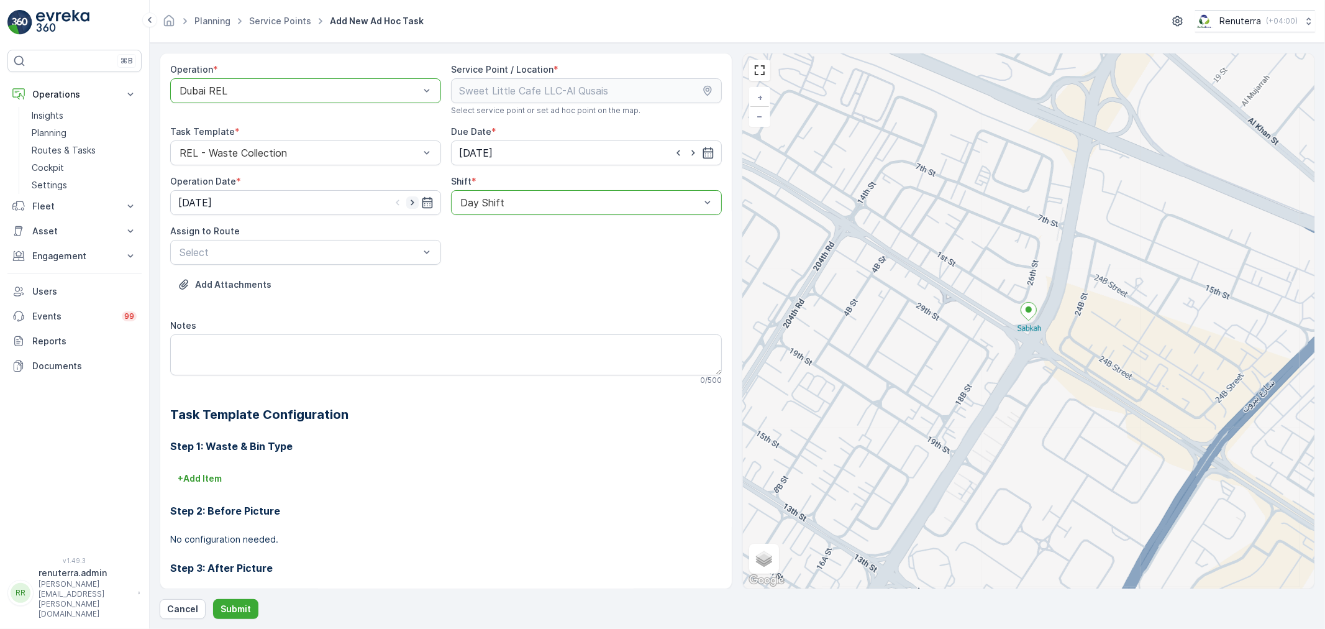
type input "[DATE]"
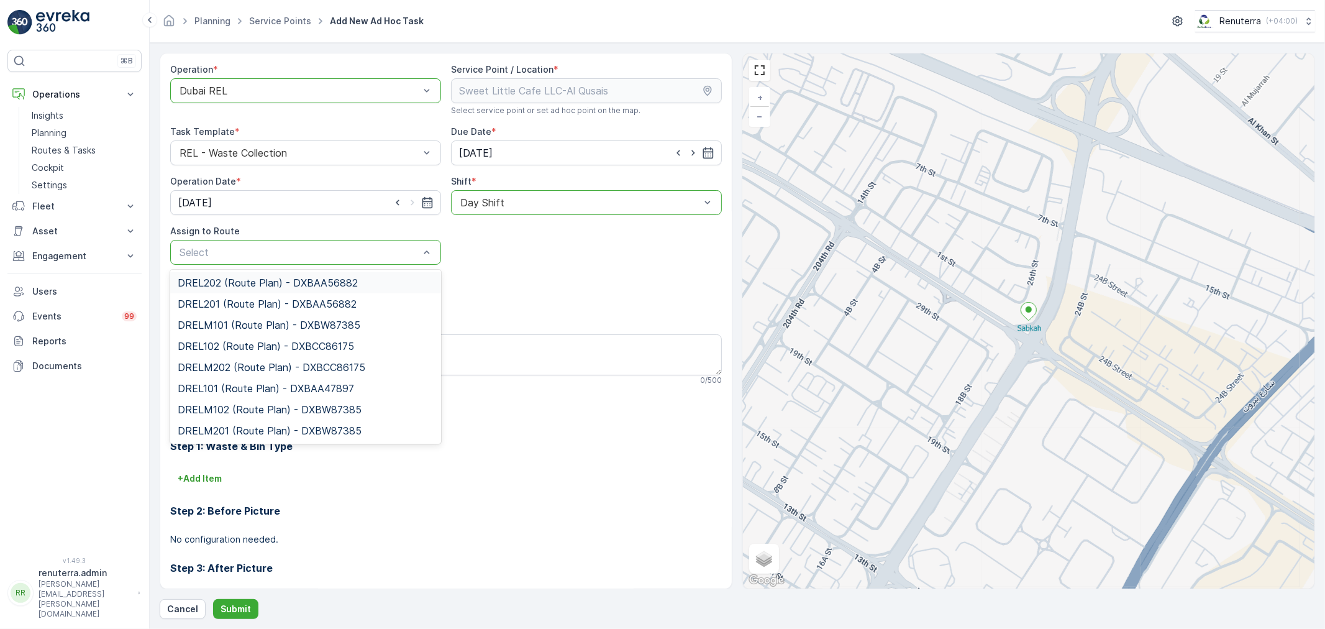
click at [280, 255] on div at bounding box center [299, 252] width 242 height 11
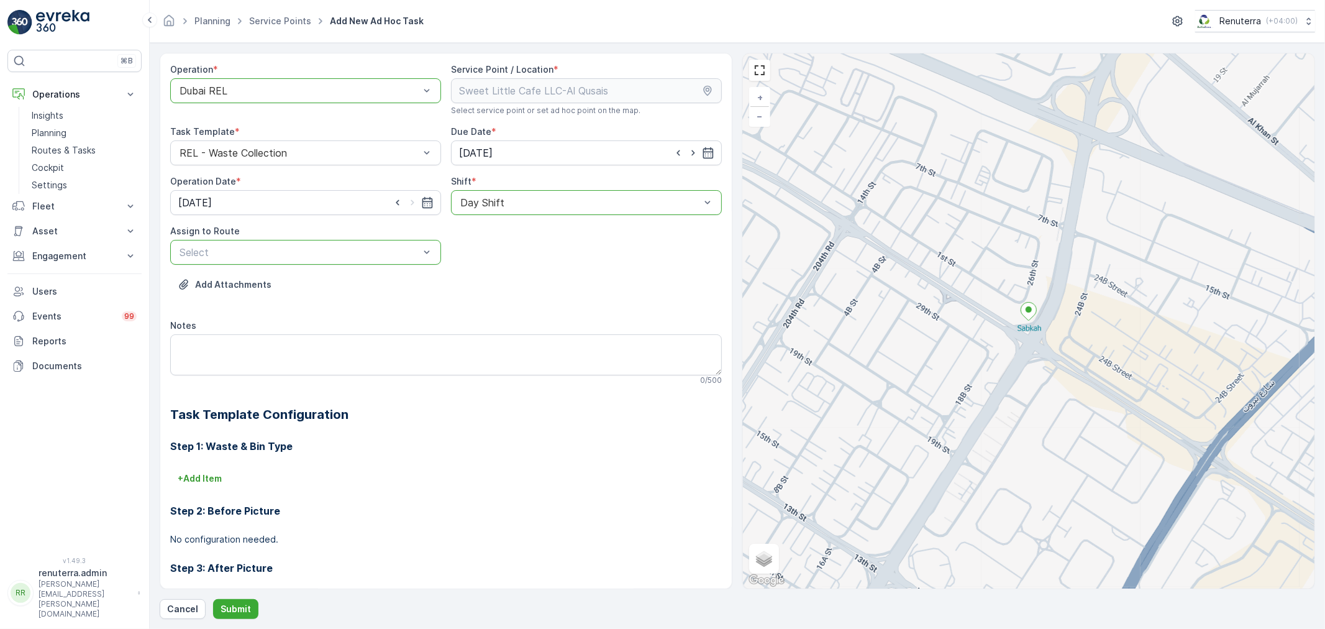
click at [278, 255] on div at bounding box center [299, 252] width 242 height 11
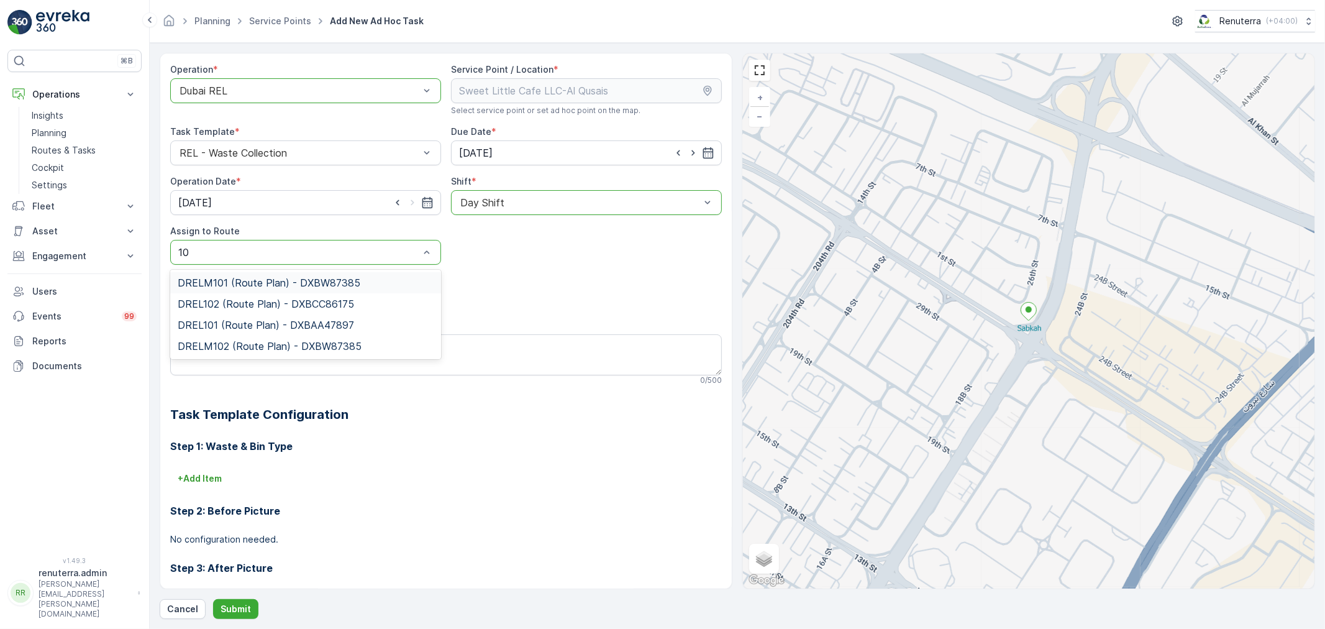
type input "102"
click at [255, 281] on span "DREL102 (Route Plan) - DXBCC86175" at bounding box center [266, 282] width 176 height 11
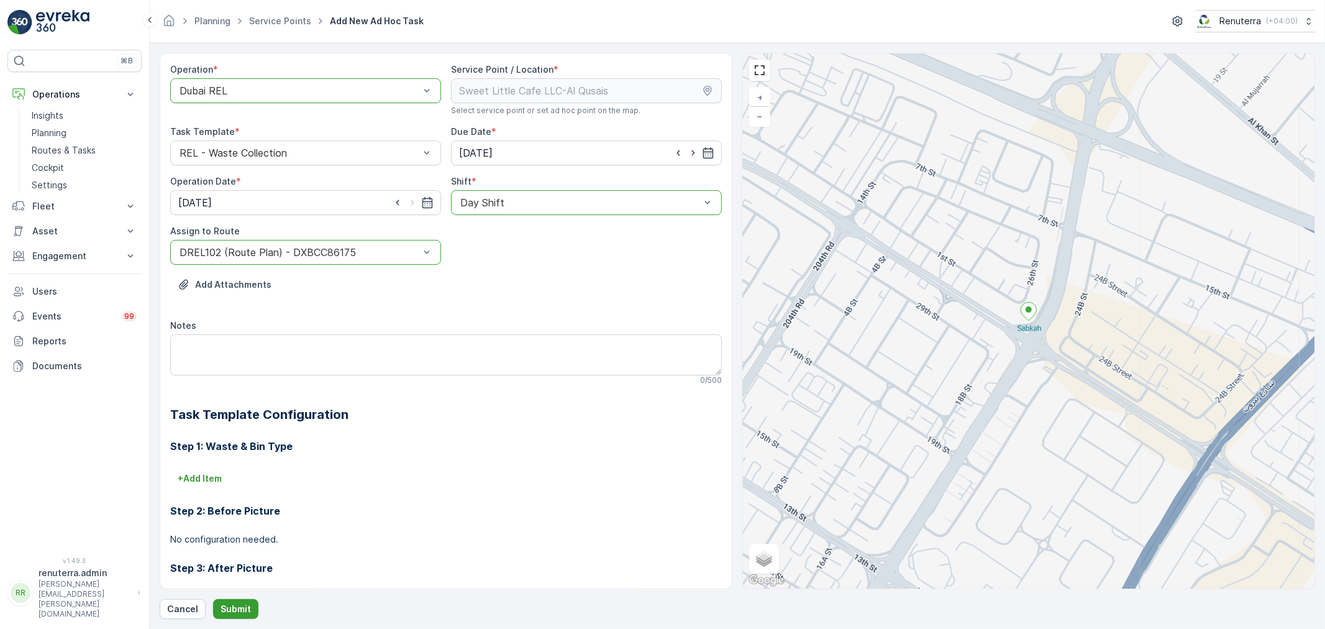
click at [225, 609] on p "Submit" at bounding box center [236, 609] width 30 height 12
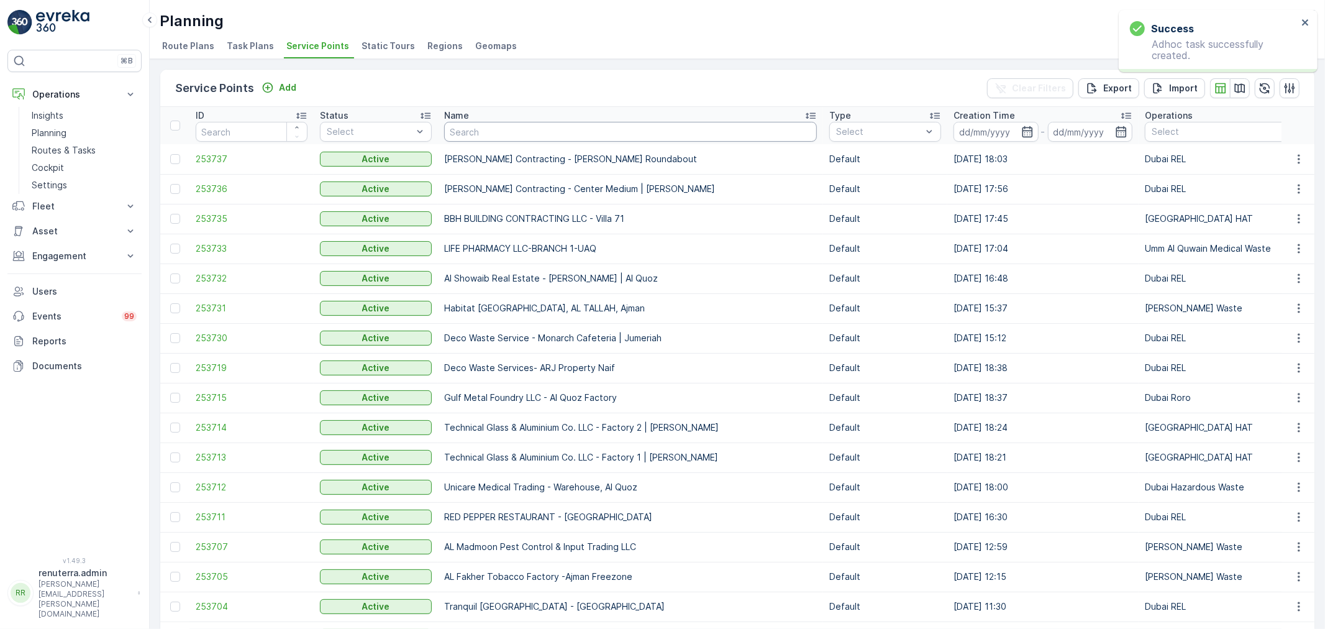
click at [526, 124] on input "text" at bounding box center [630, 132] width 373 height 20
type input "lulu bu"
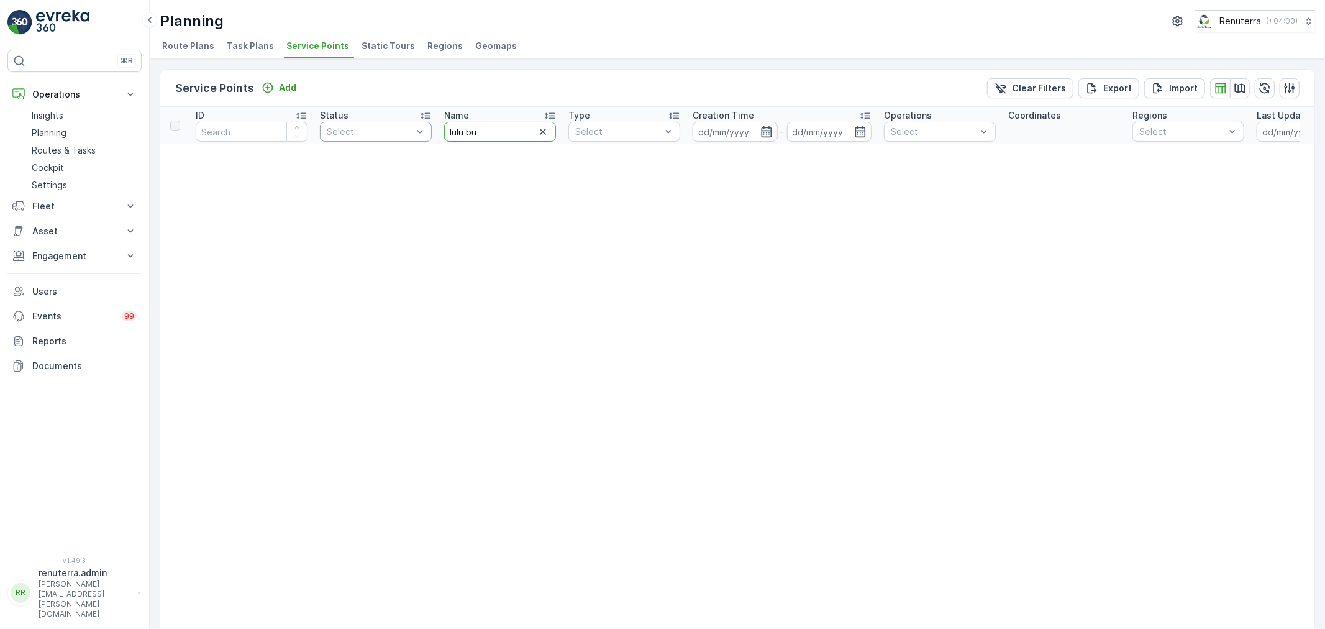
drag, startPoint x: 466, startPoint y: 131, endPoint x: 423, endPoint y: 137, distance: 43.2
type input "bu"
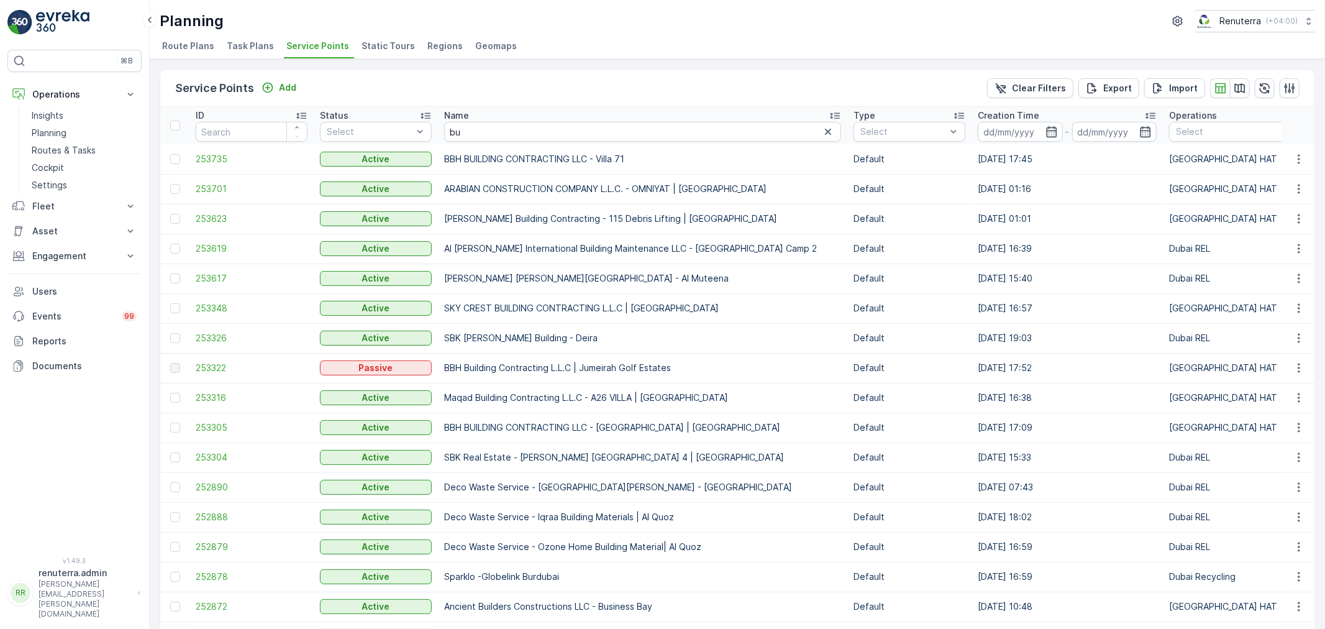
drag, startPoint x: 495, startPoint y: 142, endPoint x: 494, endPoint y: 135, distance: 6.2
click at [495, 140] on th "Name bu" at bounding box center [642, 125] width 409 height 37
click at [494, 135] on input "bu" at bounding box center [642, 132] width 397 height 20
type input "[PERSON_NAME]"
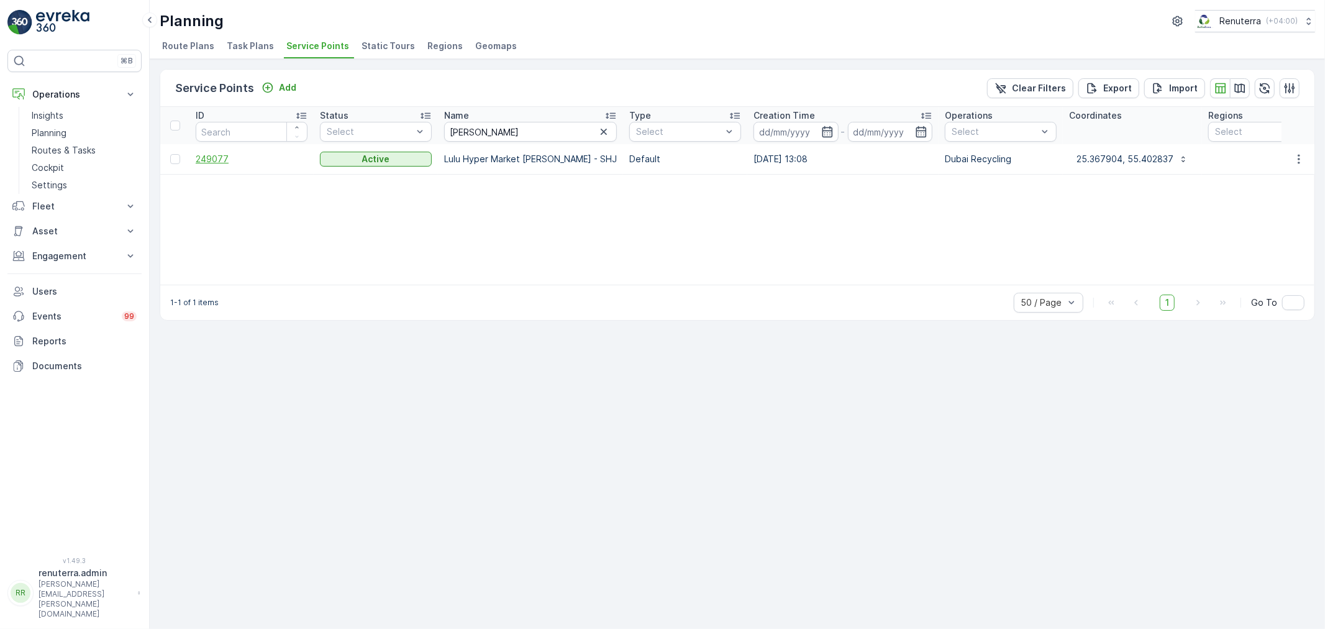
click at [216, 153] on span "249077" at bounding box center [252, 159] width 112 height 12
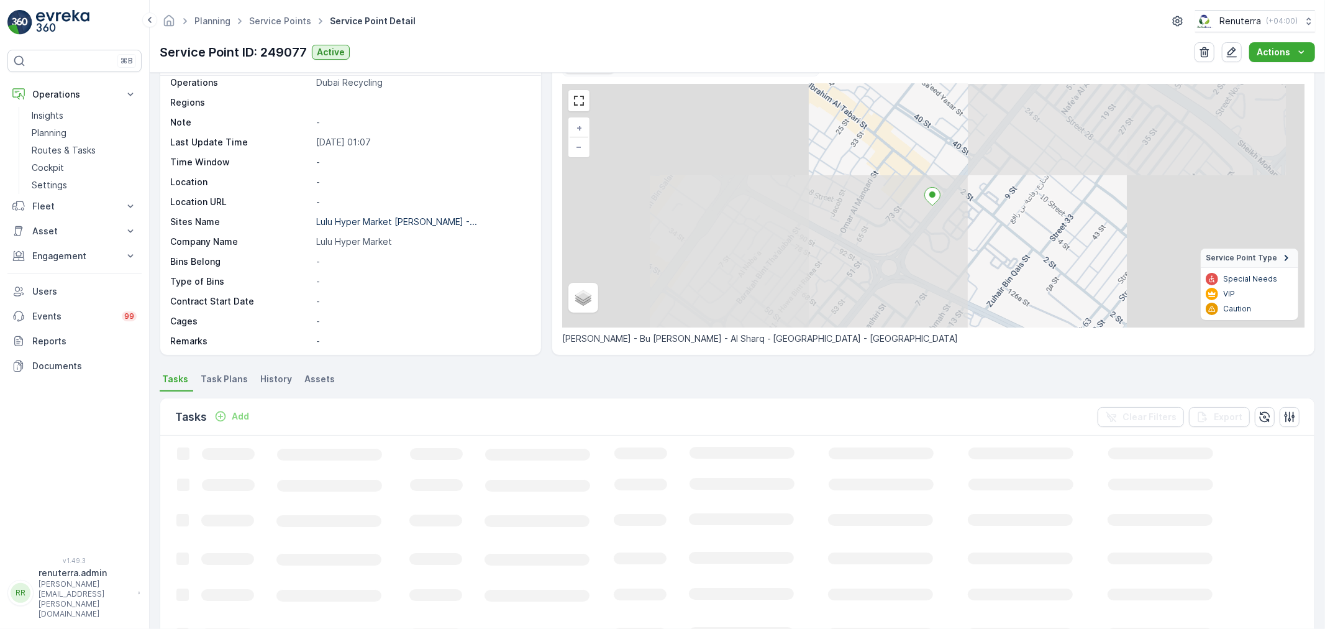
scroll to position [69, 0]
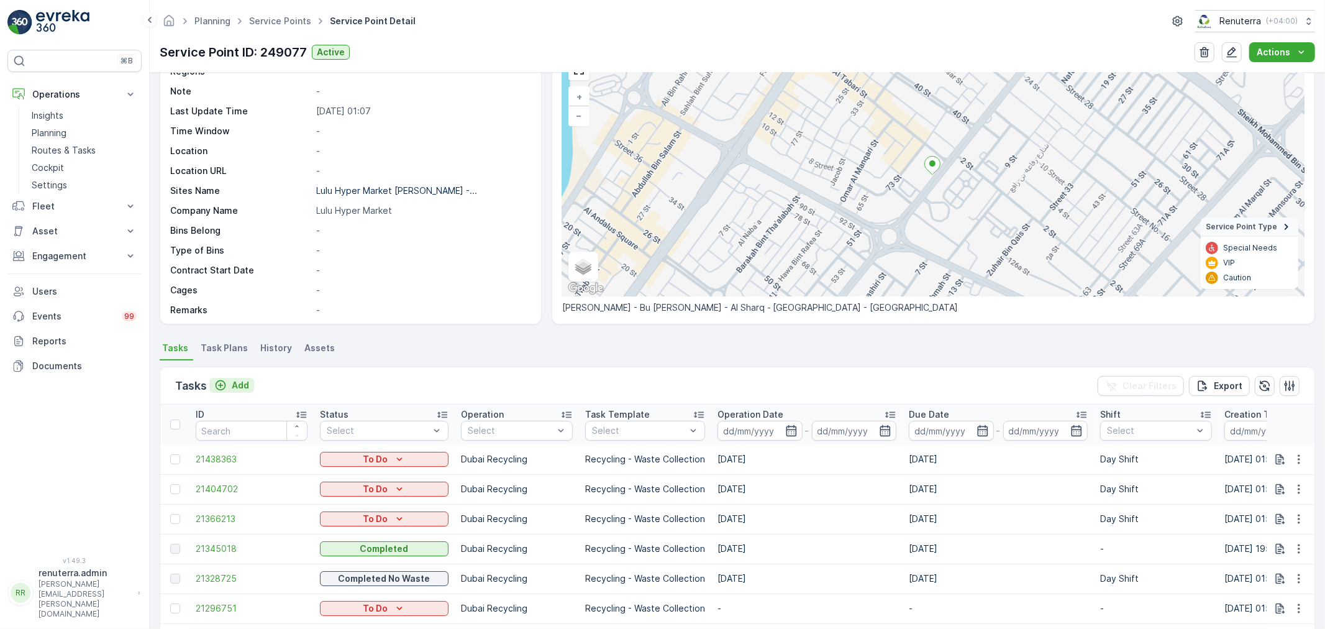
click at [230, 382] on div "Add" at bounding box center [231, 385] width 35 height 12
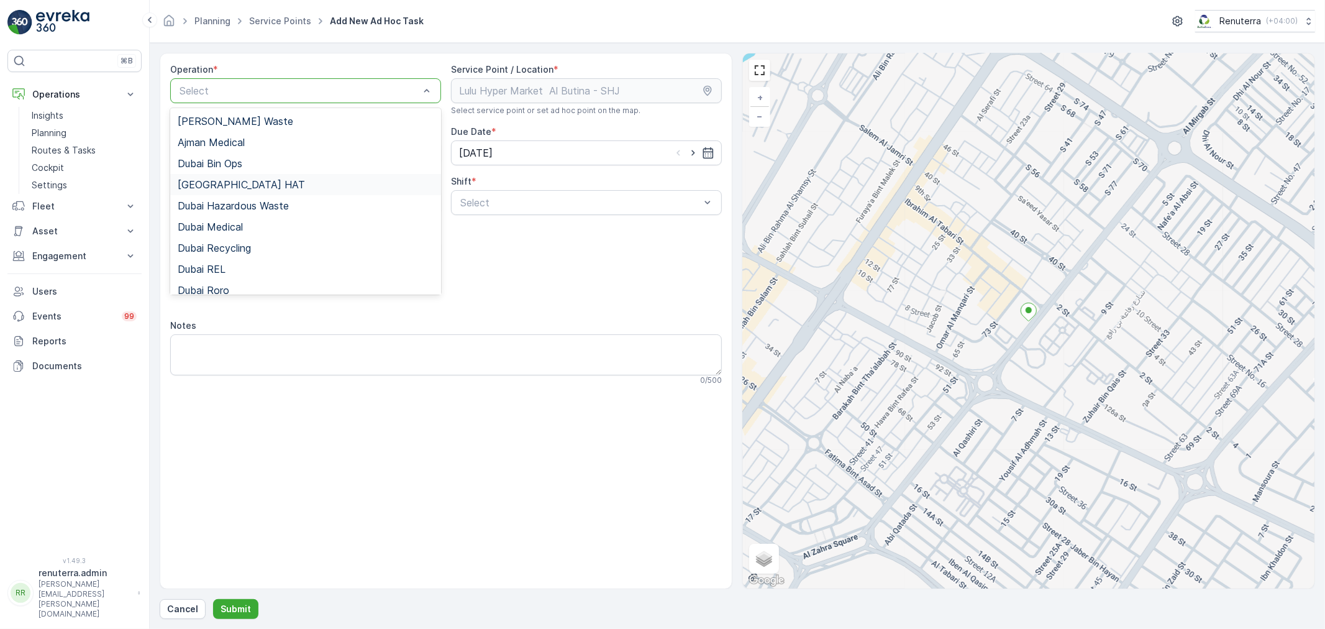
scroll to position [69, 0]
click at [253, 183] on div "Dubai Recycling" at bounding box center [306, 178] width 256 height 11
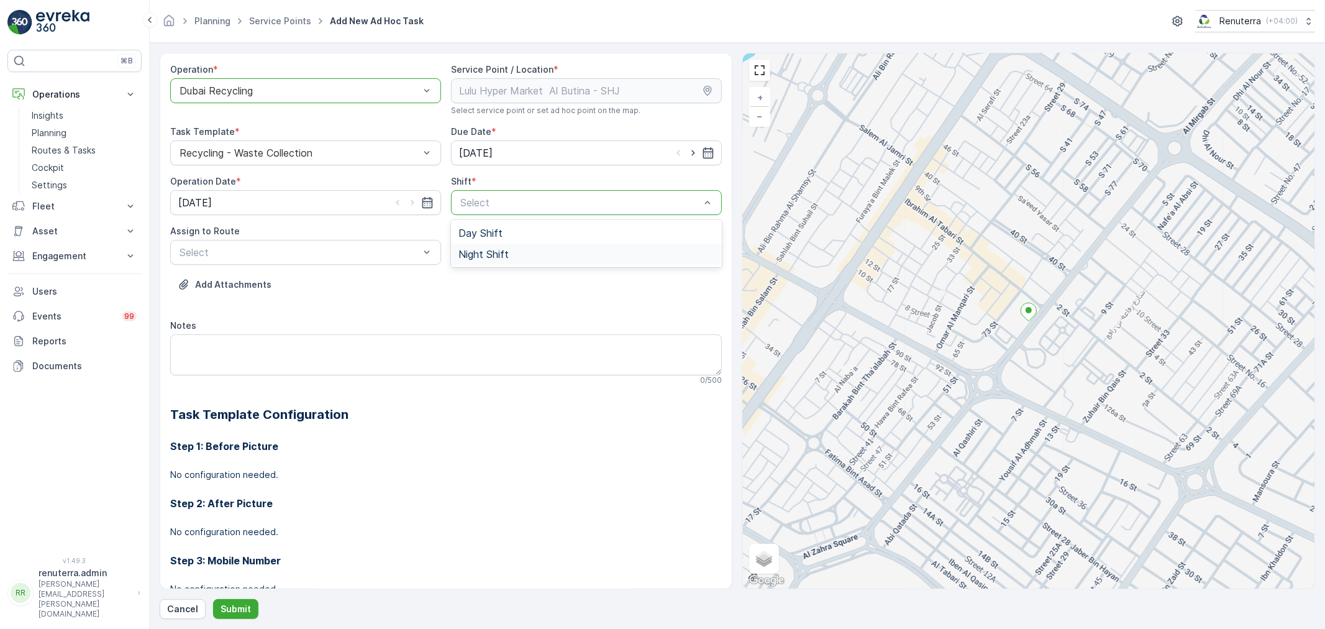
click at [491, 249] on span "Night Shift" at bounding box center [483, 254] width 50 height 11
click at [498, 210] on div "Night Shift" at bounding box center [586, 202] width 271 height 25
click at [492, 226] on div "Day Shift" at bounding box center [586, 232] width 271 height 21
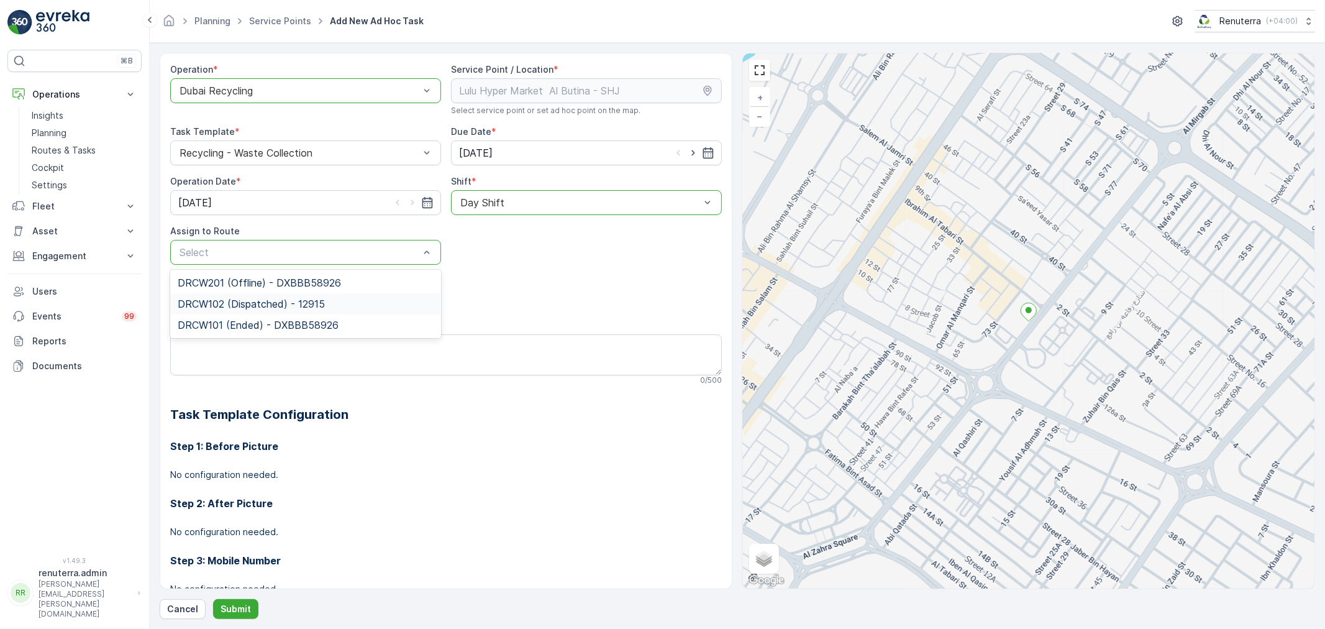
click at [267, 305] on span "DRCW102 (Dispatched) - 12915" at bounding box center [251, 303] width 147 height 11
click at [234, 606] on p "Submit" at bounding box center [236, 609] width 30 height 12
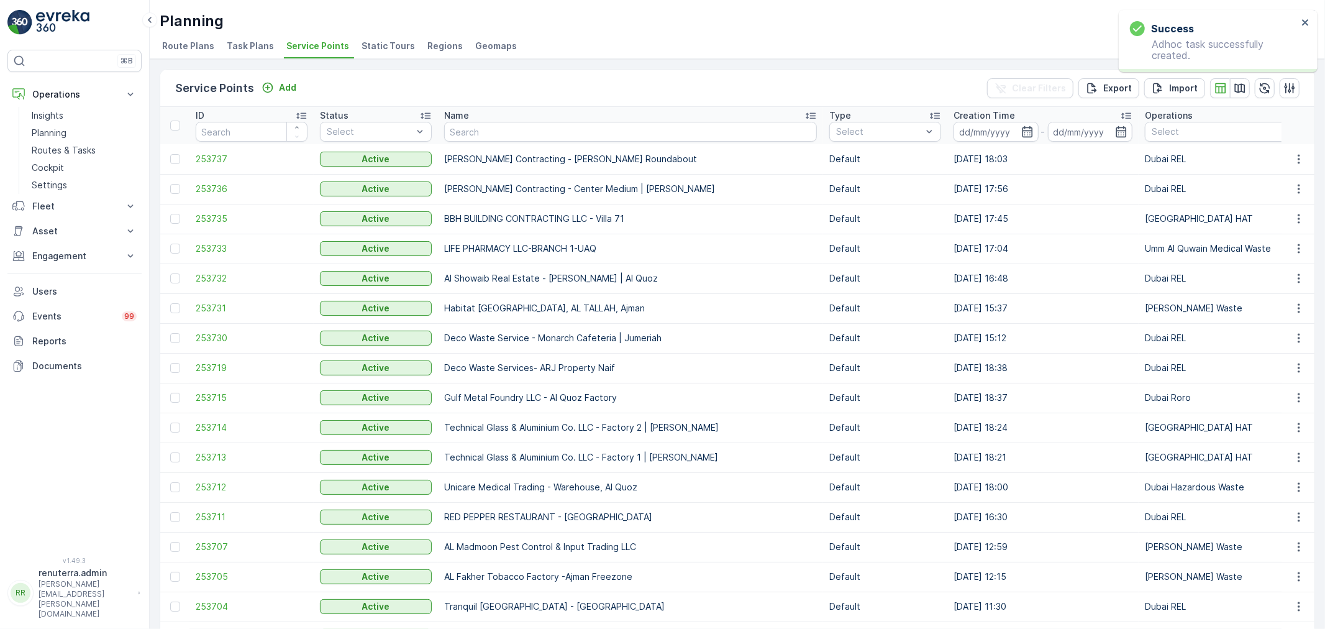
click at [485, 144] on td "[PERSON_NAME] Contracting - [PERSON_NAME] Roundabout" at bounding box center [630, 159] width 385 height 30
click at [495, 125] on input "text" at bounding box center [630, 132] width 373 height 20
type input "salam"
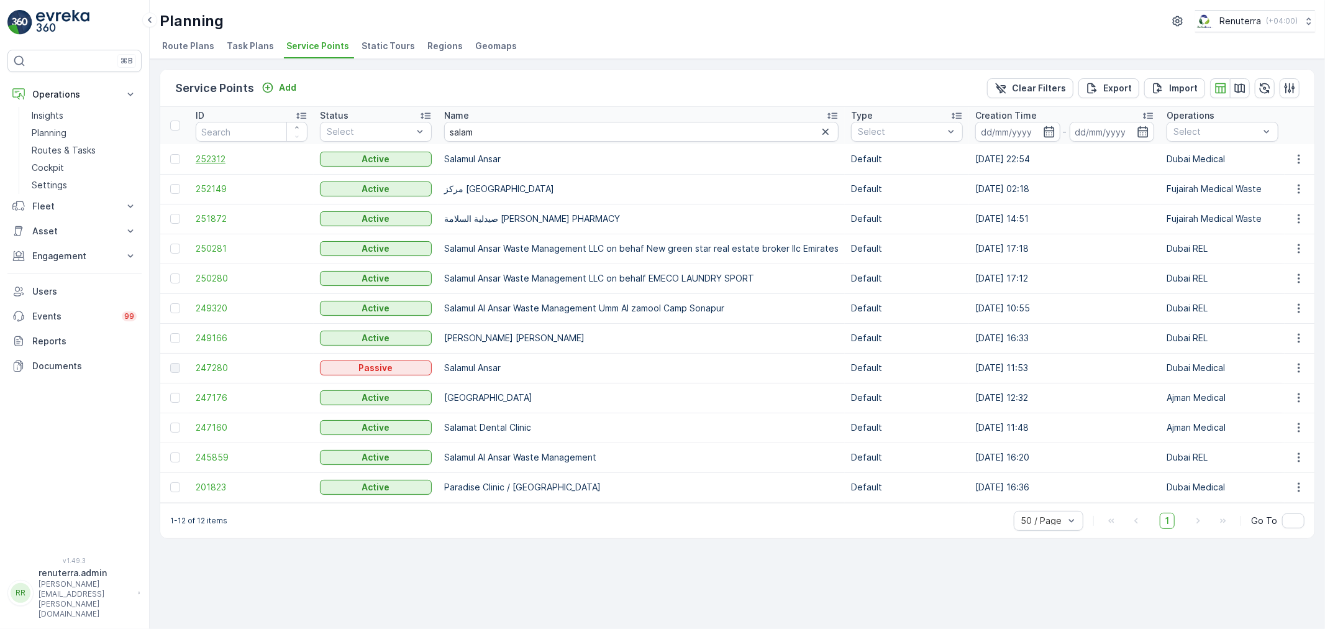
click at [214, 159] on span "252312" at bounding box center [252, 159] width 112 height 12
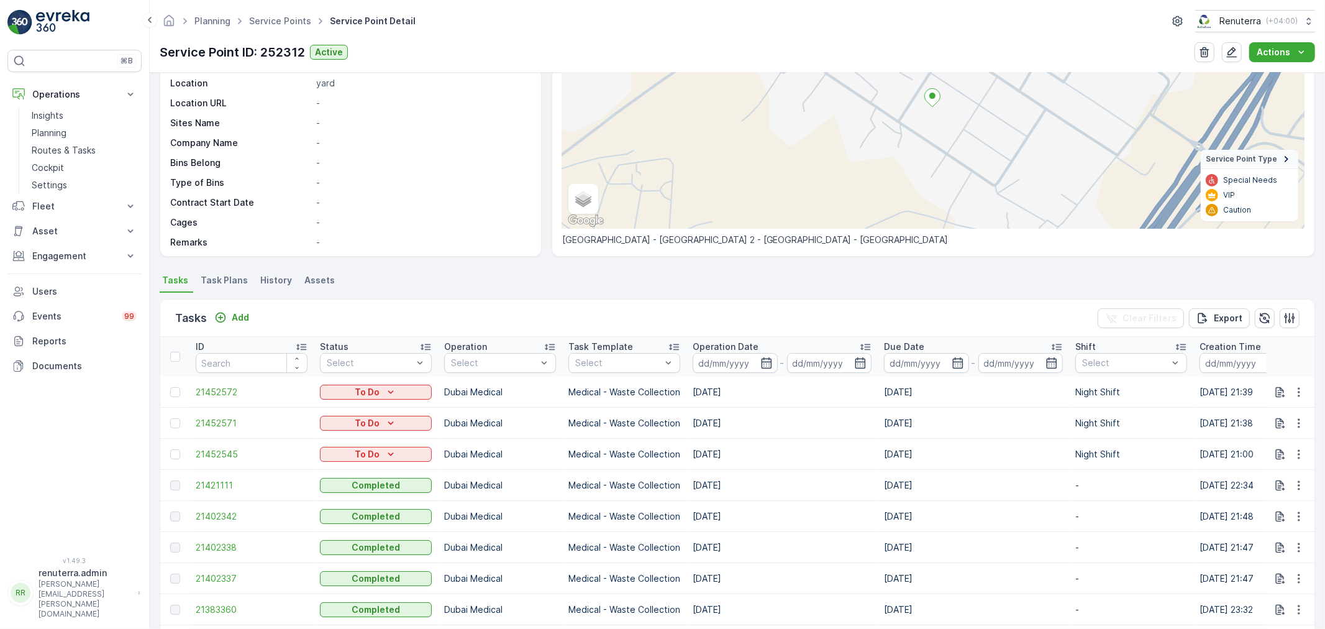
scroll to position [138, 0]
click at [238, 313] on p "Add" at bounding box center [240, 316] width 17 height 12
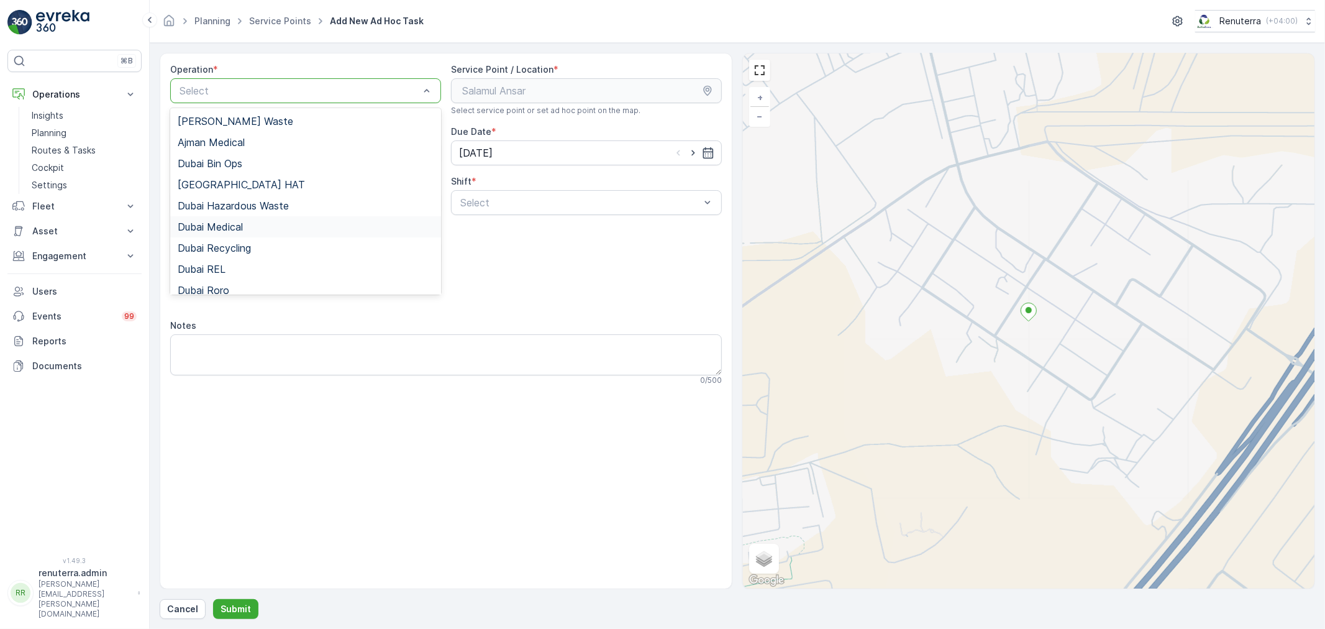
click at [250, 234] on div "Dubai Medical" at bounding box center [305, 226] width 271 height 21
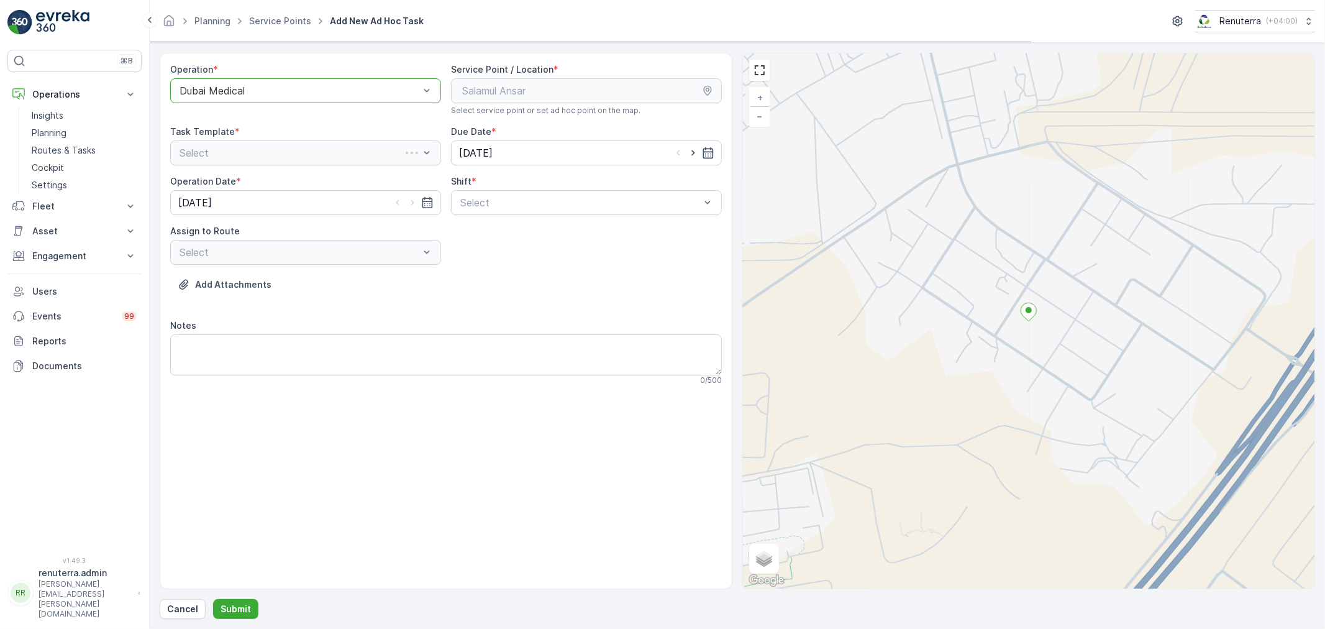
drag, startPoint x: 585, startPoint y: 185, endPoint x: 577, endPoint y: 190, distance: 9.8
click at [581, 188] on div "Shift *" at bounding box center [586, 181] width 271 height 12
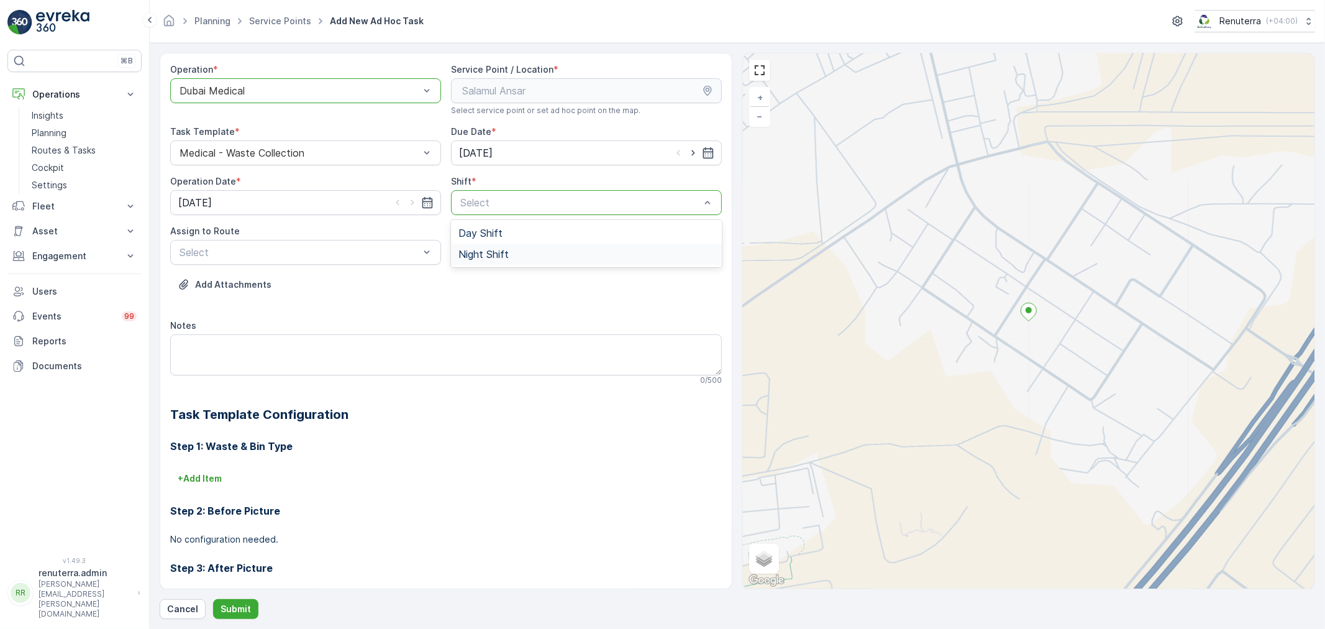
drag, startPoint x: 519, startPoint y: 249, endPoint x: 506, endPoint y: 253, distance: 13.6
click at [519, 249] on div "Night Shift" at bounding box center [586, 254] width 256 height 11
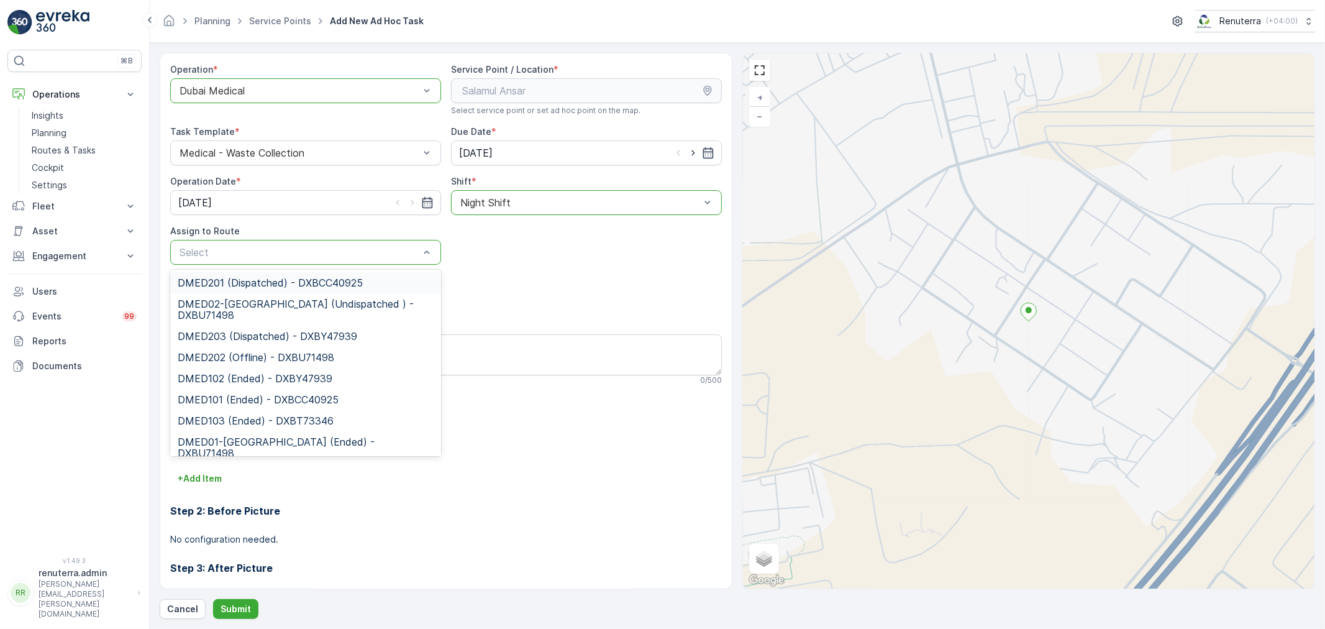
click at [323, 260] on div "Select" at bounding box center [305, 252] width 271 height 25
click at [271, 308] on span "DMED02-[GEOGRAPHIC_DATA] (Undispatched ) - DXBU71498" at bounding box center [306, 309] width 256 height 22
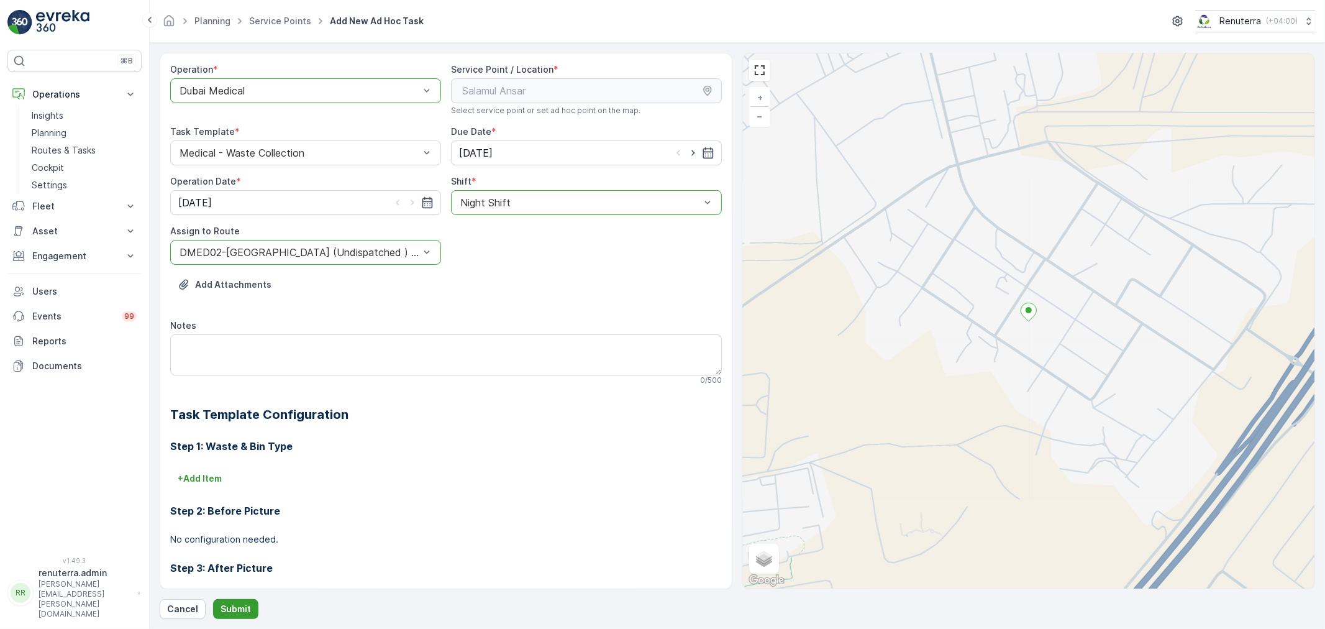
click at [221, 610] on p "Submit" at bounding box center [236, 609] width 30 height 12
